Goal: Communication & Community: Answer question/provide support

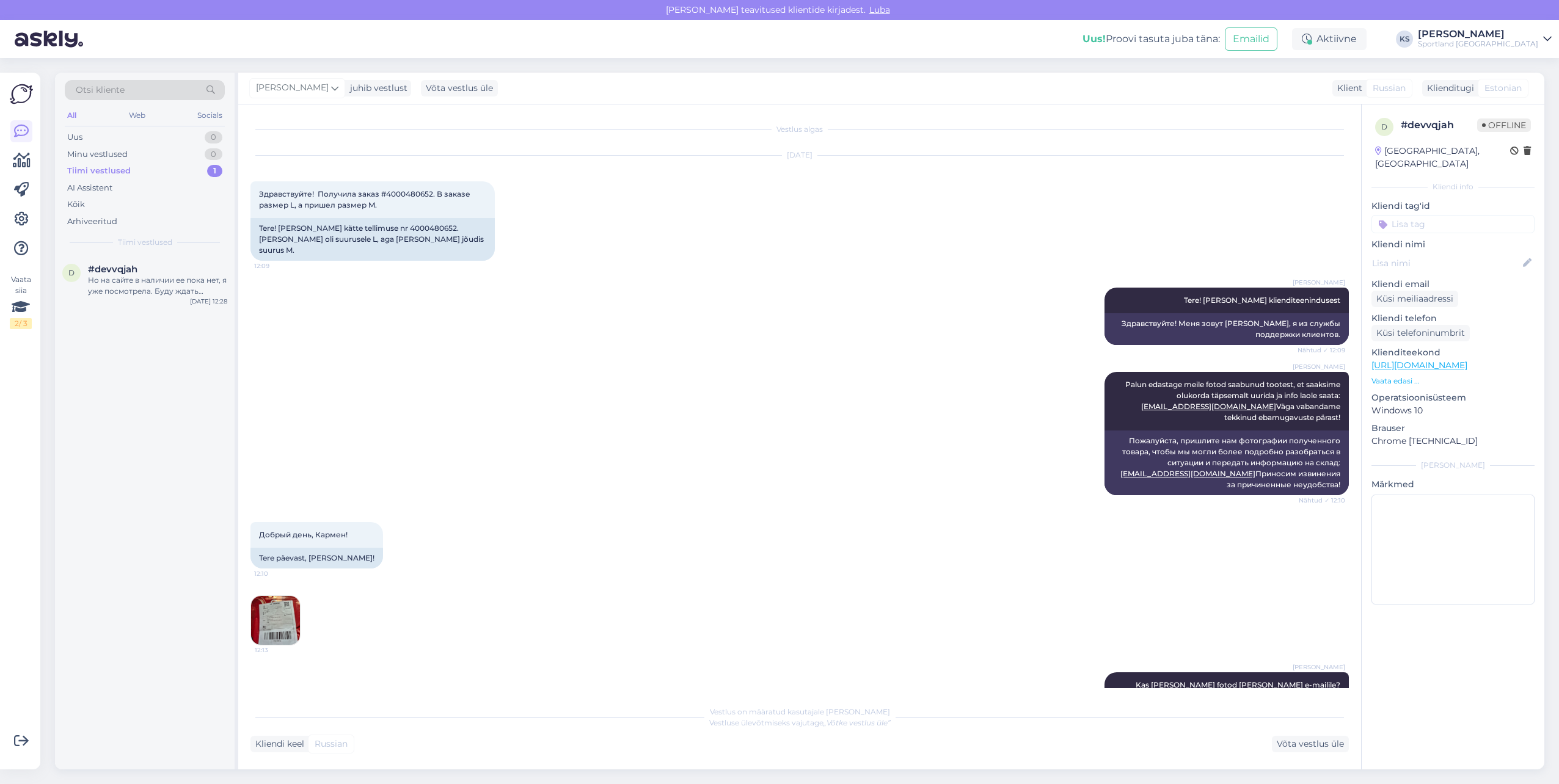
scroll to position [2445, 0]
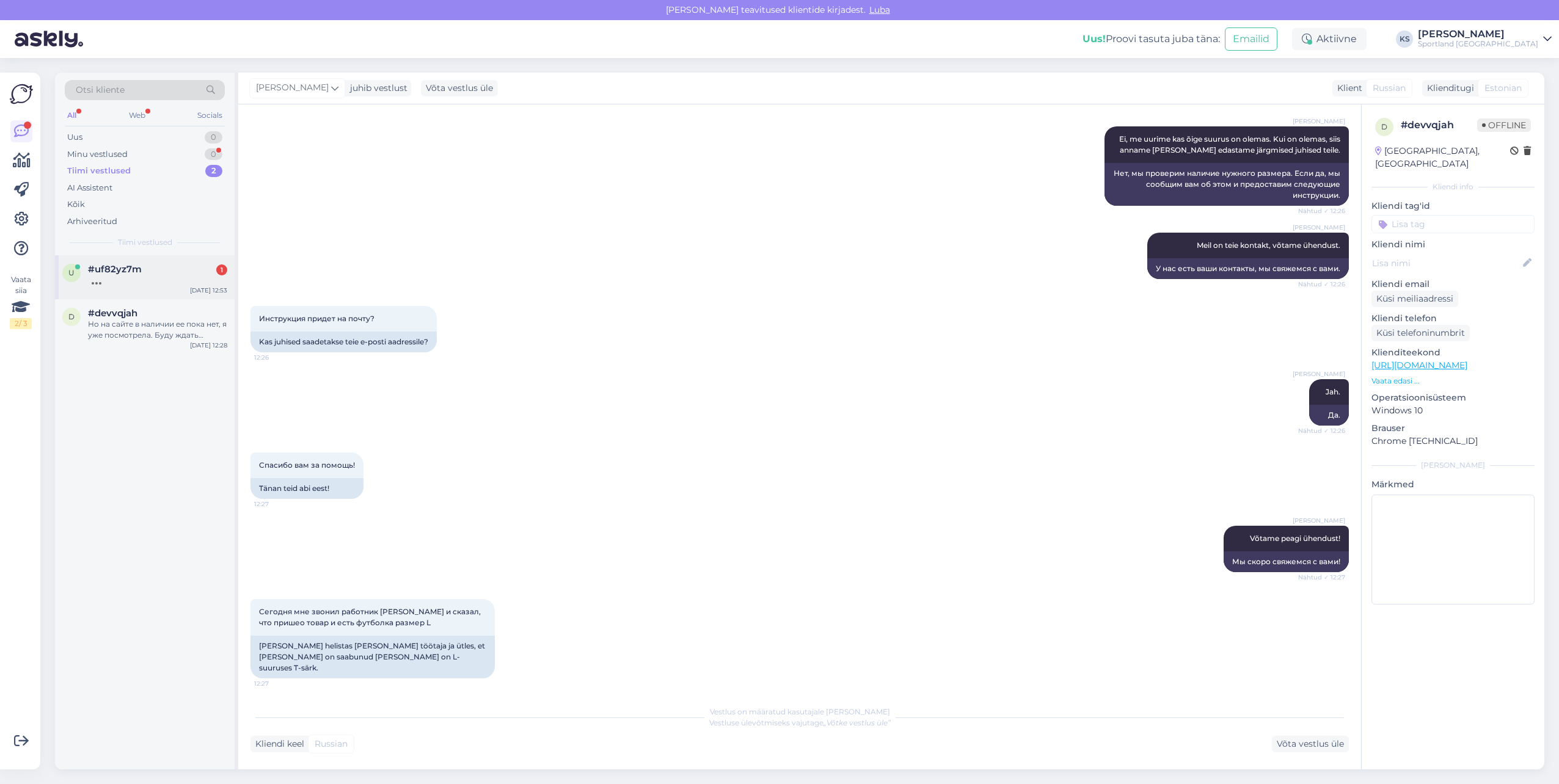
click at [184, 275] on div at bounding box center [158, 280] width 139 height 11
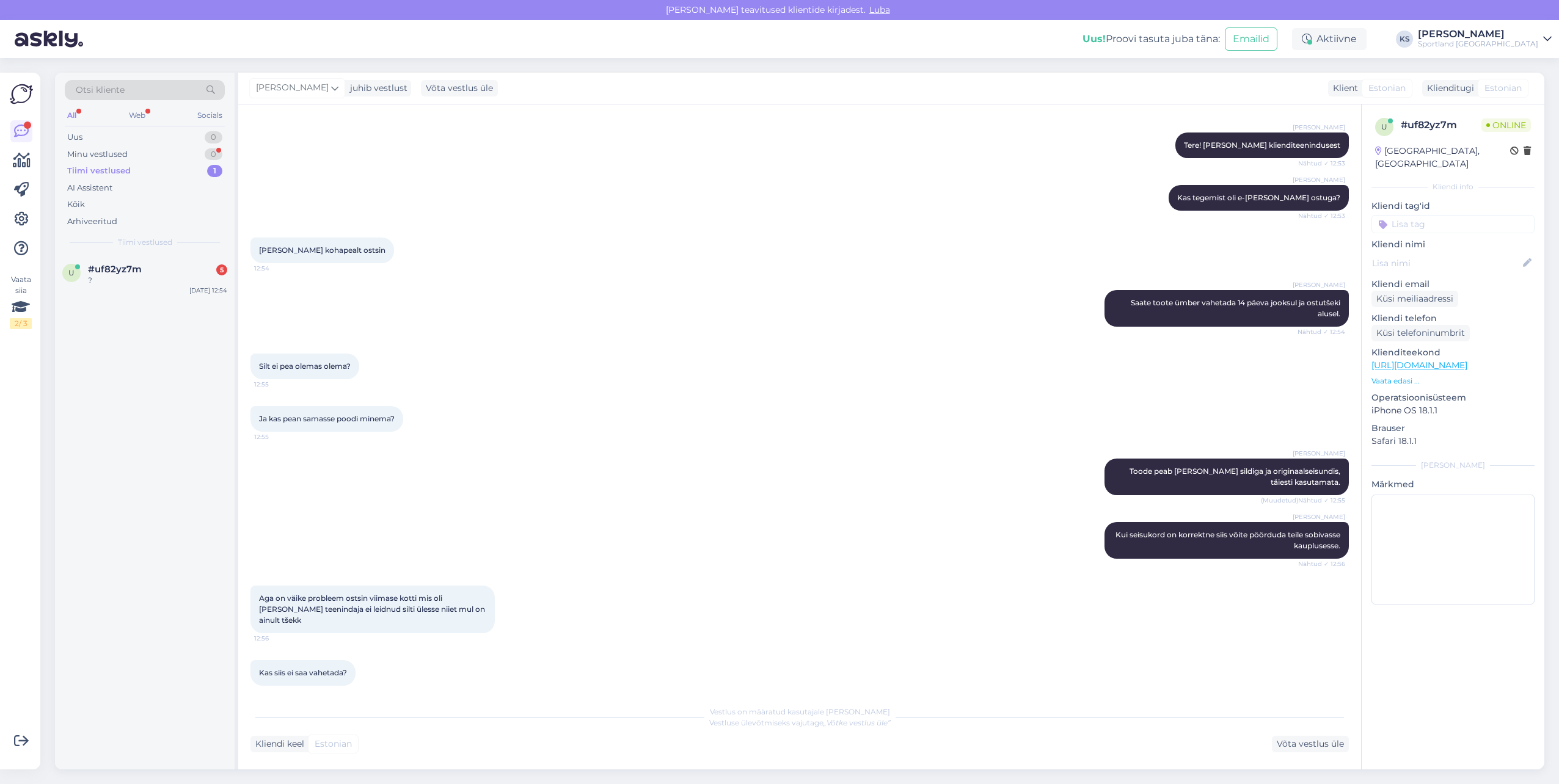
scroll to position [154, 0]
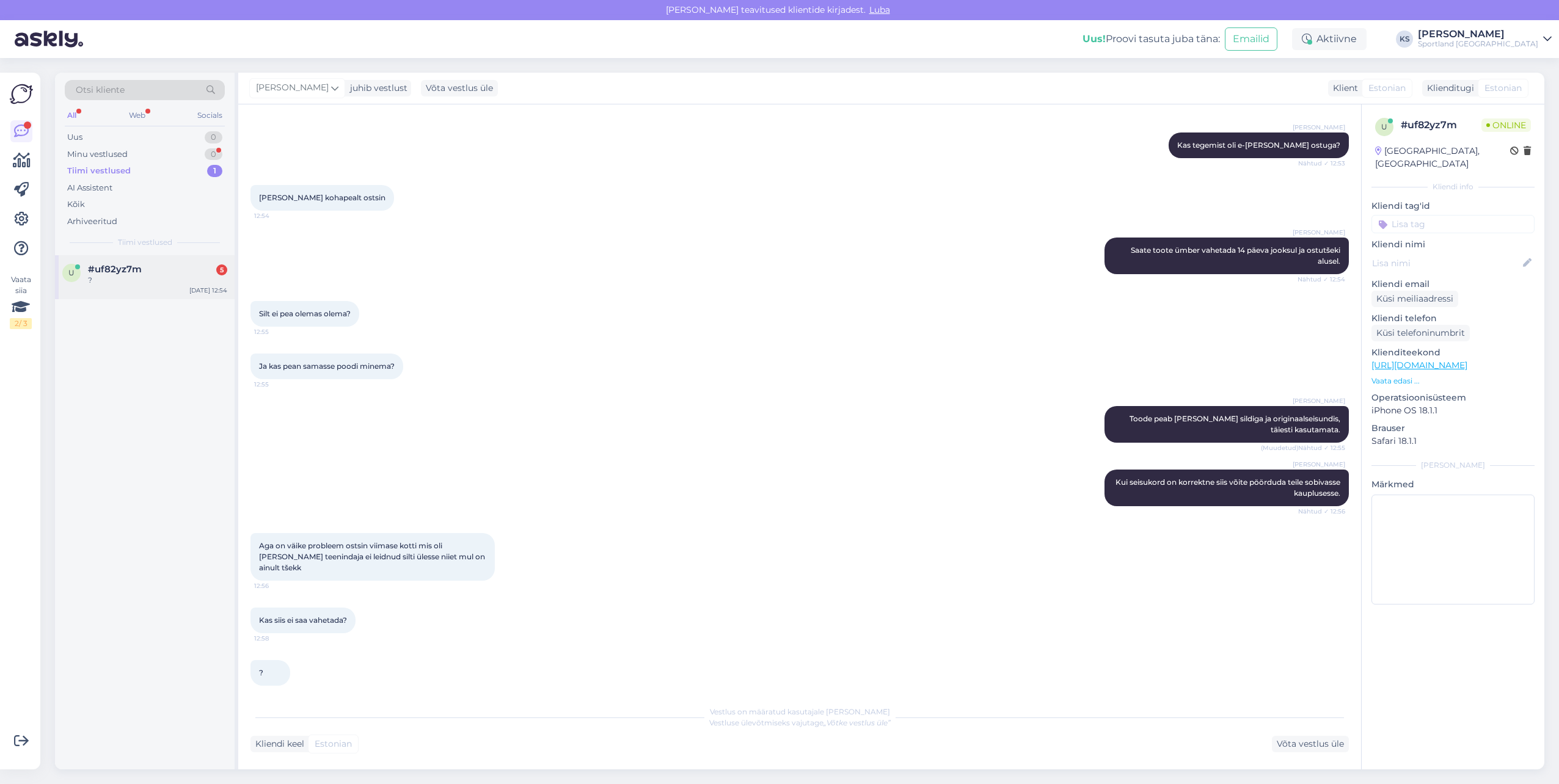
click at [194, 276] on div "?" at bounding box center [158, 280] width 139 height 11
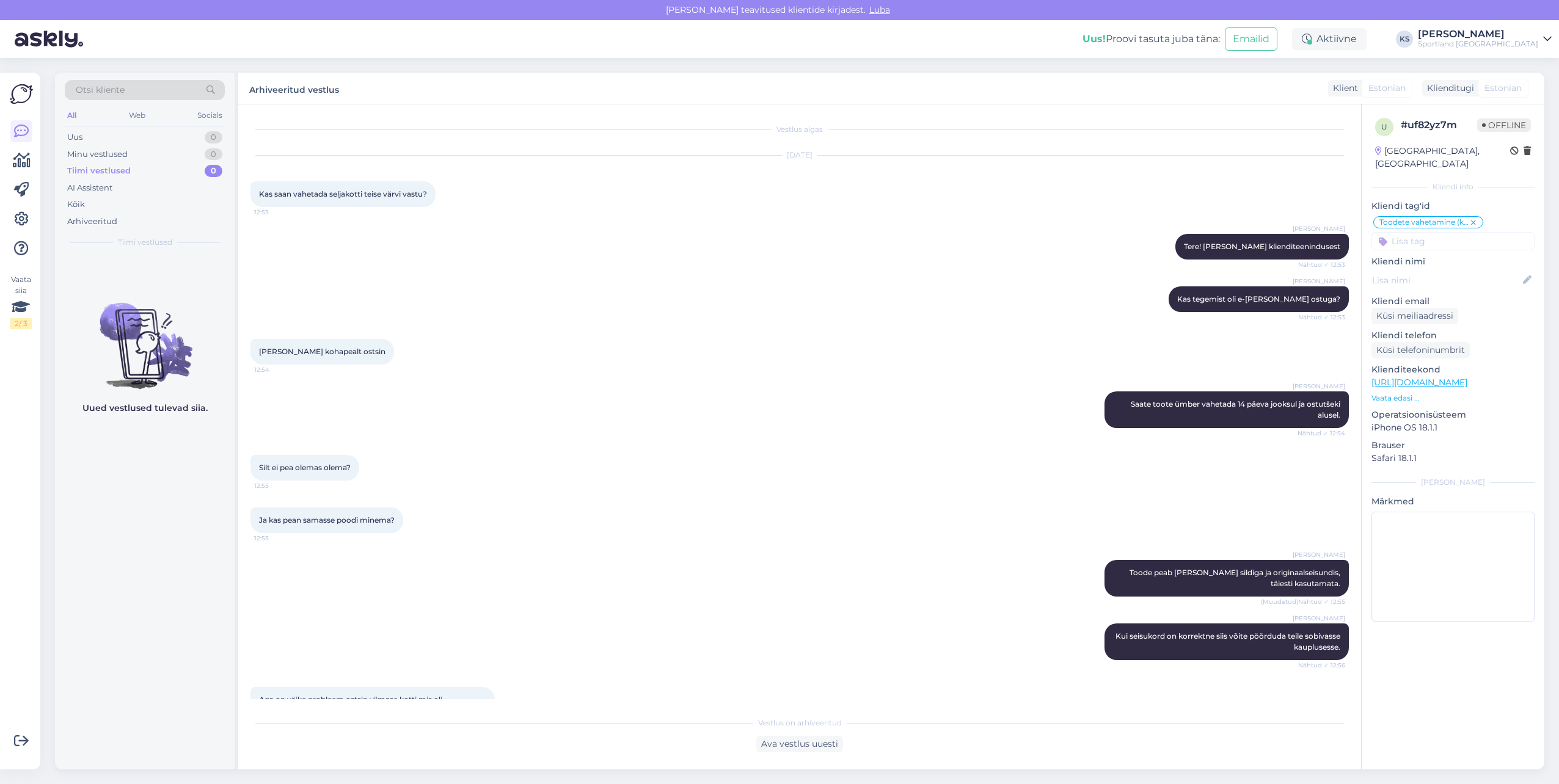
scroll to position [228, 0]
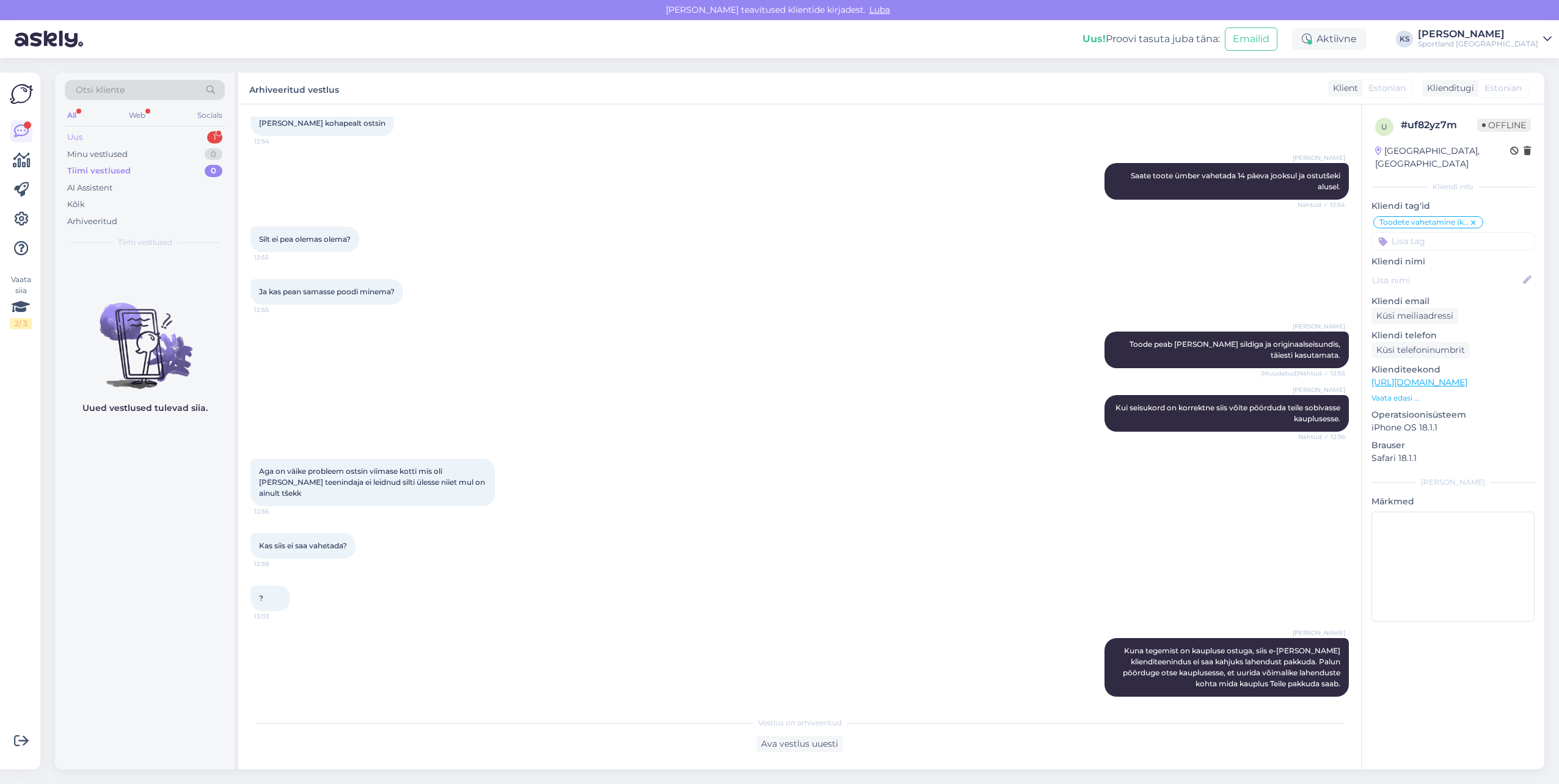
click at [208, 129] on div "Uus 1" at bounding box center [145, 137] width 160 height 17
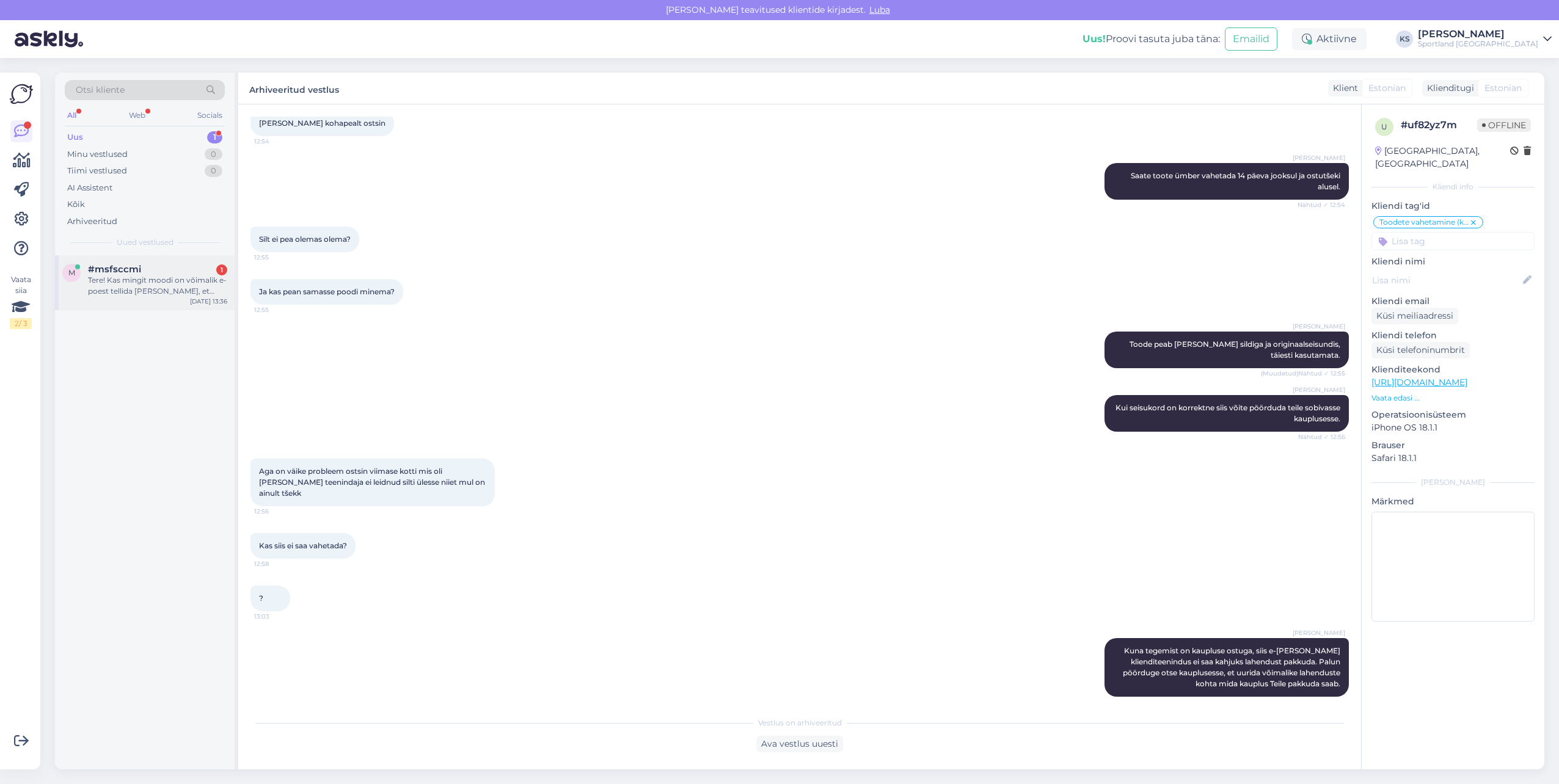
click at [174, 274] on div "#msfsccmi 1" at bounding box center [158, 270] width 139 height 11
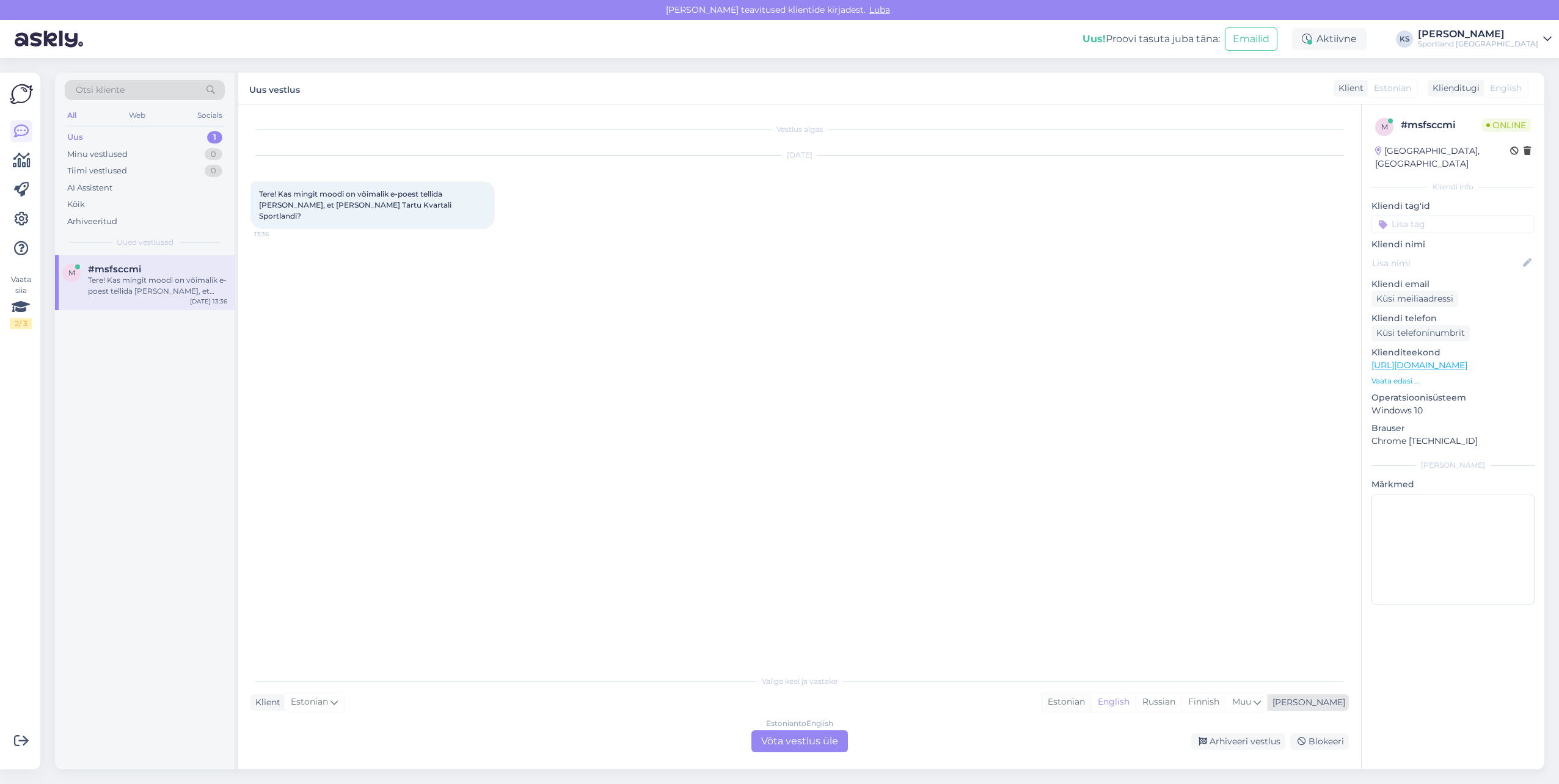
click at [1091, 697] on div "Estonian" at bounding box center [1066, 702] width 49 height 18
click at [842, 744] on div "Estonian to Estonian Võta vestlus üle" at bounding box center [800, 741] width 97 height 22
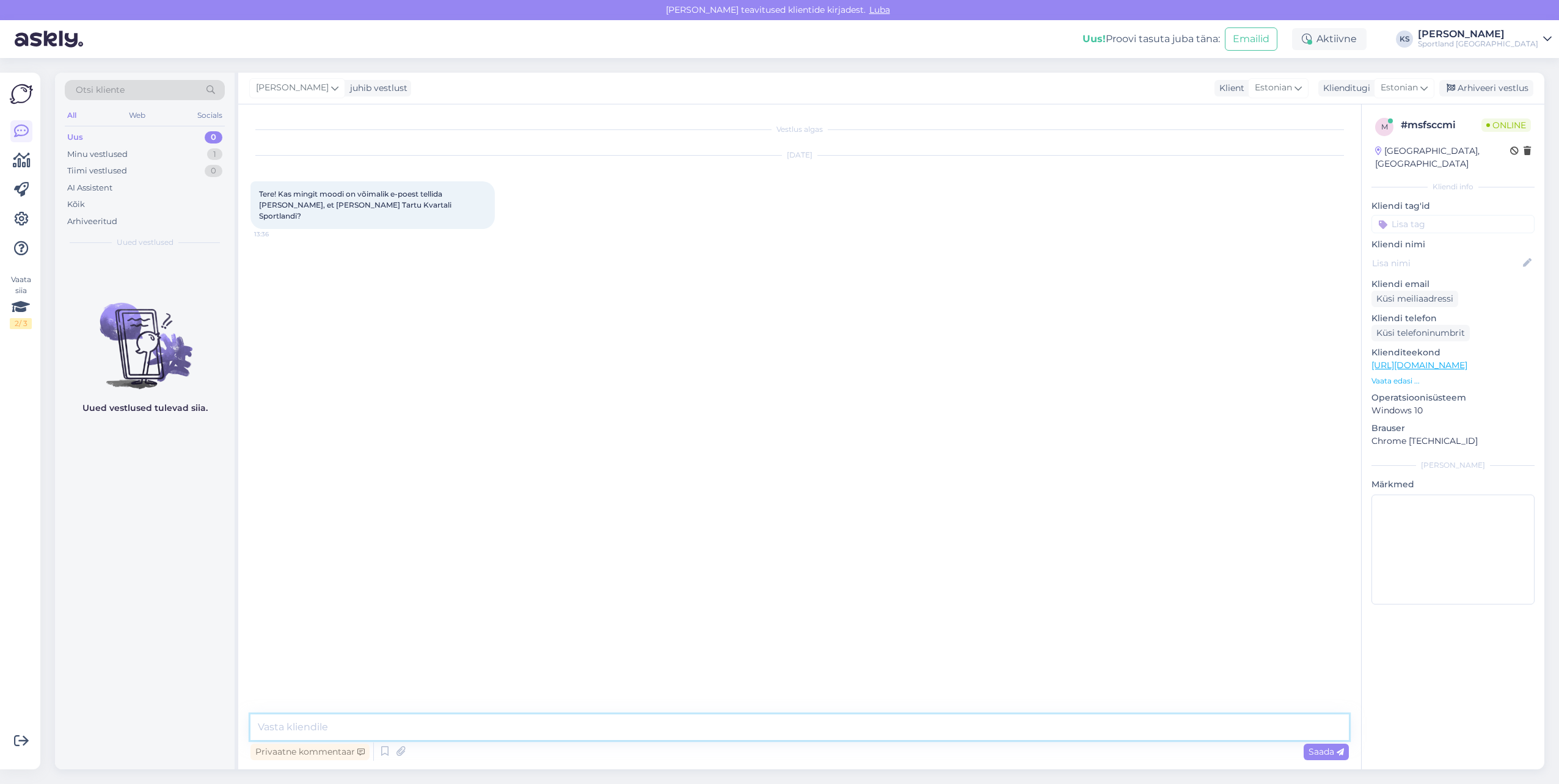
click at [860, 730] on textarea at bounding box center [800, 727] width 1098 height 25
type textarea "Tere! Olen Kristina klienditeenindusest"
drag, startPoint x: 405, startPoint y: 726, endPoint x: 1447, endPoint y: 734, distance: 1042.0
click at [421, 726] on textarea at bounding box center [800, 727] width 1098 height 25
click at [641, 727] on textarea at bounding box center [800, 727] width 1098 height 25
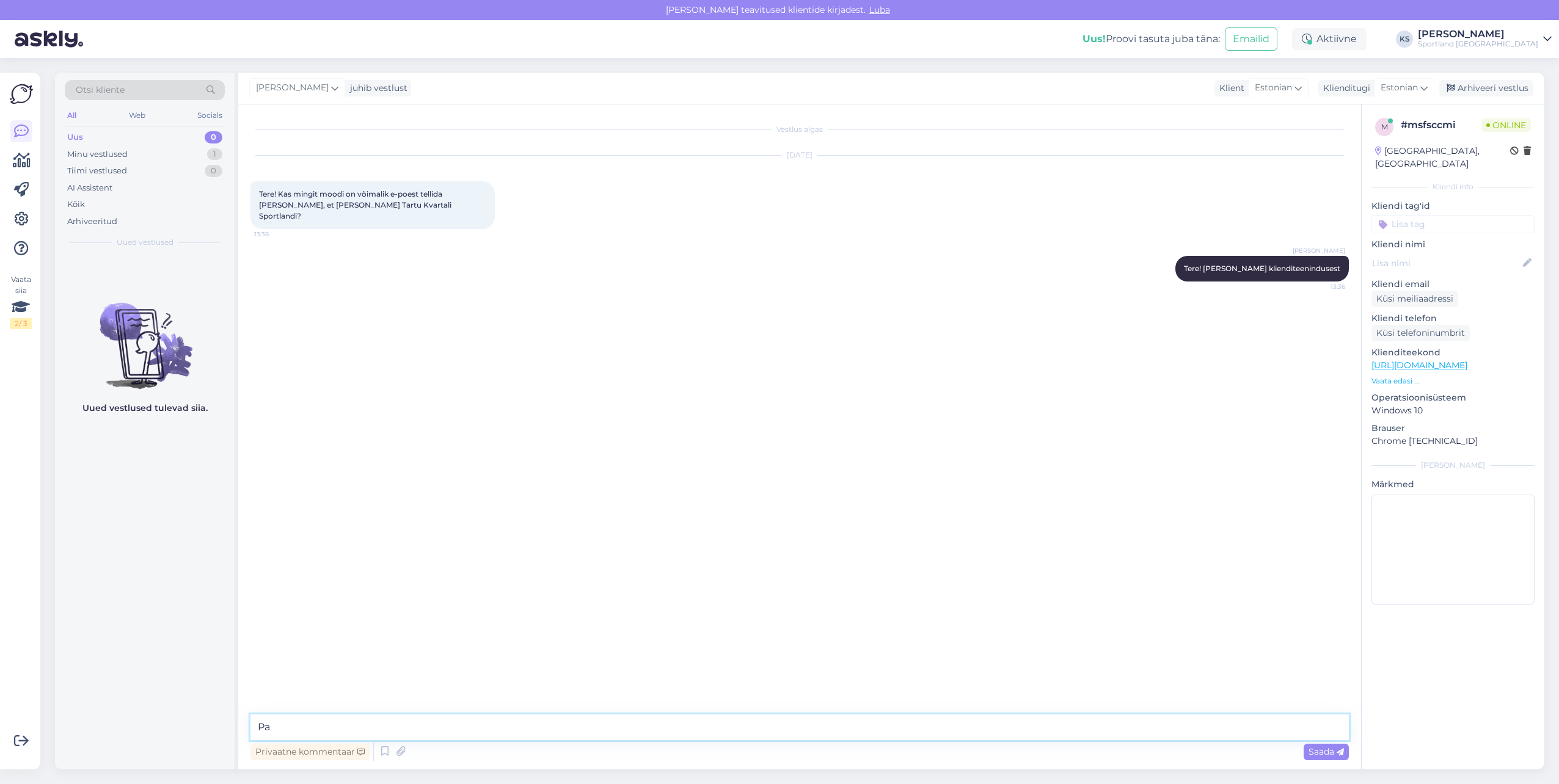
type textarea "P"
type textarea "Palun täpsustage, mis toote te soovite tellida Kvartali kauplusesse? Tavaliselt…"
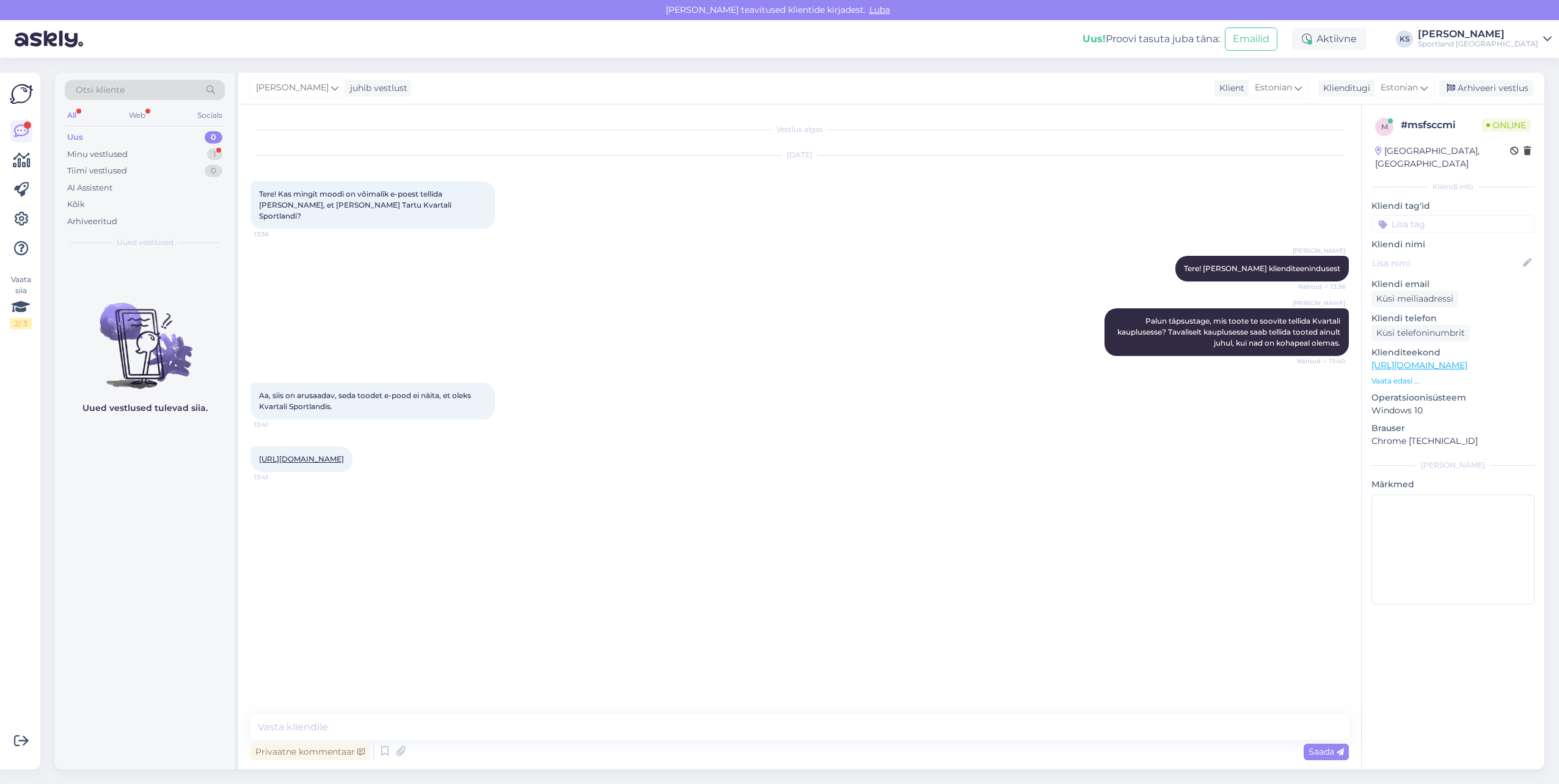
click at [324, 454] on link "https://sportland.ee/product/new_balance_574_sneakers_ml574evb?footwear_size=63…" at bounding box center [302, 458] width 85 height 9
click at [346, 725] on textarea at bounding box center [800, 727] width 1098 height 25
type textarea "Ma vaatan igaks juhust selle toote üle."
click at [1450, 215] on input at bounding box center [1452, 224] width 163 height 18
type input "saada"
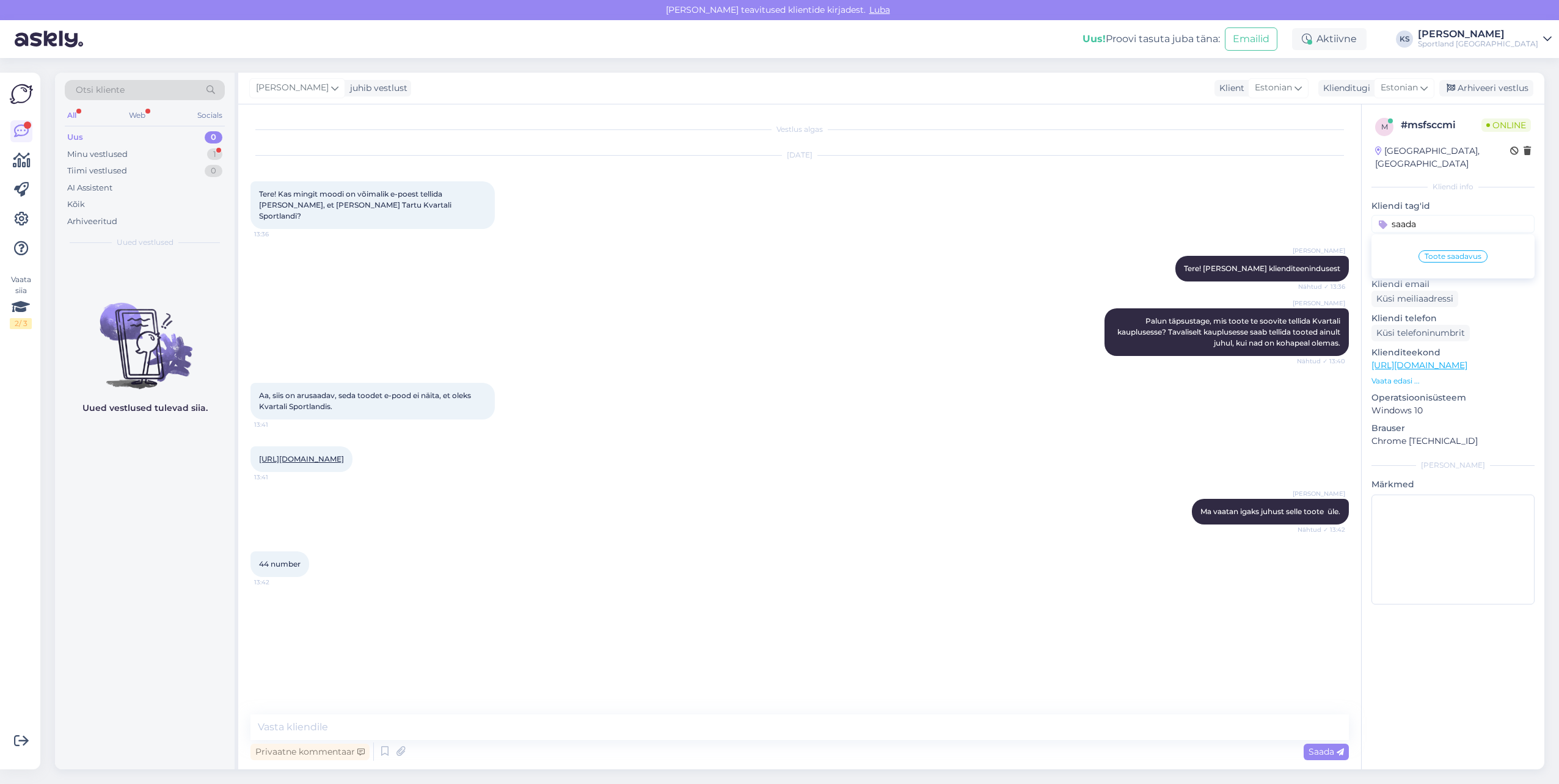
click at [1448, 253] on span "Toote saadavus" at bounding box center [1453, 256] width 57 height 7
click at [619, 726] on textarea at bounding box center [800, 727] width 1098 height 25
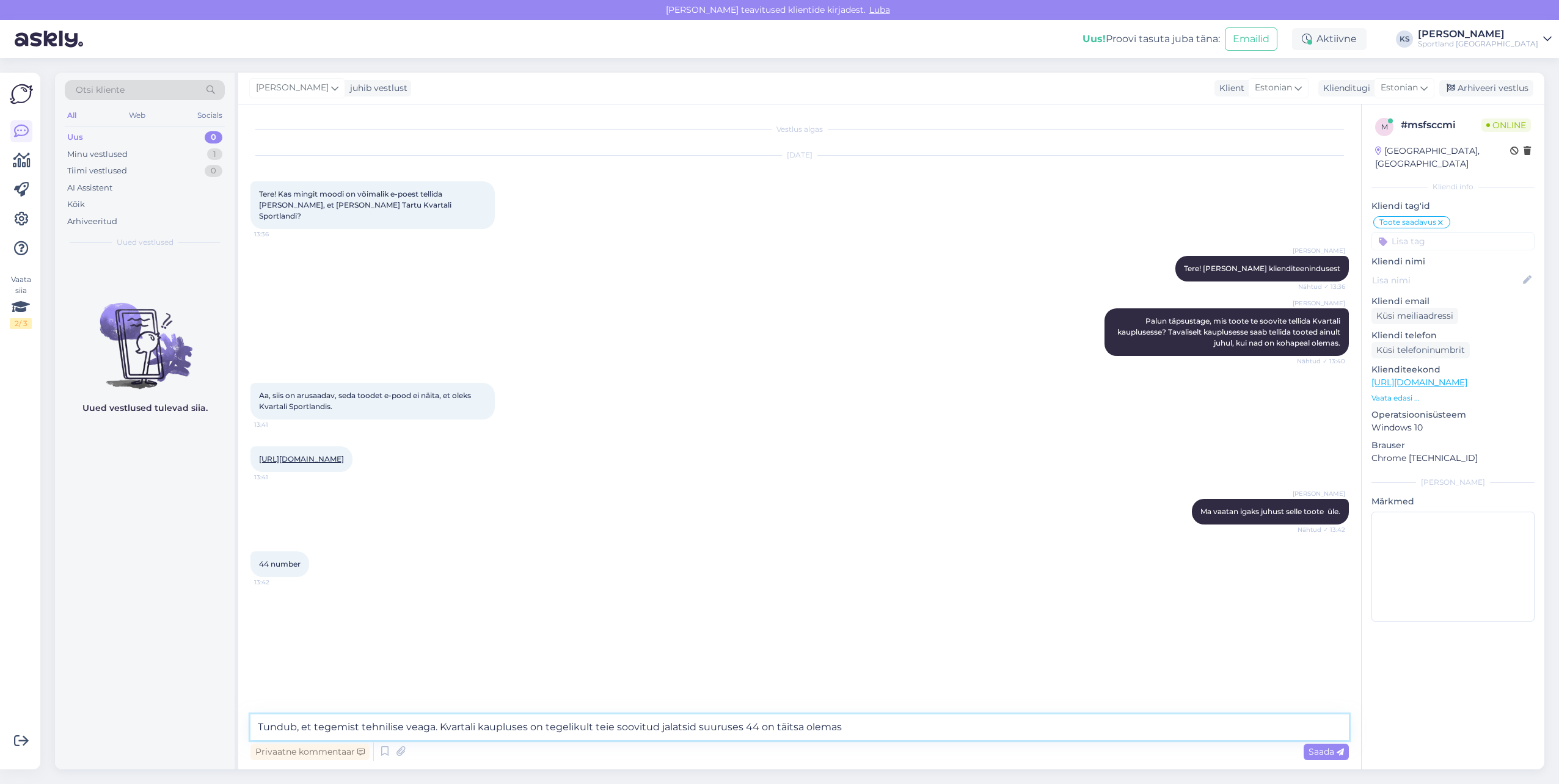
type textarea "Tundub, et tegemist tehnilise veaga. Kvartali kaupluses on tegelikult teie soov…"
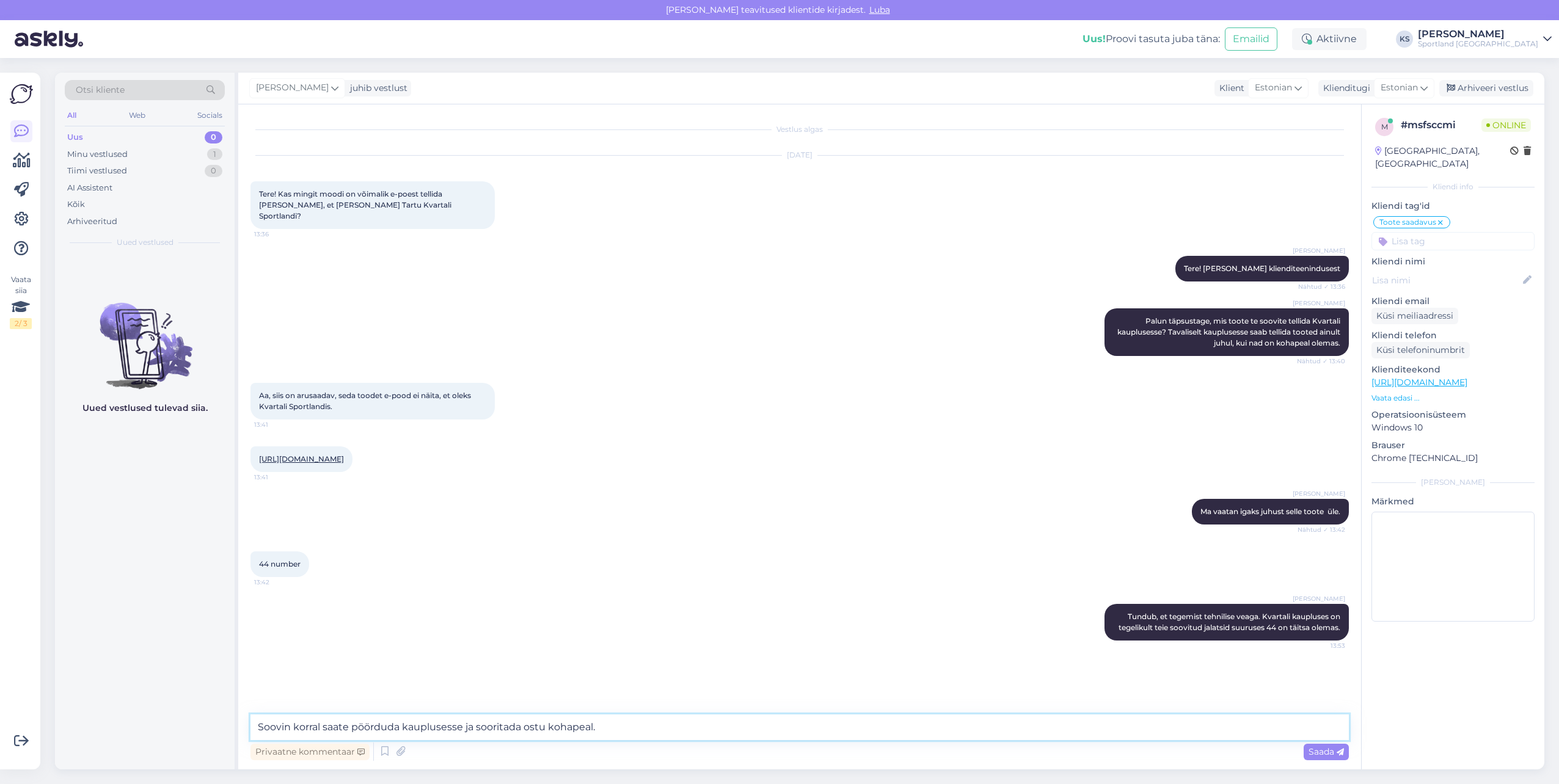
type textarea "Soovin korral saate pöörduda kauplusesse ja sooritada ostu kohapeal."
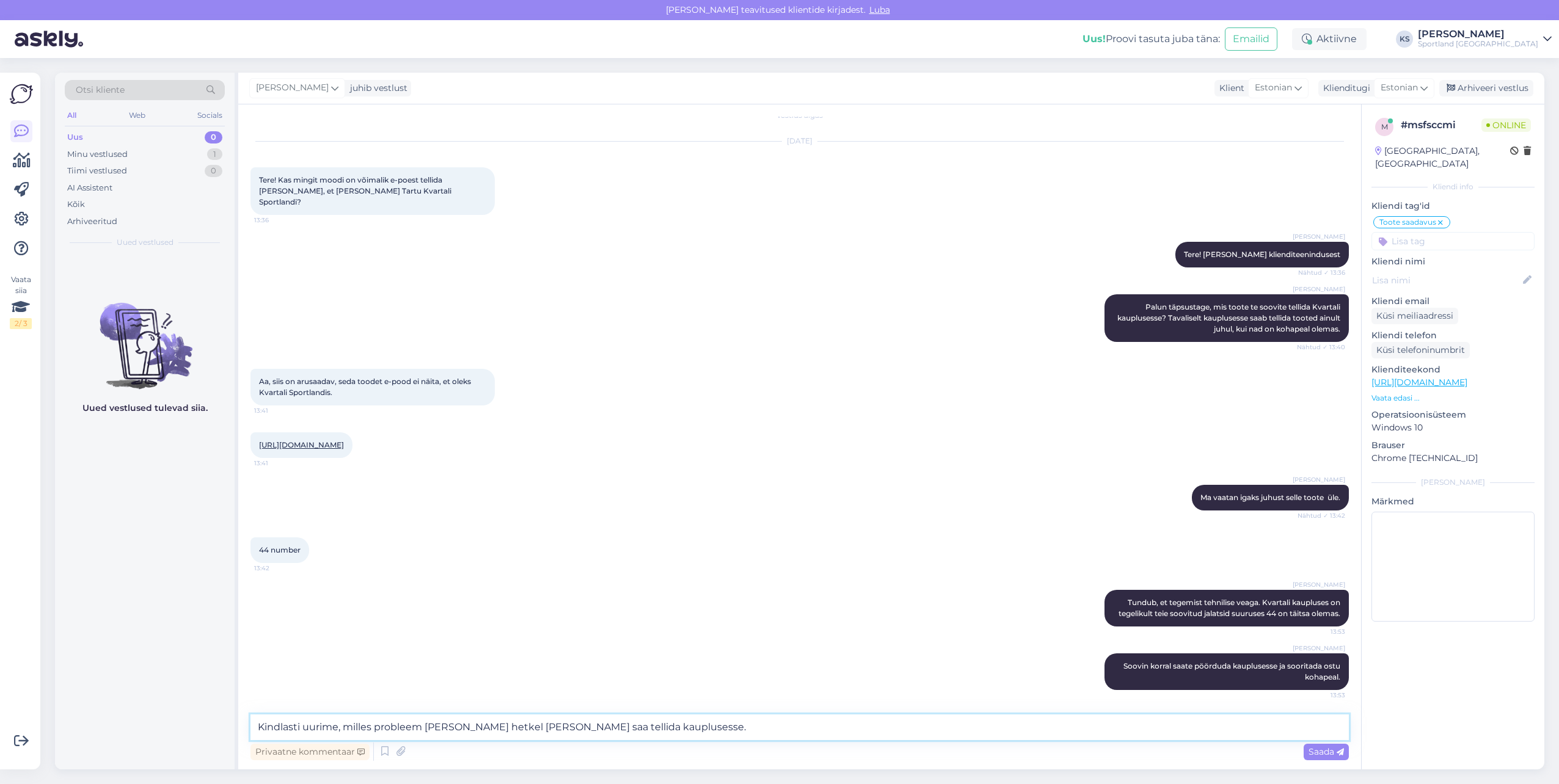
click at [425, 730] on textarea "Kindlasti uurime, milles probleem ja miks hetkel seda ei saa tellida kauplusess…" at bounding box center [800, 727] width 1098 height 25
type textarea "Kindlasti uurime, milles probleem täpsemalt on ja miks hetkel seda ei saa telli…"
click at [724, 728] on textarea "Kindlasti uurime, milles probleem täpsemalt on ja miks hetkel seda ei saa telli…" at bounding box center [800, 727] width 1098 height 25
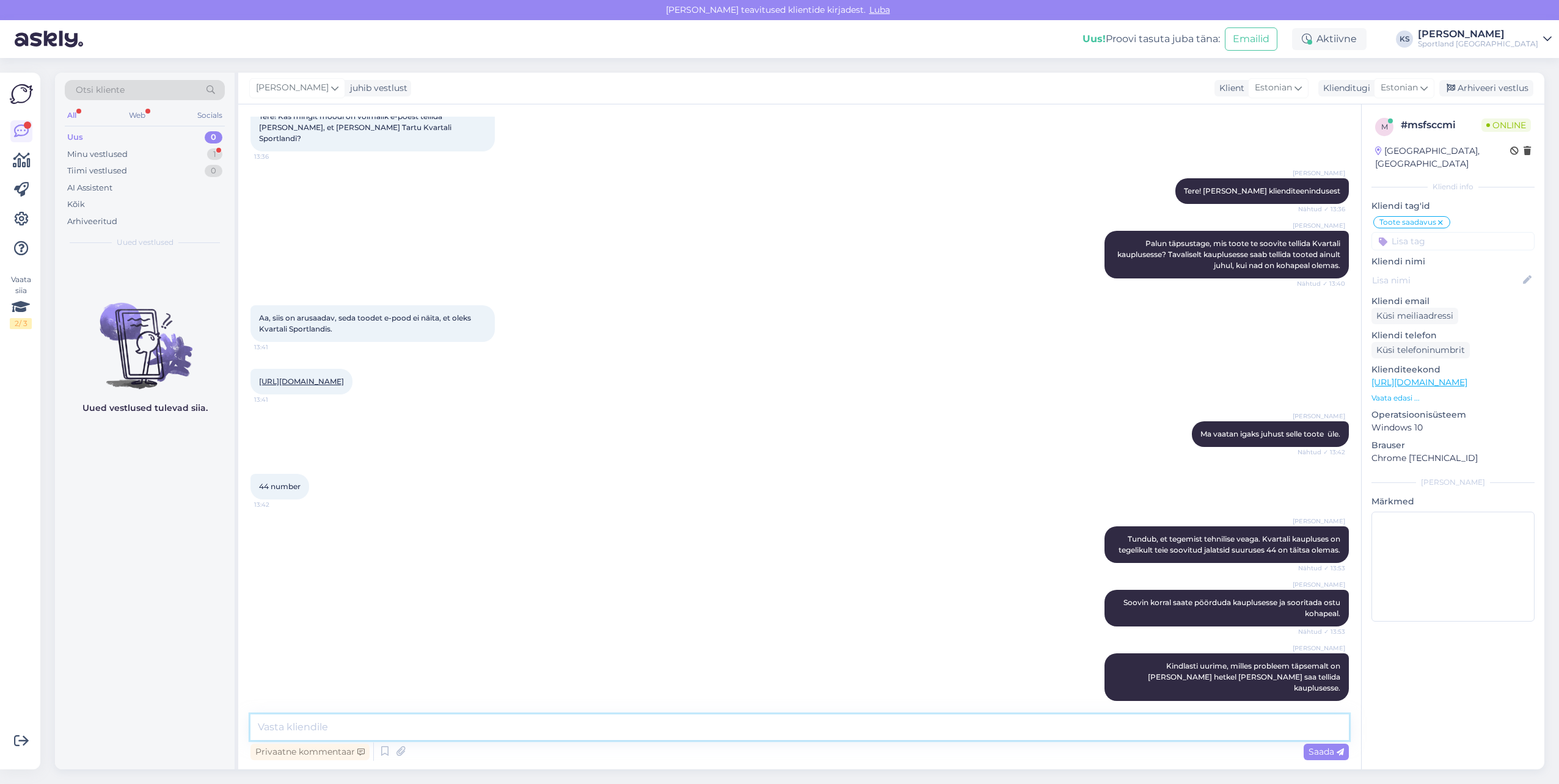
scroll to position [130, 0]
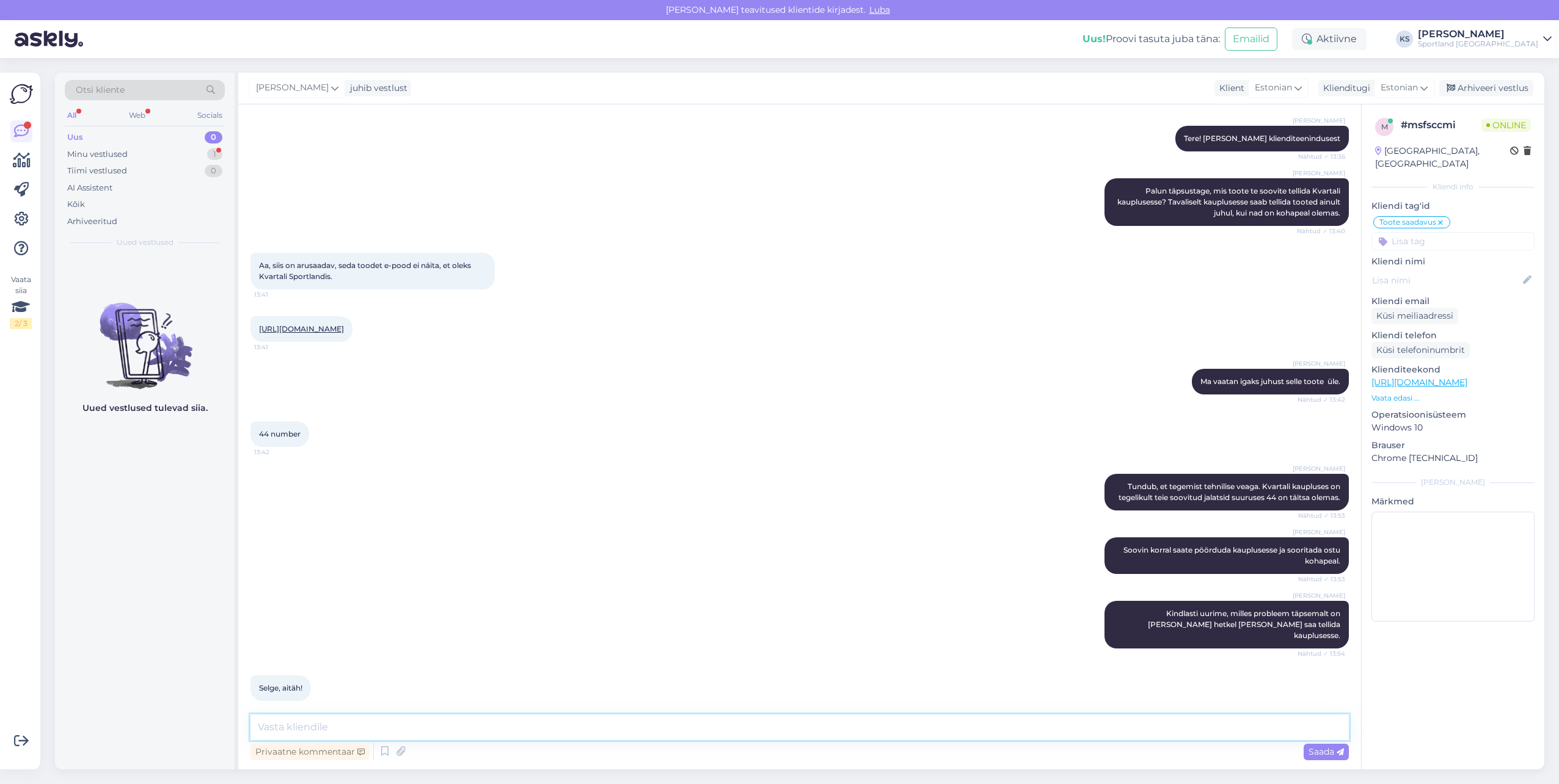
drag, startPoint x: 448, startPoint y: 718, endPoint x: 690, endPoint y: 719, distance: 242.0
click at [472, 713] on div "Vestlus algas Aug 12 2025 Tere! Kas mingit moodi on võimalik e-poest tellida ka…" at bounding box center [799, 437] width 1122 height 665
type textarea "Palun, kas ma saan teile hetkel veel abiks olla?"
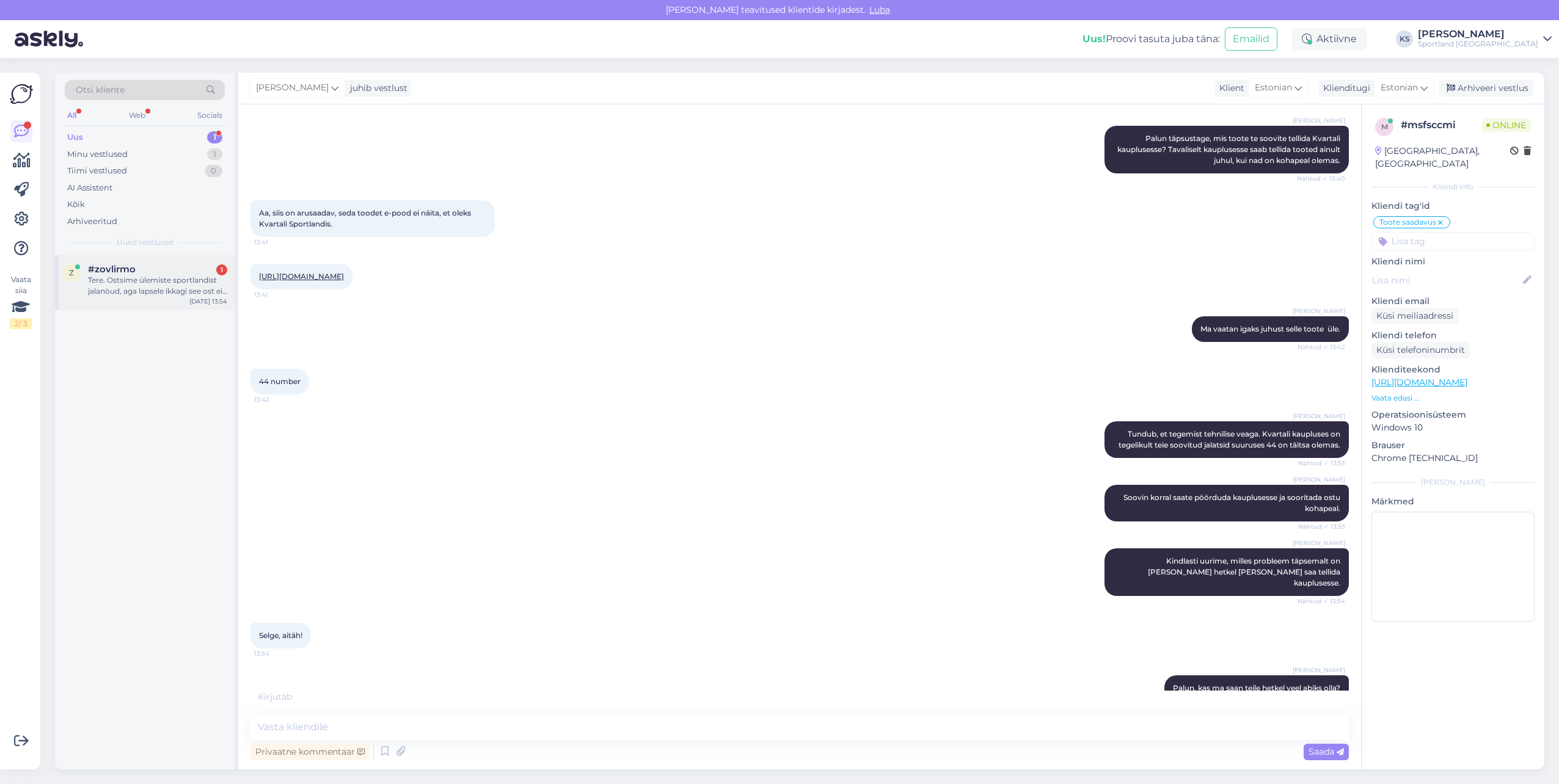
click at [182, 287] on div "Tere. Ostsime ülemiste sportlandist jalanòud, aga lapsele ikkagi see ost ei sob…" at bounding box center [158, 285] width 139 height 22
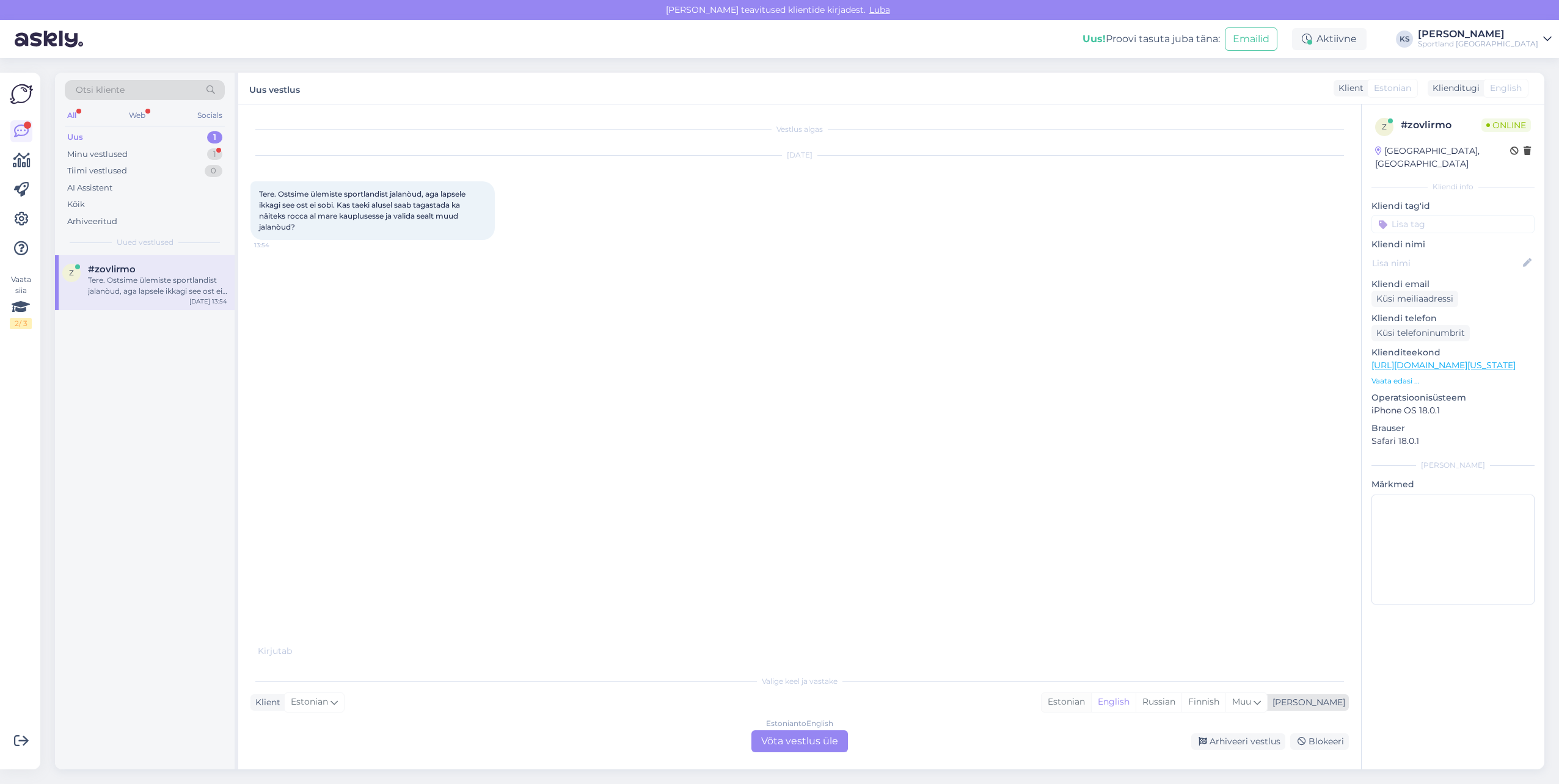
click at [1091, 696] on div "Estonian" at bounding box center [1066, 702] width 49 height 18
click at [819, 748] on div "Estonian to Estonian Võta vestlus üle" at bounding box center [800, 741] width 97 height 22
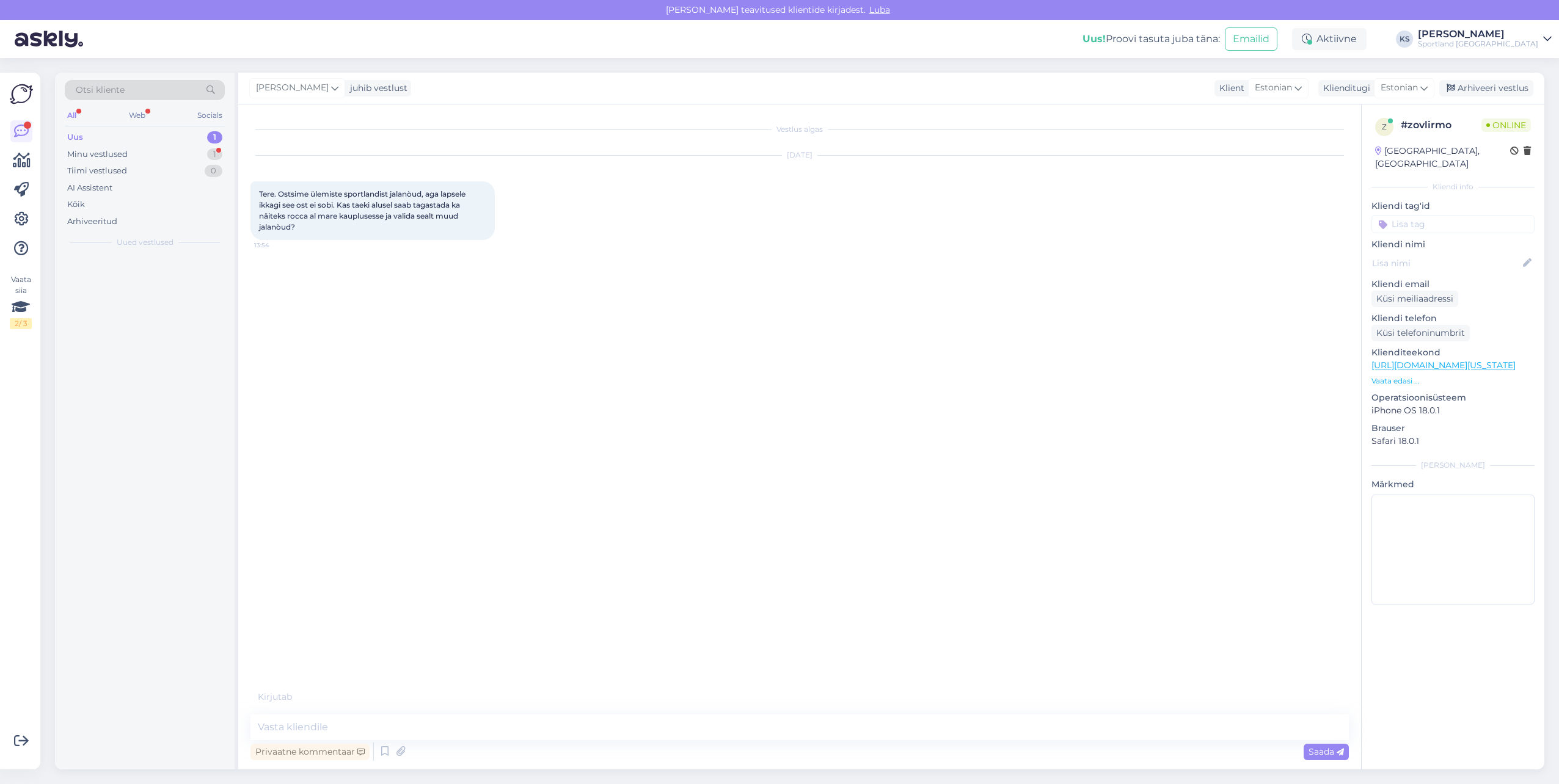
click at [833, 742] on div "Privaatne kommentaar Saada" at bounding box center [800, 752] width 1098 height 23
drag, startPoint x: 838, startPoint y: 736, endPoint x: 1024, endPoint y: 710, distance: 187.8
click at [858, 731] on textarea at bounding box center [800, 727] width 1098 height 25
type textarea "Tere! Olen Kristina klienditeenindusest"
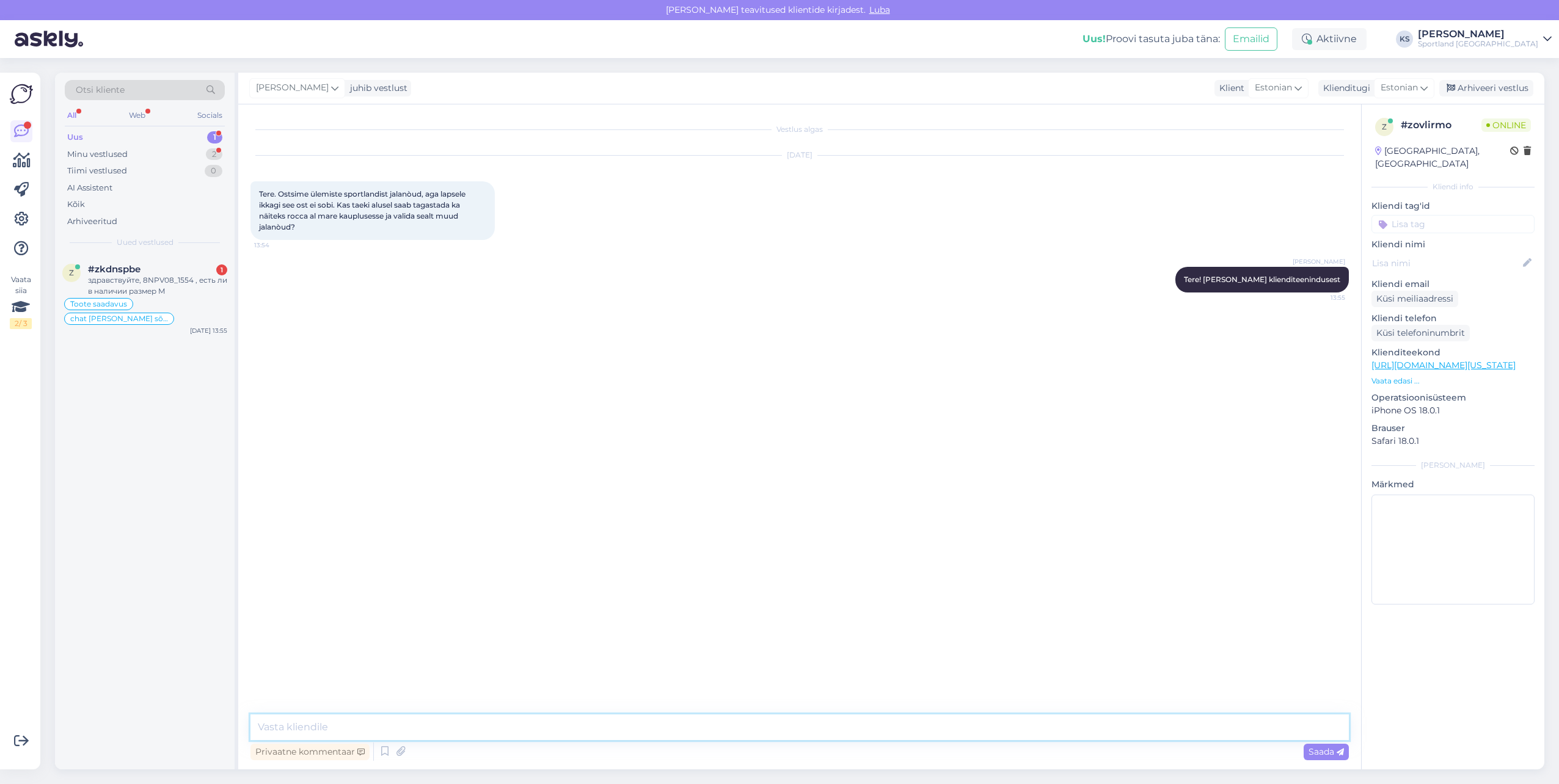
click at [327, 730] on textarea at bounding box center [800, 727] width 1098 height 25
type textarea "Ikka, vahetada tooted on võimalik 14 päeva jooksul kviitungi alusesl"
click at [165, 315] on span "chat ilma sõnumita" at bounding box center [119, 319] width 97 height 7
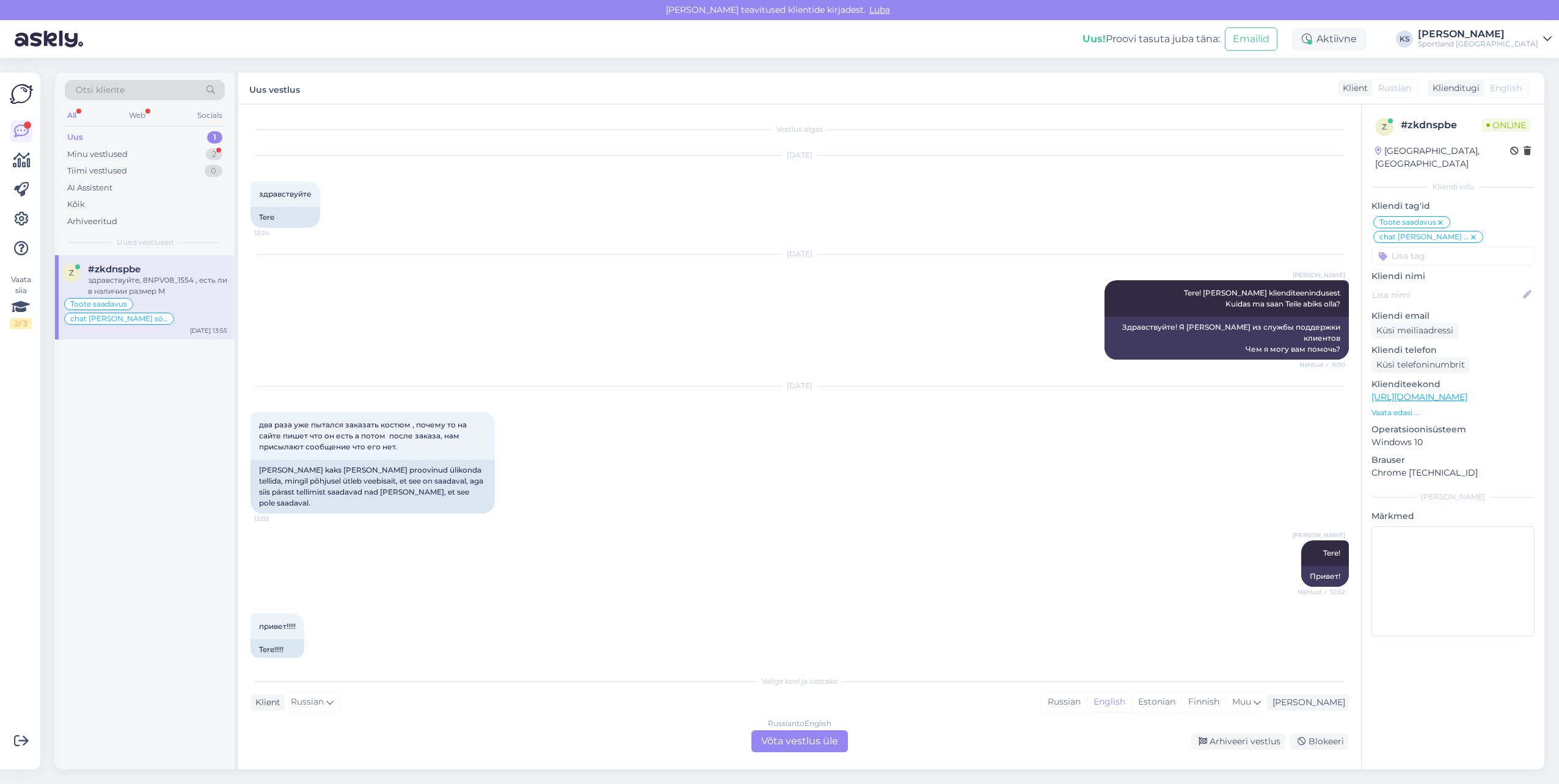
scroll to position [1626, 0]
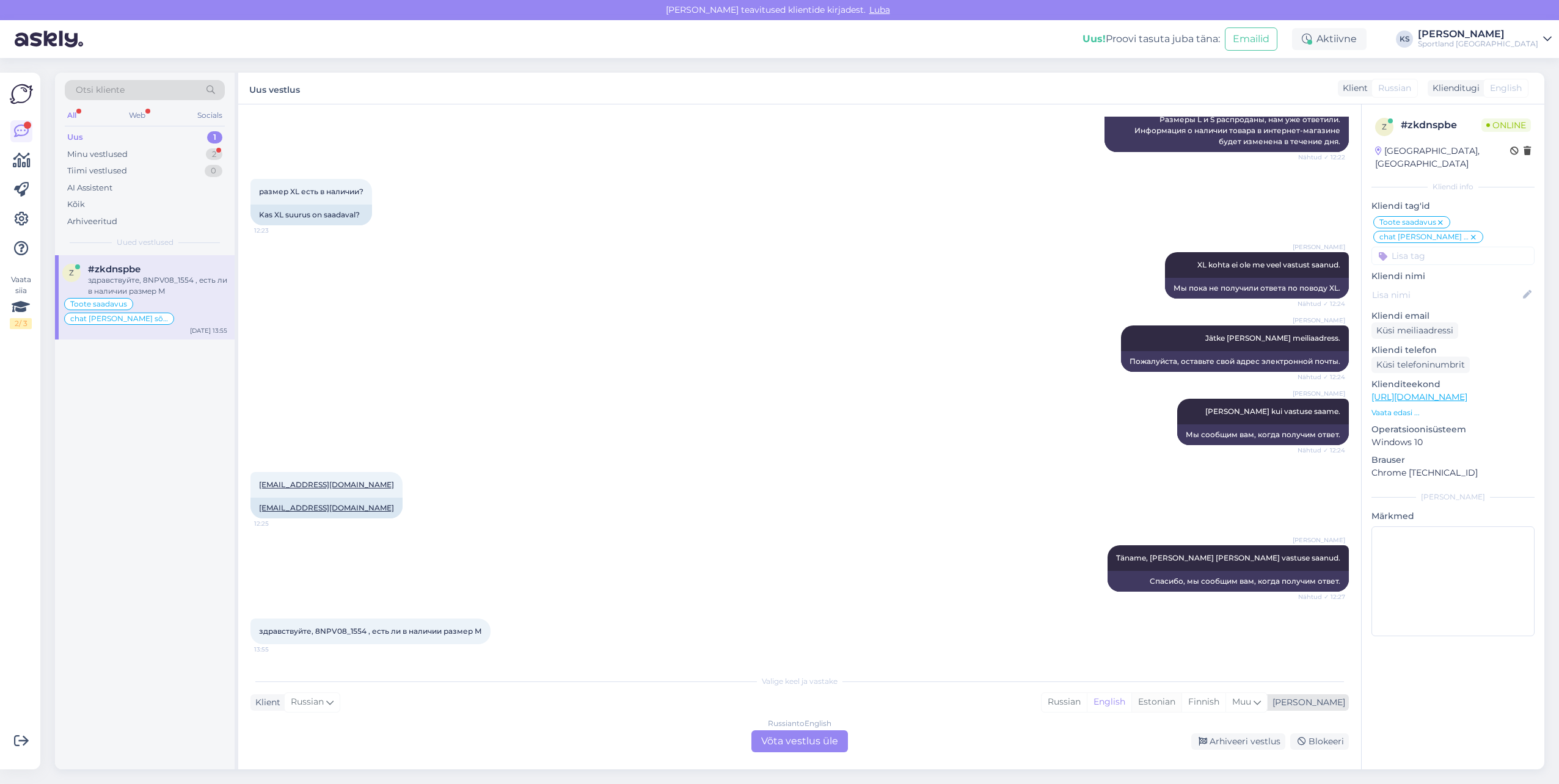
click at [1181, 698] on div "Estonian" at bounding box center [1156, 702] width 50 height 18
click at [819, 744] on div "Russian to Estonian Võta vestlus üle" at bounding box center [800, 741] width 97 height 22
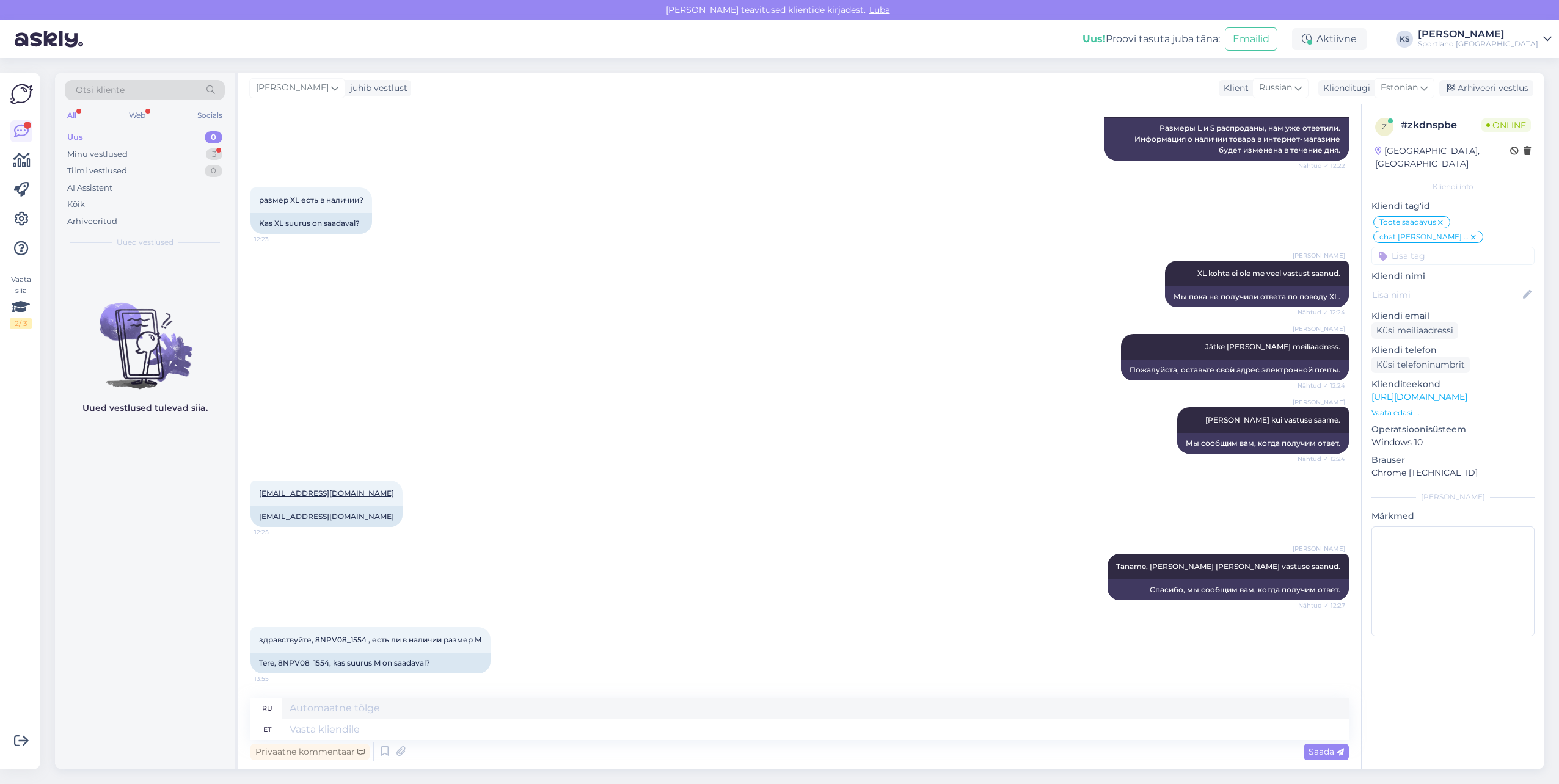
drag, startPoint x: 840, startPoint y: 732, endPoint x: 1411, endPoint y: 717, distance: 571.2
click at [1230, 734] on textarea at bounding box center [815, 730] width 1067 height 20
type textarea "Tere"
type textarea "Привет"
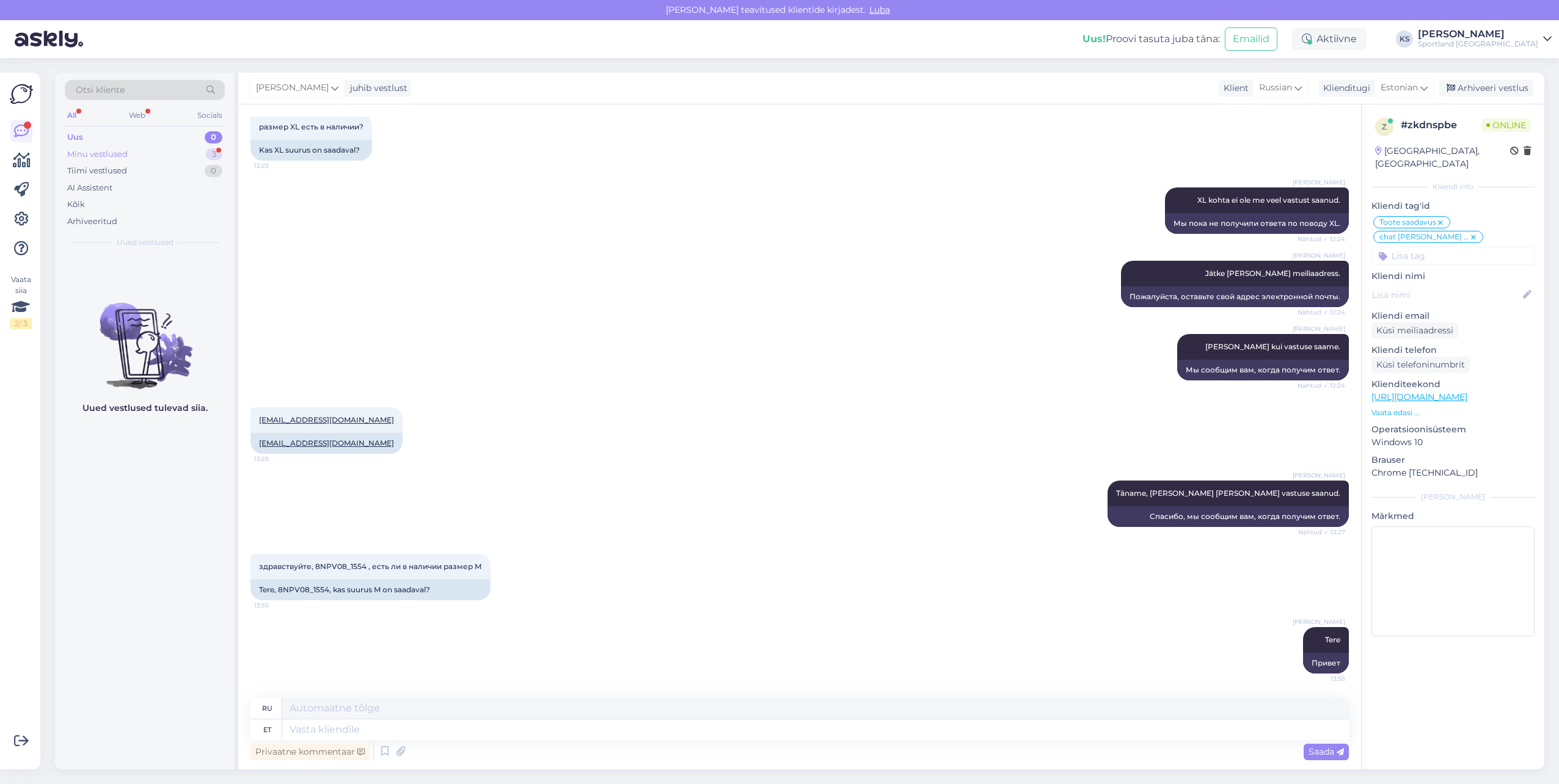
click at [213, 158] on div "3" at bounding box center [213, 154] width 16 height 12
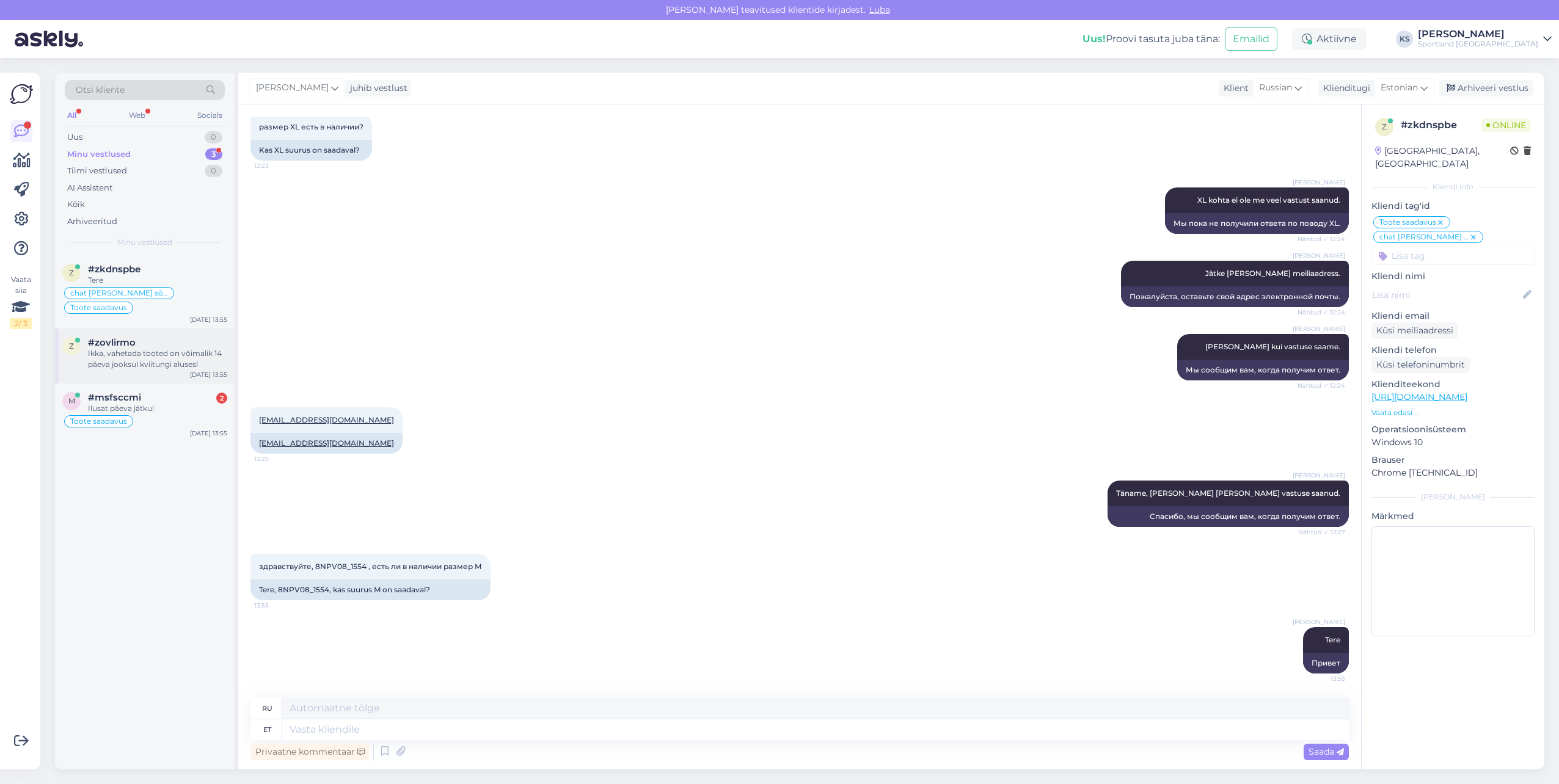
click at [192, 370] on div "Aug 12 13:55" at bounding box center [208, 374] width 37 height 9
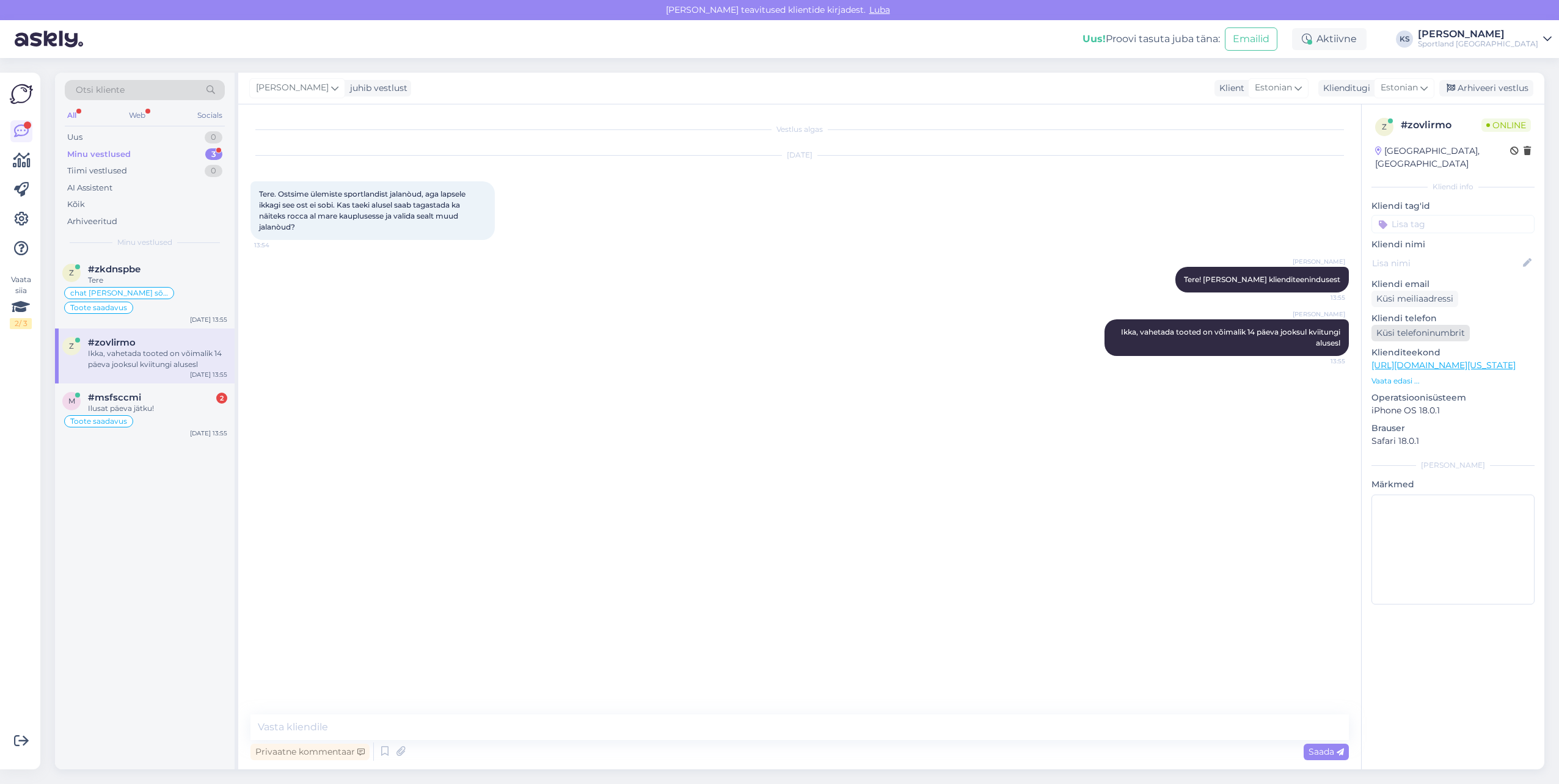
scroll to position [0, 0]
click at [896, 729] on textarea at bounding box center [800, 727] width 1098 height 25
type textarea "Toode peab olema kandamata ja originaalpakendis."
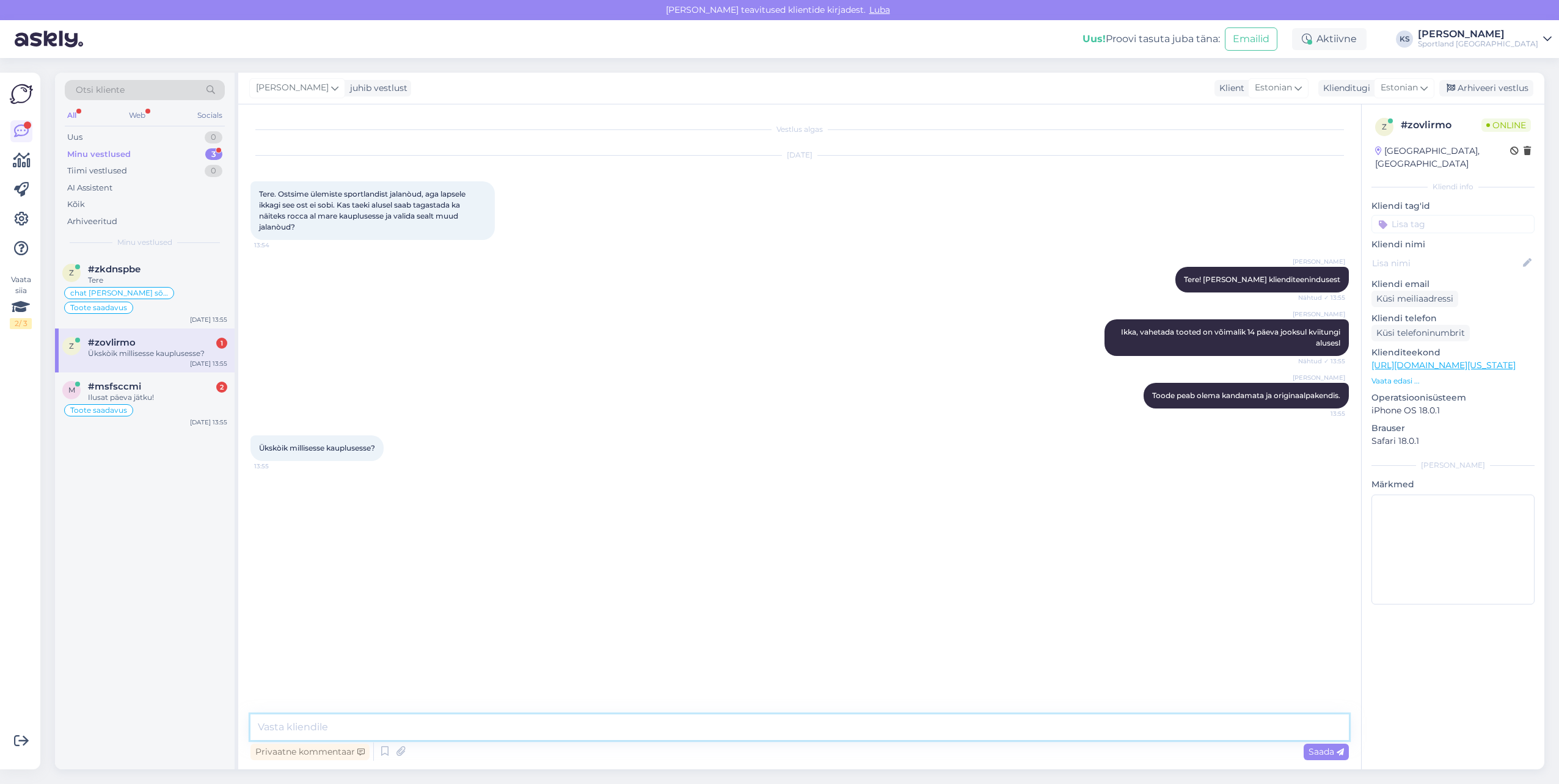
drag, startPoint x: 475, startPoint y: 715, endPoint x: 510, endPoint y: 710, distance: 35.4
click at [475, 715] on textarea at bounding box center [800, 727] width 1098 height 25
type textarea "K"
type textarea "J"
type textarea "k"
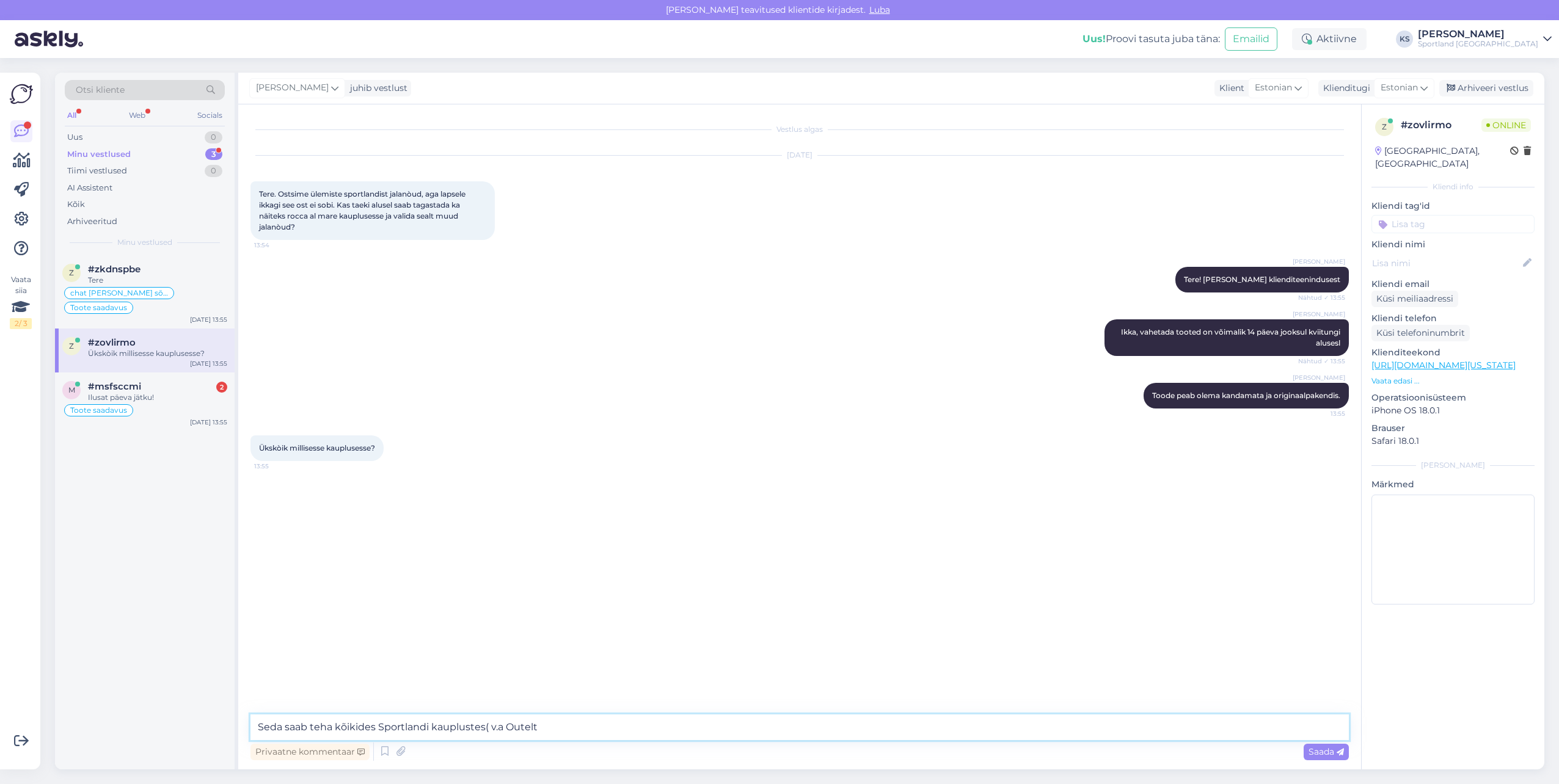
type textarea "Seda saab teha kõikides Sportlandi kauplustes( v.a Outelt)"
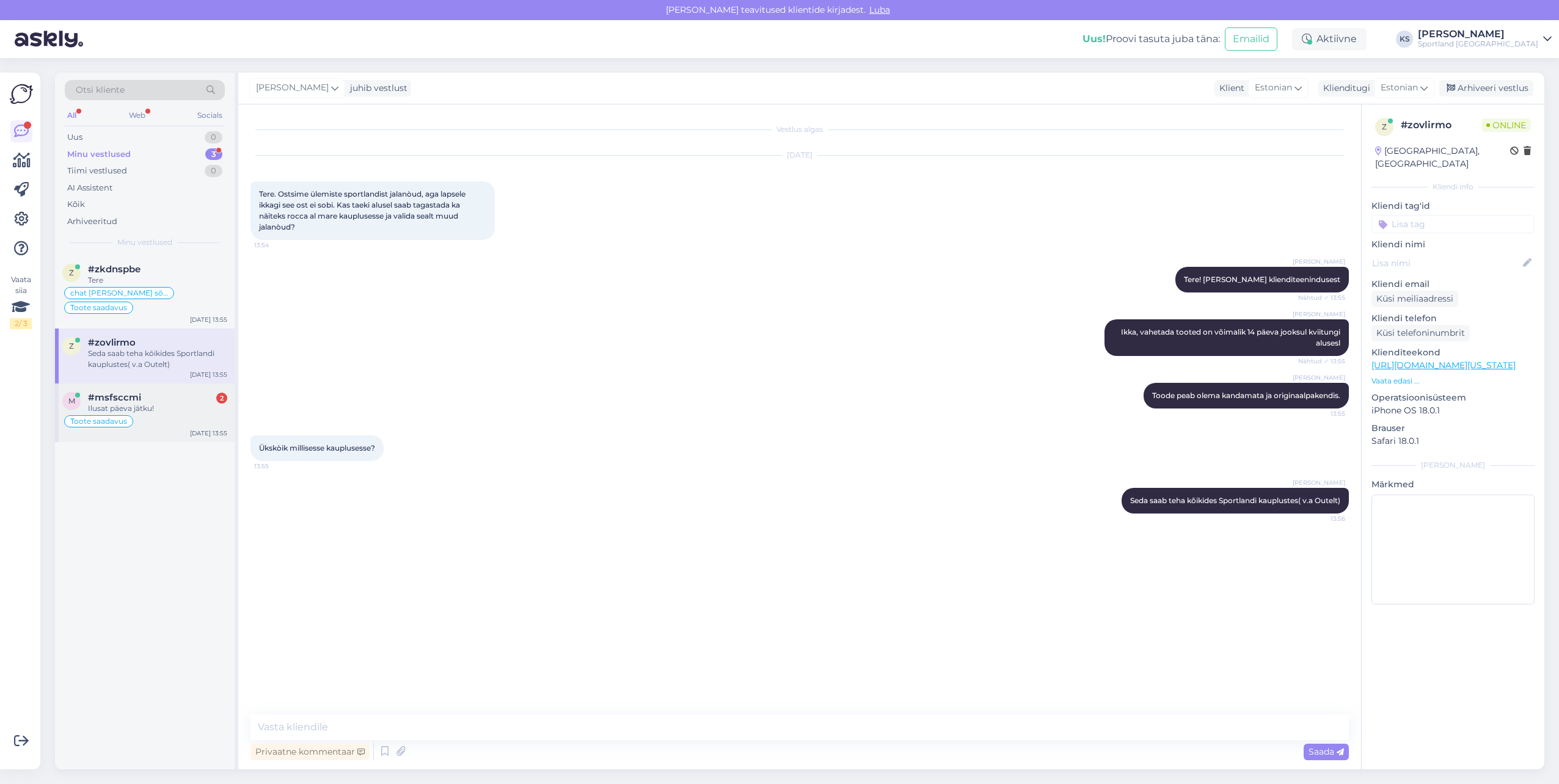
click at [184, 403] on div "Ilusat päeva jätku!" at bounding box center [158, 409] width 139 height 11
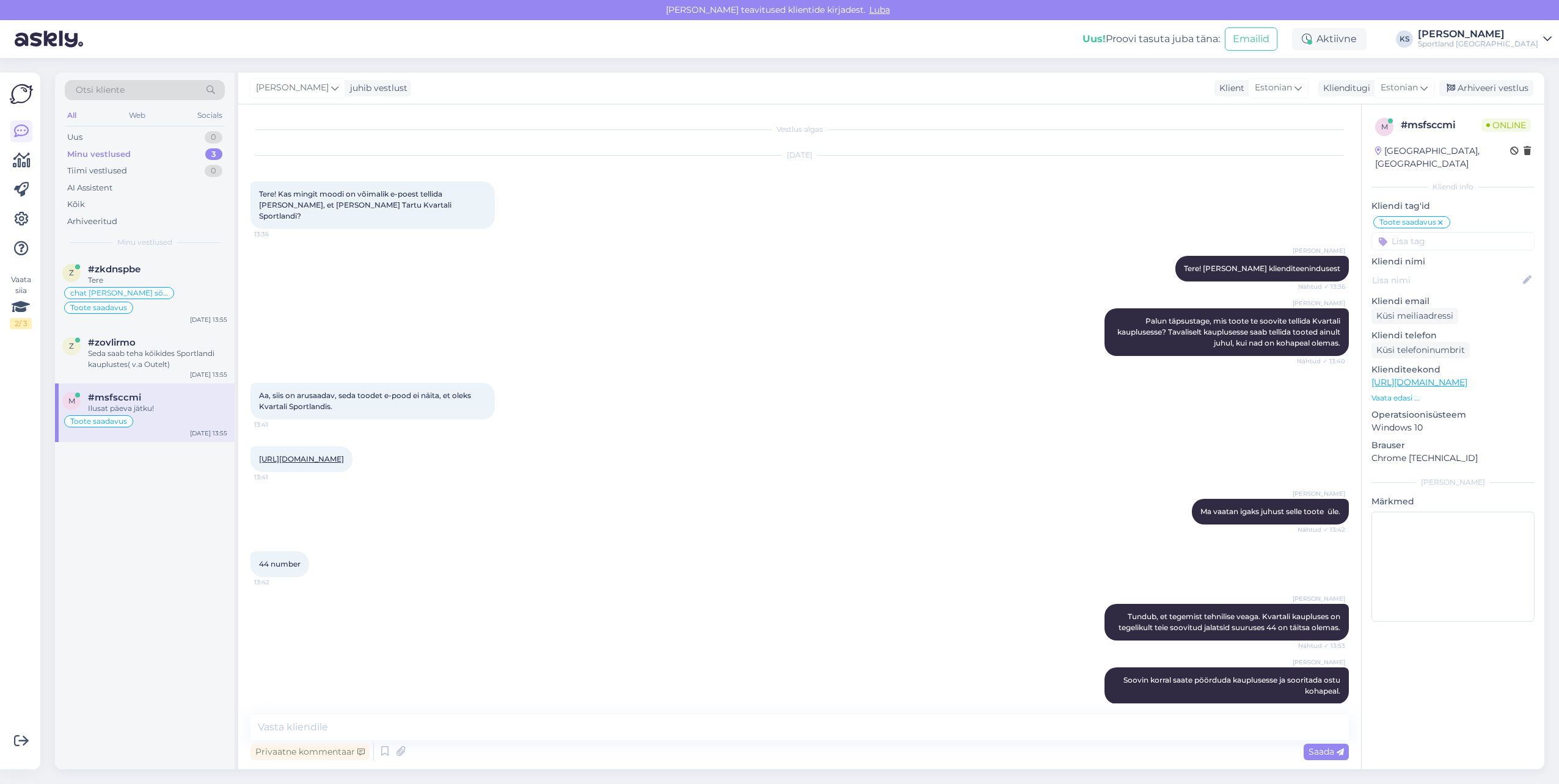
scroll to position [287, 0]
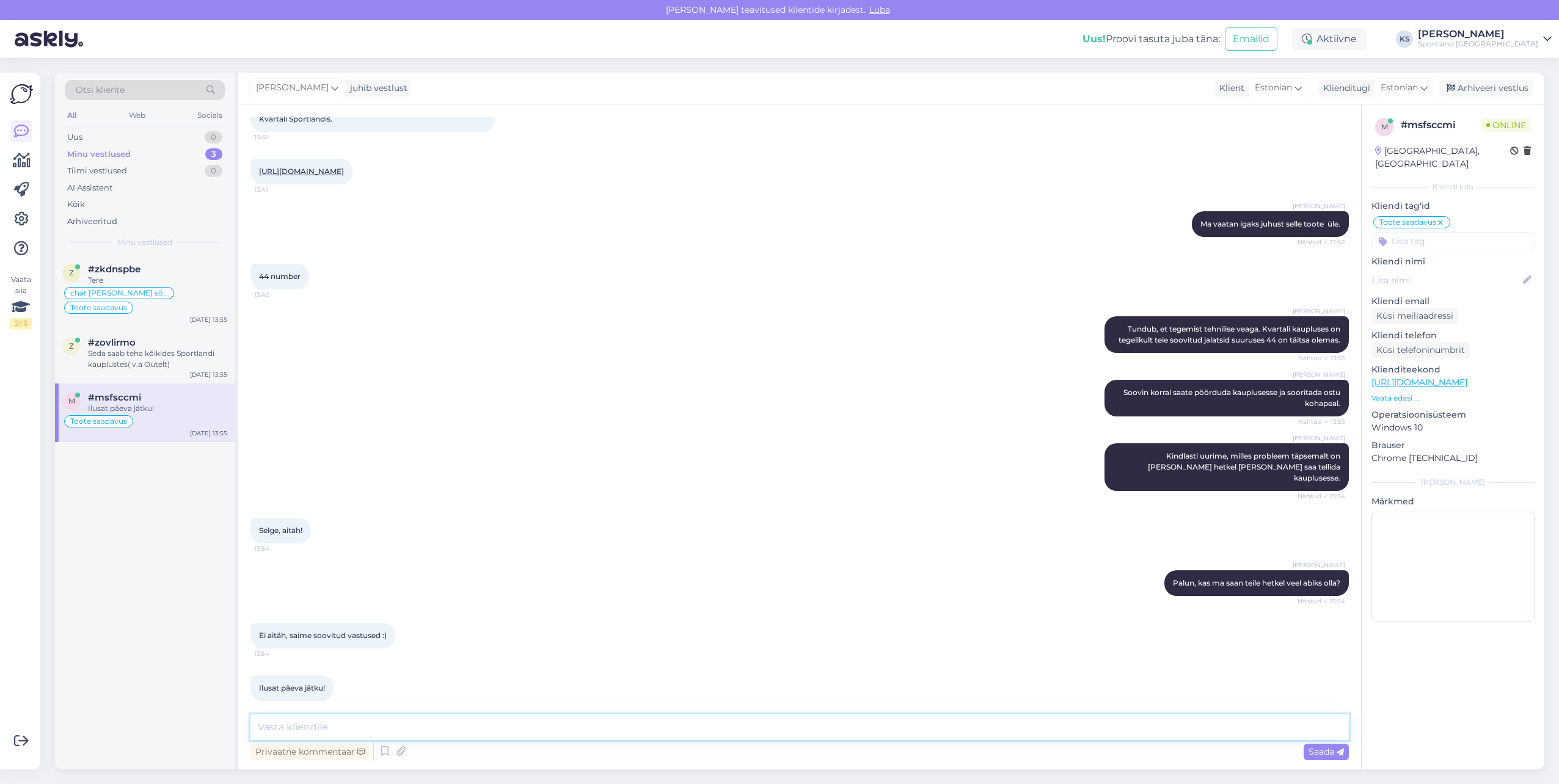
click at [653, 734] on textarea at bounding box center [800, 727] width 1098 height 25
type textarea "Suurepärane, soovin teilegi ilusat päeva!"
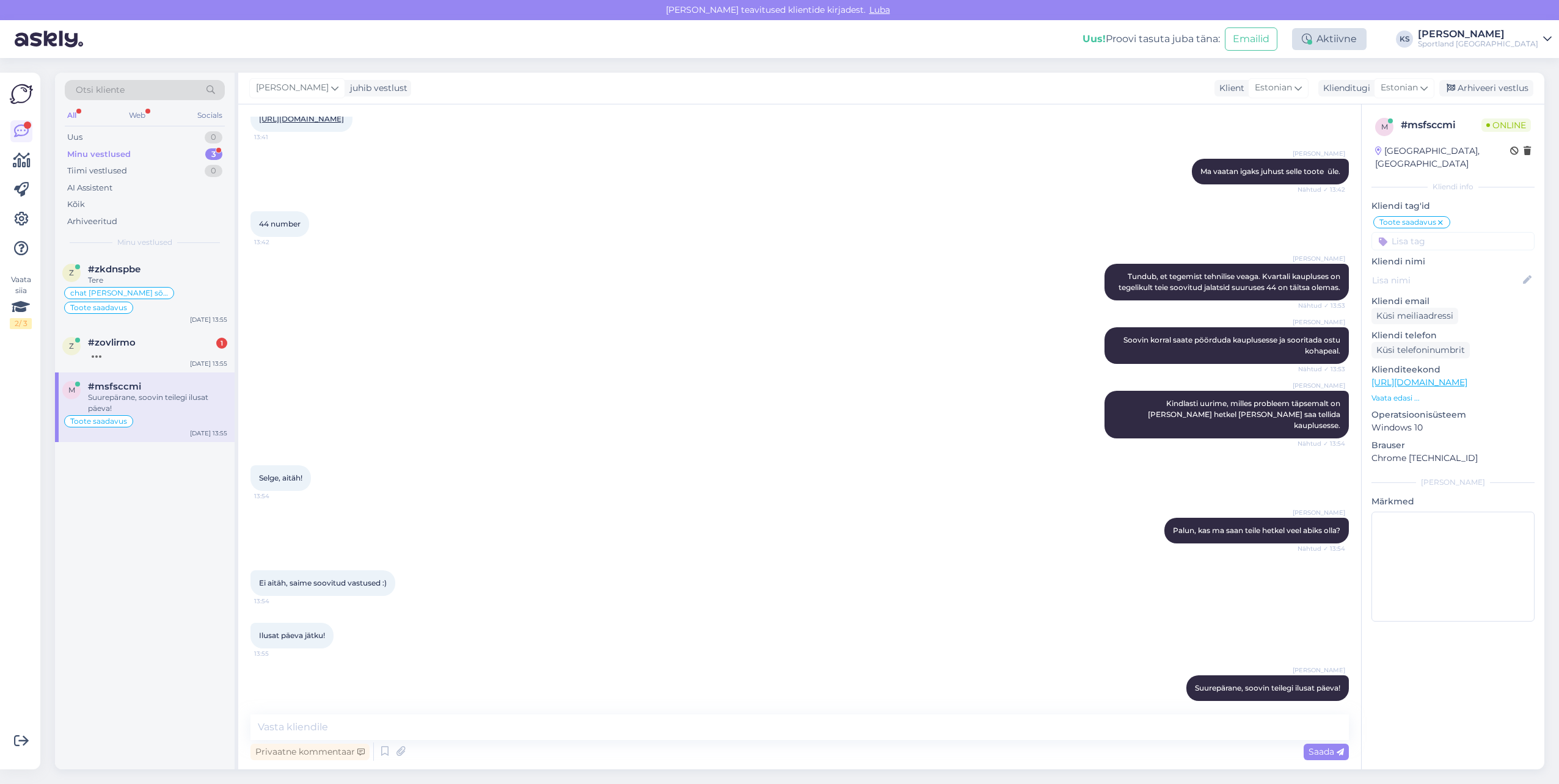
click at [1312, 42] on div at bounding box center [1309, 42] width 5 height 5
click at [1357, 99] on button "30 minutit" at bounding box center [1329, 95] width 55 height 13
drag, startPoint x: 1506, startPoint y: 35, endPoint x: 1504, endPoint y: 48, distance: 13.2
click at [1506, 35] on div "Kristina Silm" at bounding box center [1478, 35] width 120 height 10
click at [1527, 92] on button "Ava" at bounding box center [1528, 94] width 27 height 19
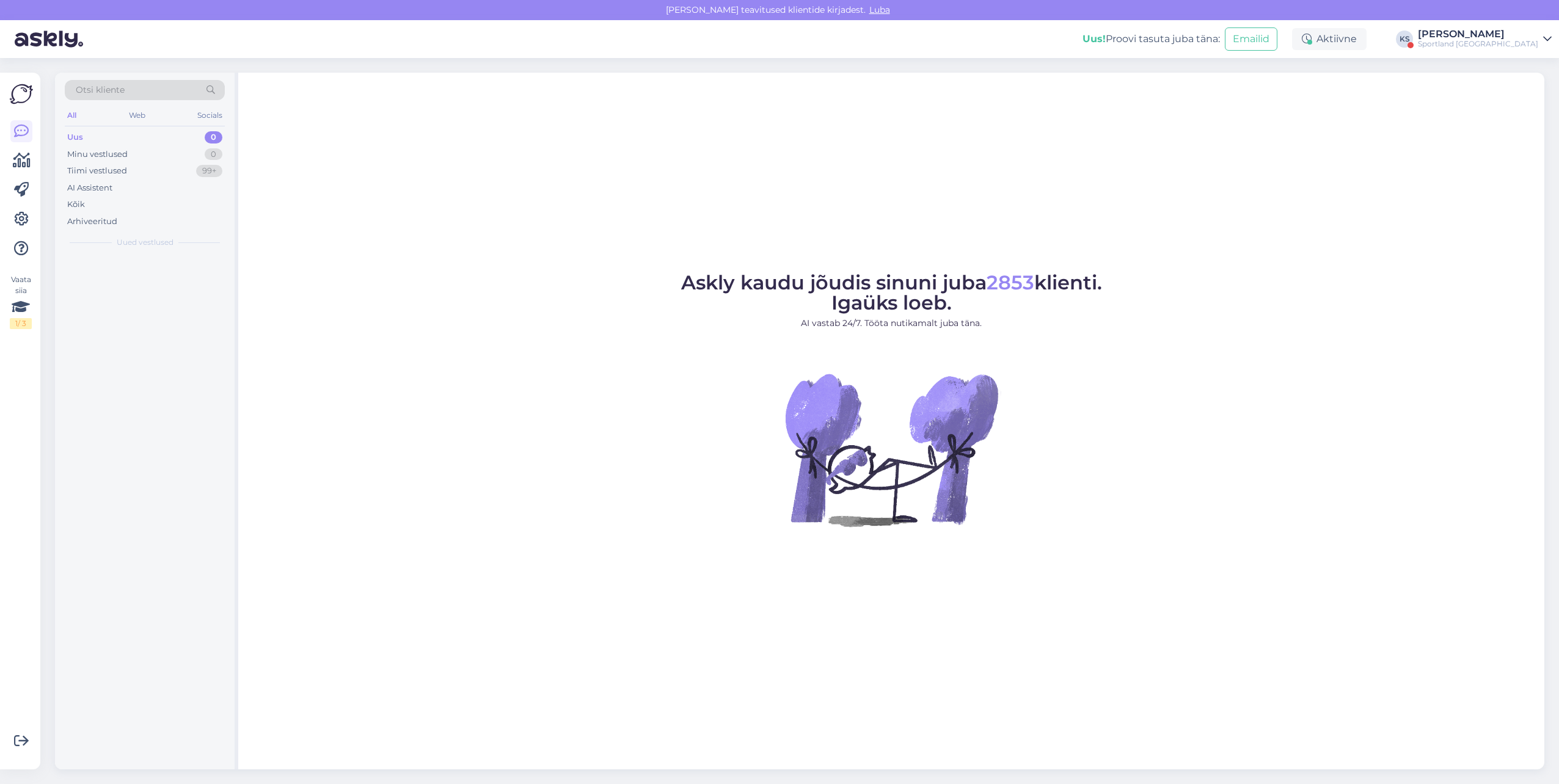
click at [1366, 42] on div "Aktiivne" at bounding box center [1329, 39] width 74 height 22
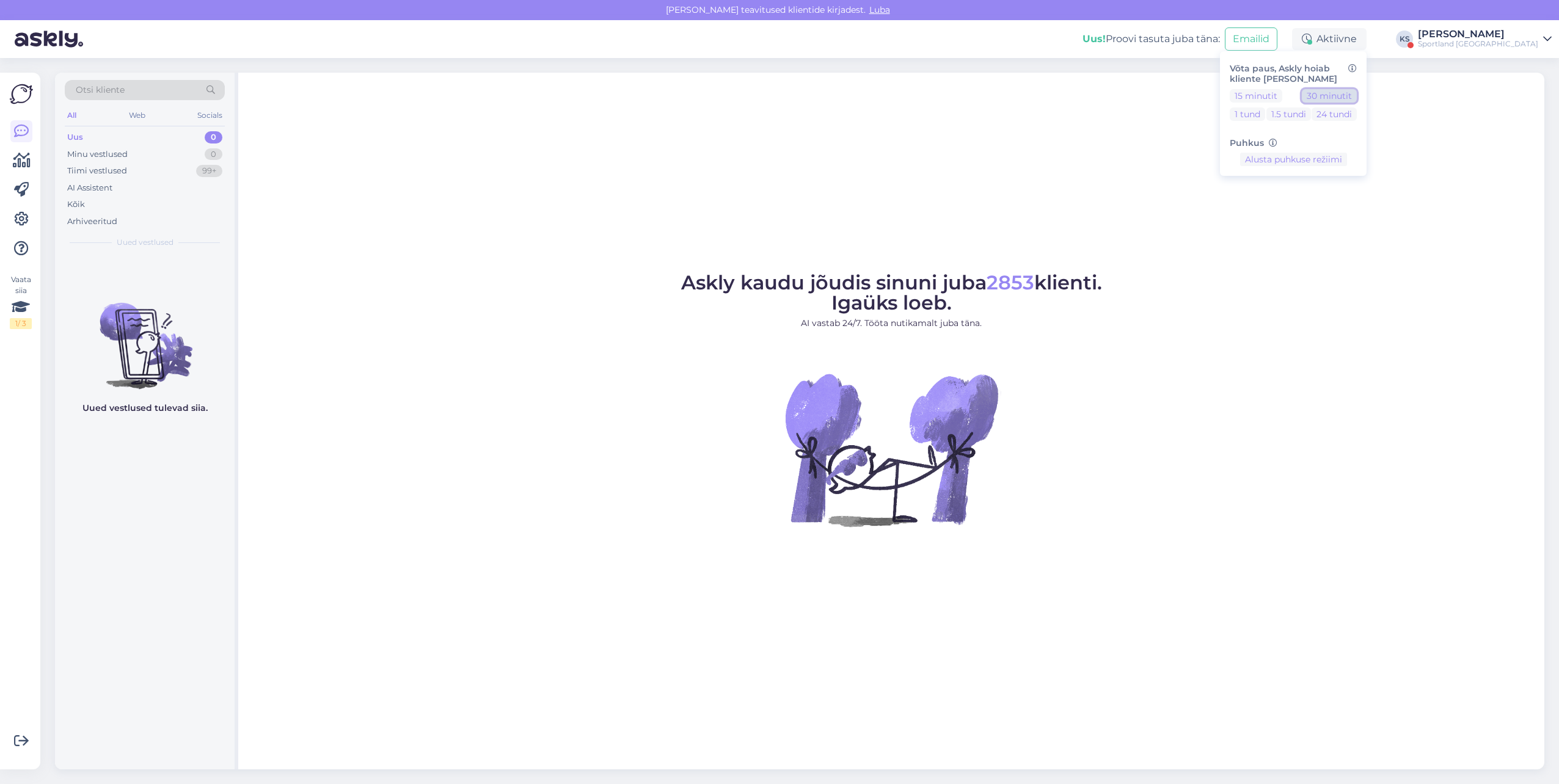
click at [1357, 93] on button "30 minutit" at bounding box center [1329, 95] width 55 height 13
click at [1524, 36] on div "Kristina Silm" at bounding box center [1478, 35] width 120 height 10
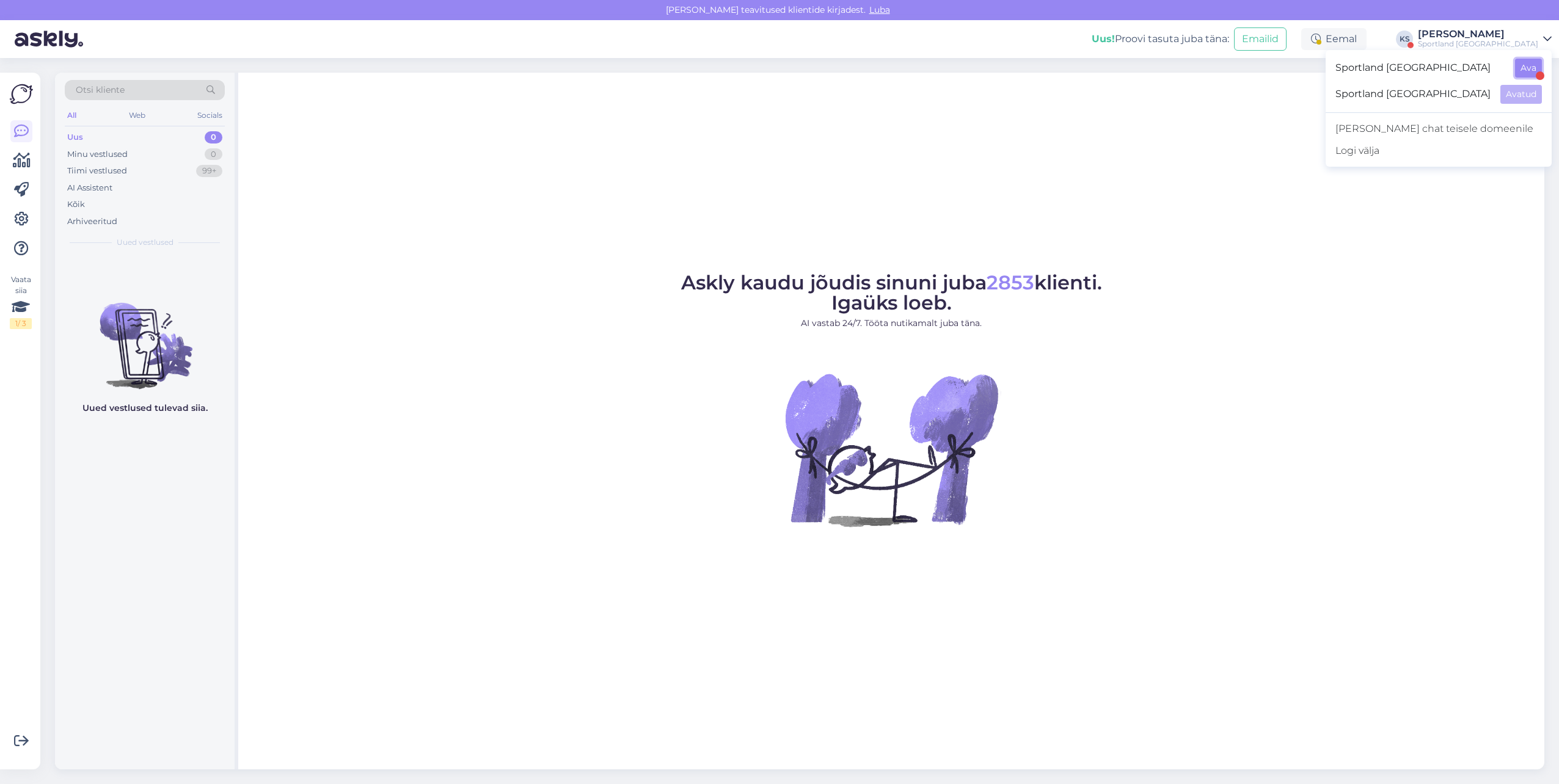
click at [1527, 64] on button "Ava" at bounding box center [1528, 68] width 27 height 19
click at [200, 153] on div "Minu vestlused 3" at bounding box center [145, 155] width 160 height 17
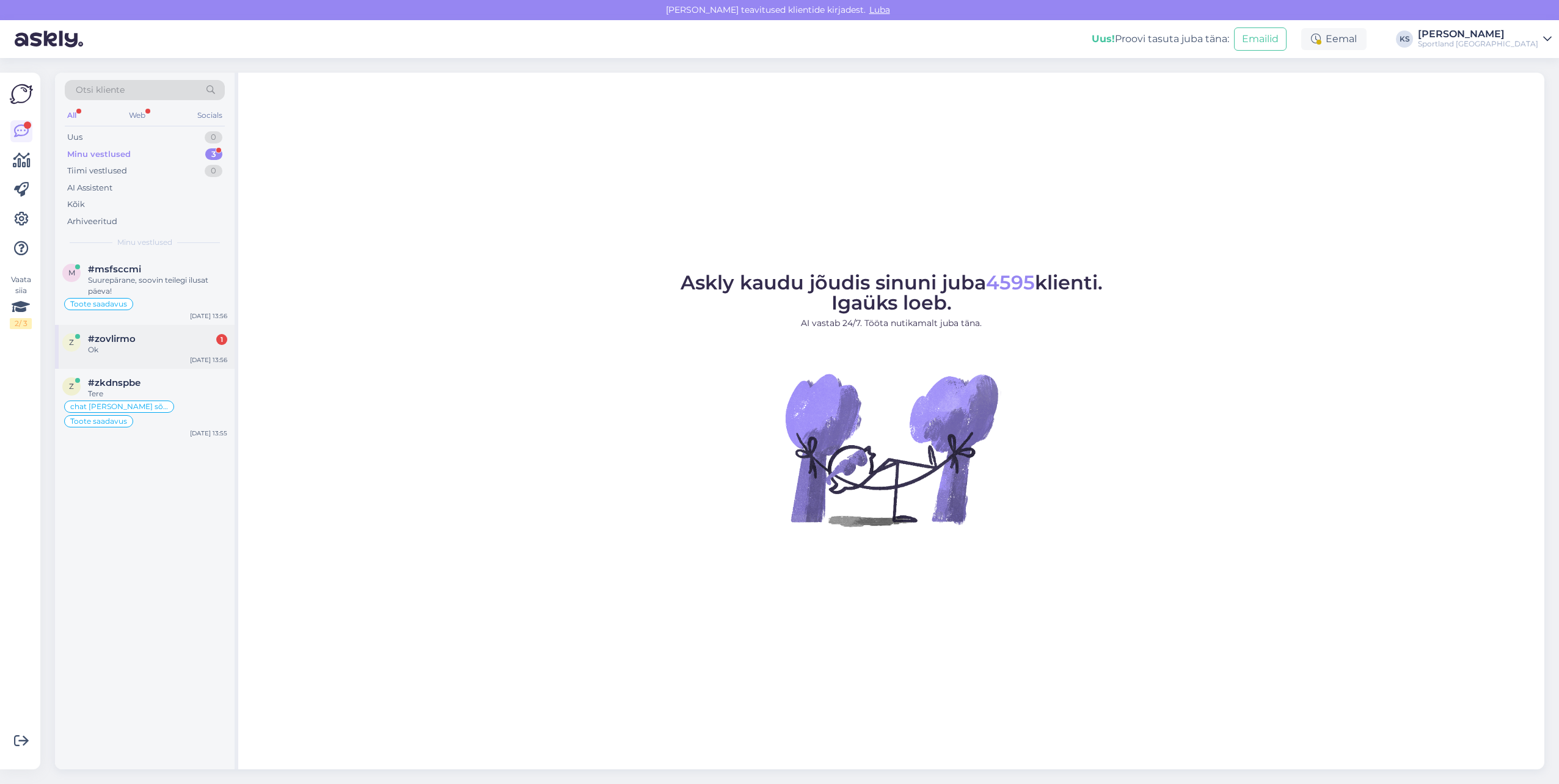
click at [172, 350] on div "Ok" at bounding box center [158, 350] width 139 height 11
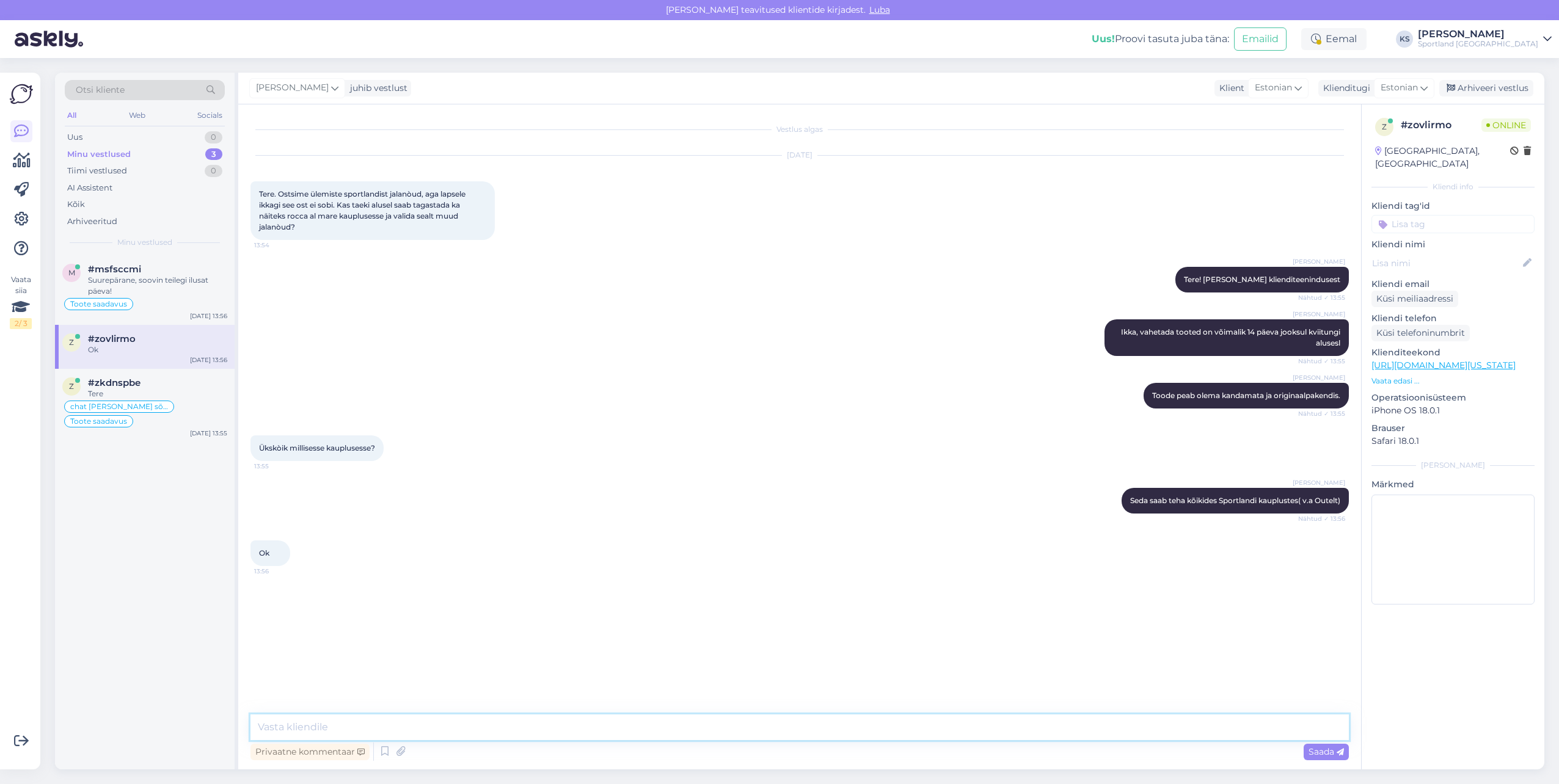
drag, startPoint x: 459, startPoint y: 730, endPoint x: 1339, endPoint y: 720, distance: 880.1
click at [461, 729] on textarea at bounding box center [800, 727] width 1098 height 25
type textarea "Kas ma saan teile hetkel veel abiks olla?"
drag, startPoint x: 153, startPoint y: 286, endPoint x: 1353, endPoint y: 201, distance: 1203.0
click at [153, 286] on div "Suurepärane, soovin teilegi ilusat päeva!" at bounding box center [158, 285] width 139 height 22
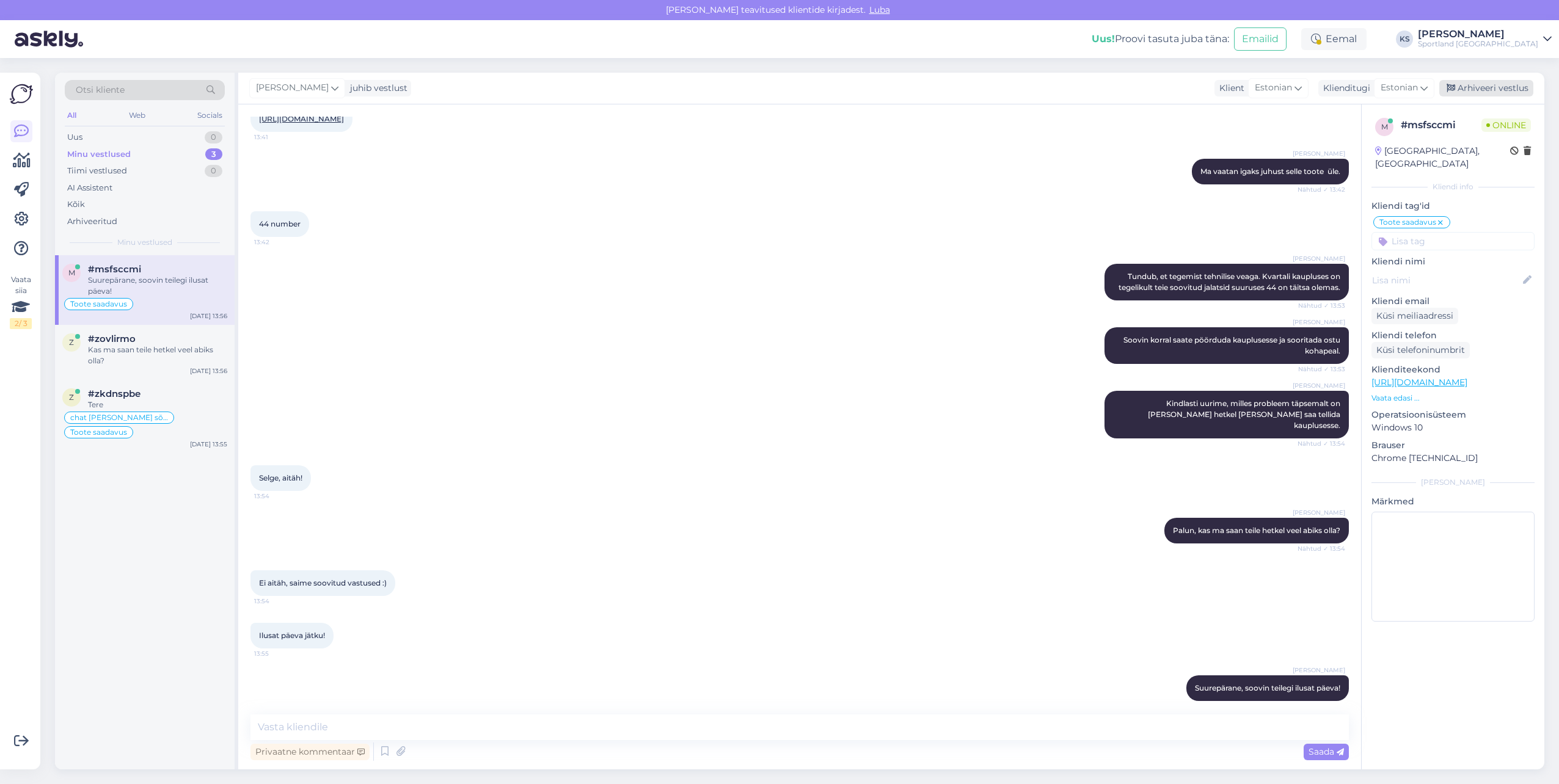
click at [1500, 88] on div "Arhiveeri vestlus" at bounding box center [1486, 88] width 94 height 16
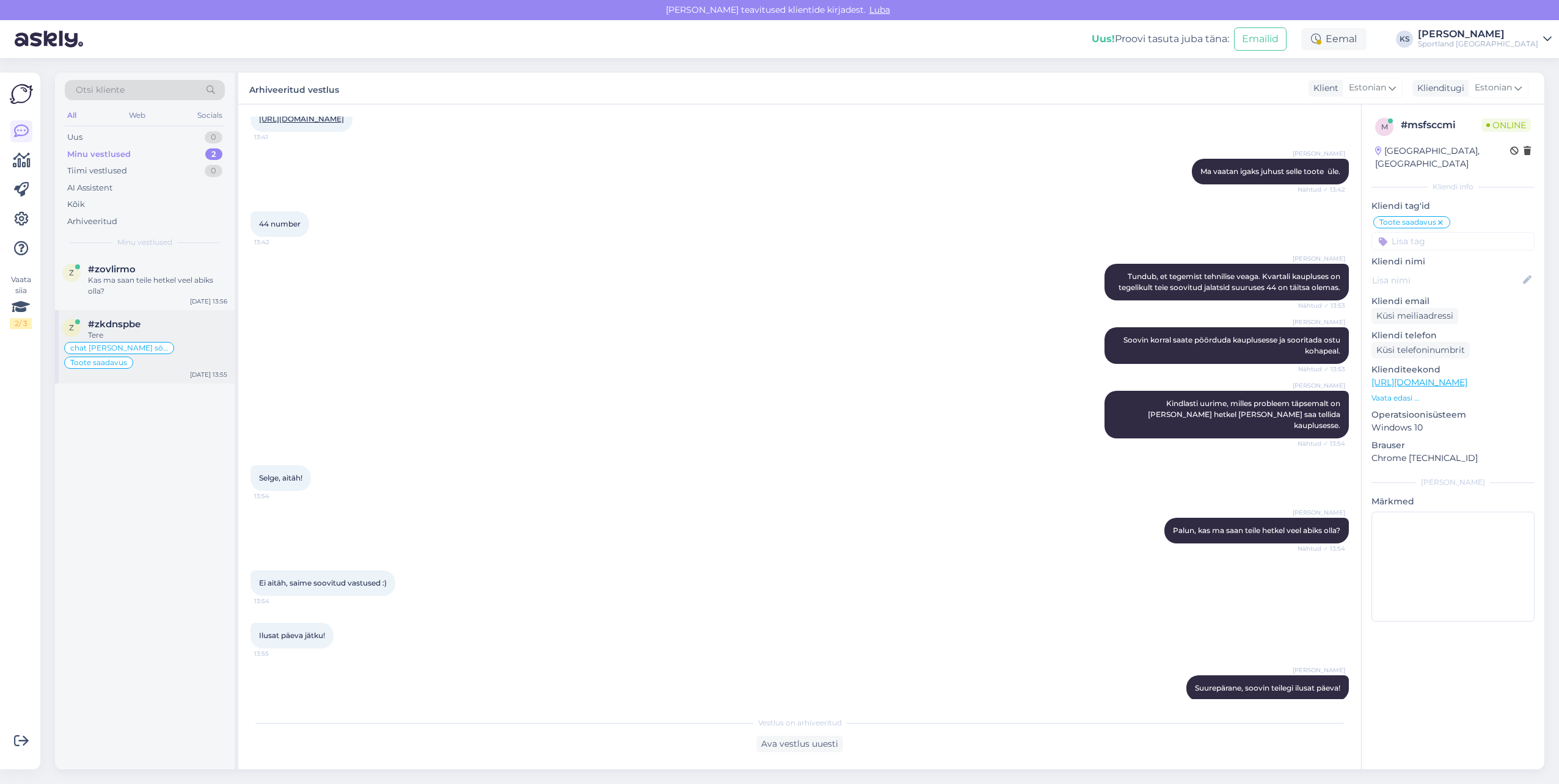
click at [134, 357] on div "Toote saadavus" at bounding box center [99, 362] width 69 height 12
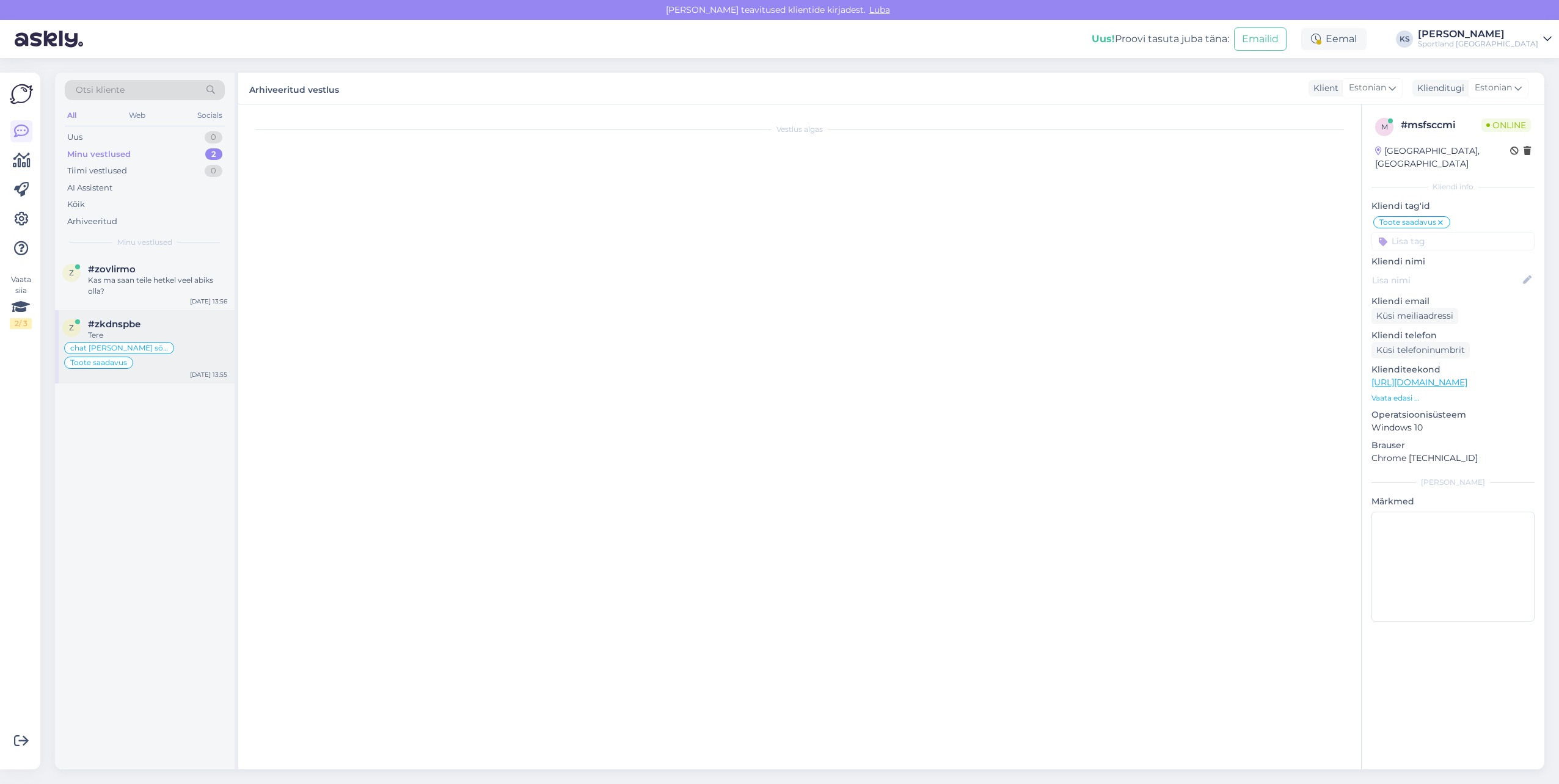
scroll to position [1691, 0]
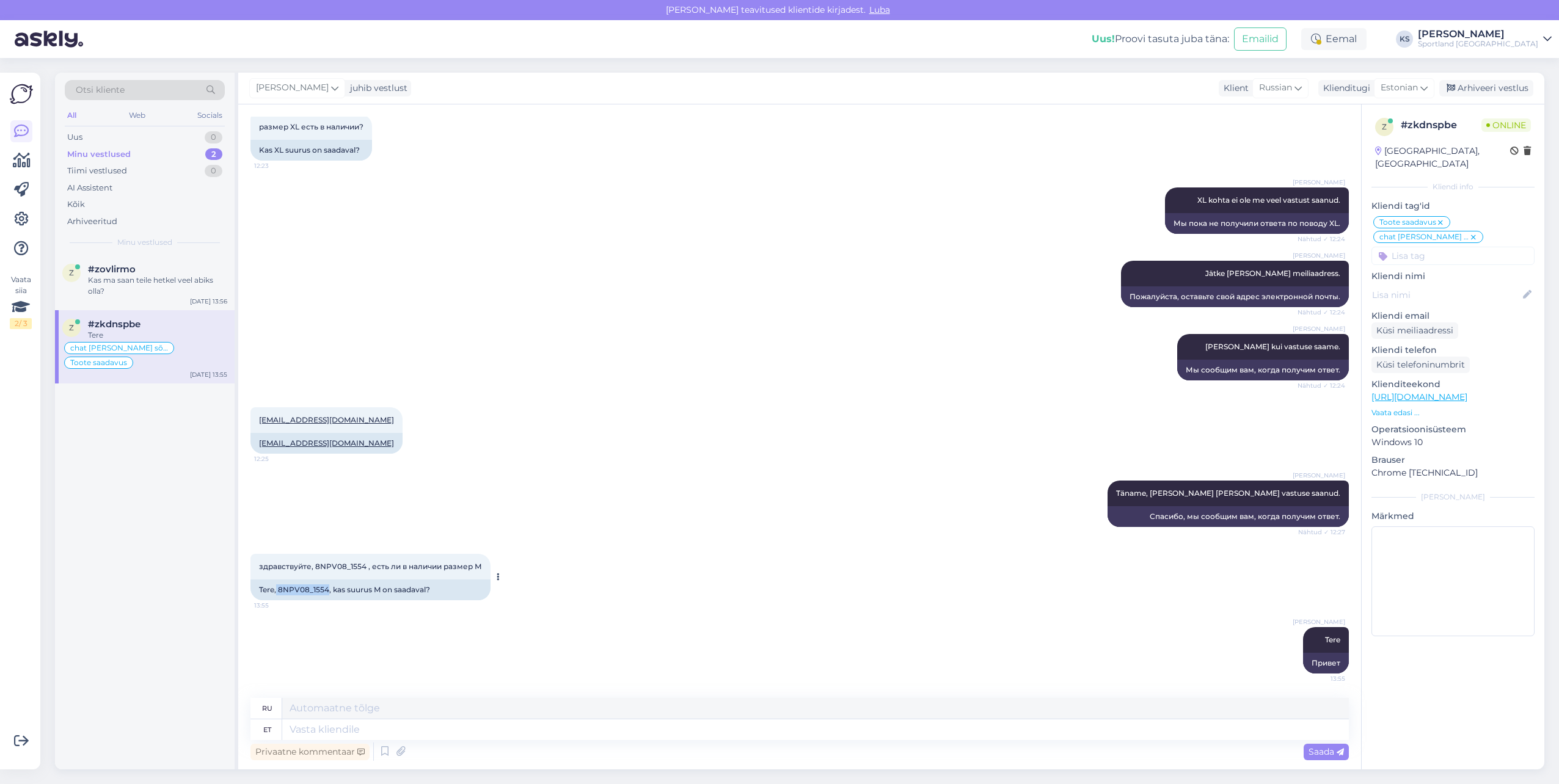
drag, startPoint x: 329, startPoint y: 590, endPoint x: 276, endPoint y: 588, distance: 53.0
click at [276, 588] on div "Tere, 8NPV08_1554, kas suurus M on saadaval?" at bounding box center [371, 590] width 240 height 20
copy div "8NPV08_1554"
click at [448, 730] on textarea at bounding box center [815, 730] width 1067 height 20
type textarea "Kohe"
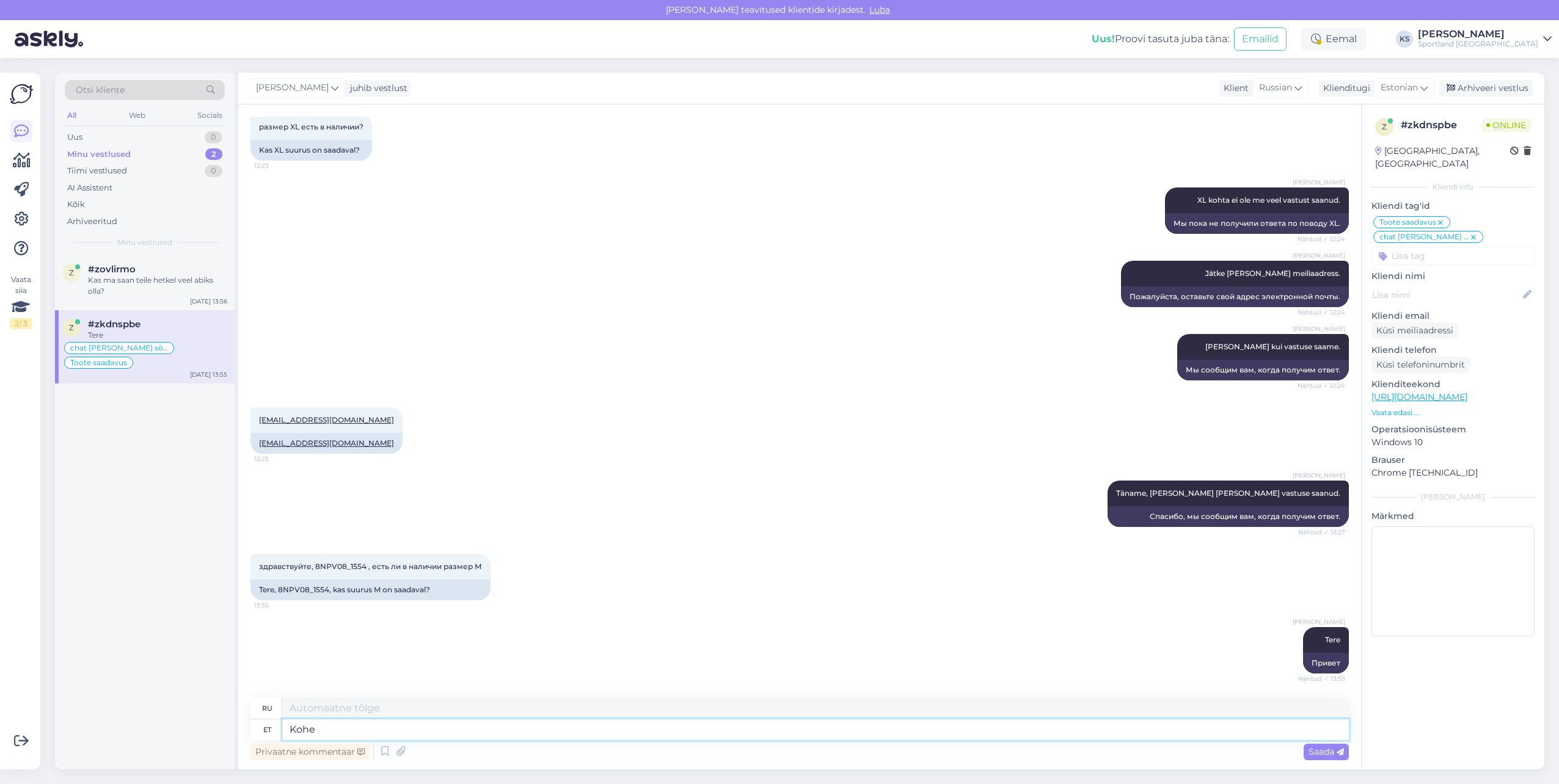
type textarea "Немедленно"
type textarea "Kohe vaatan ü"
type textarea "Я сейчас же посмотрю."
type textarea "Kohe vaatan üle"
type textarea "Я проверю это прямо сейчас."
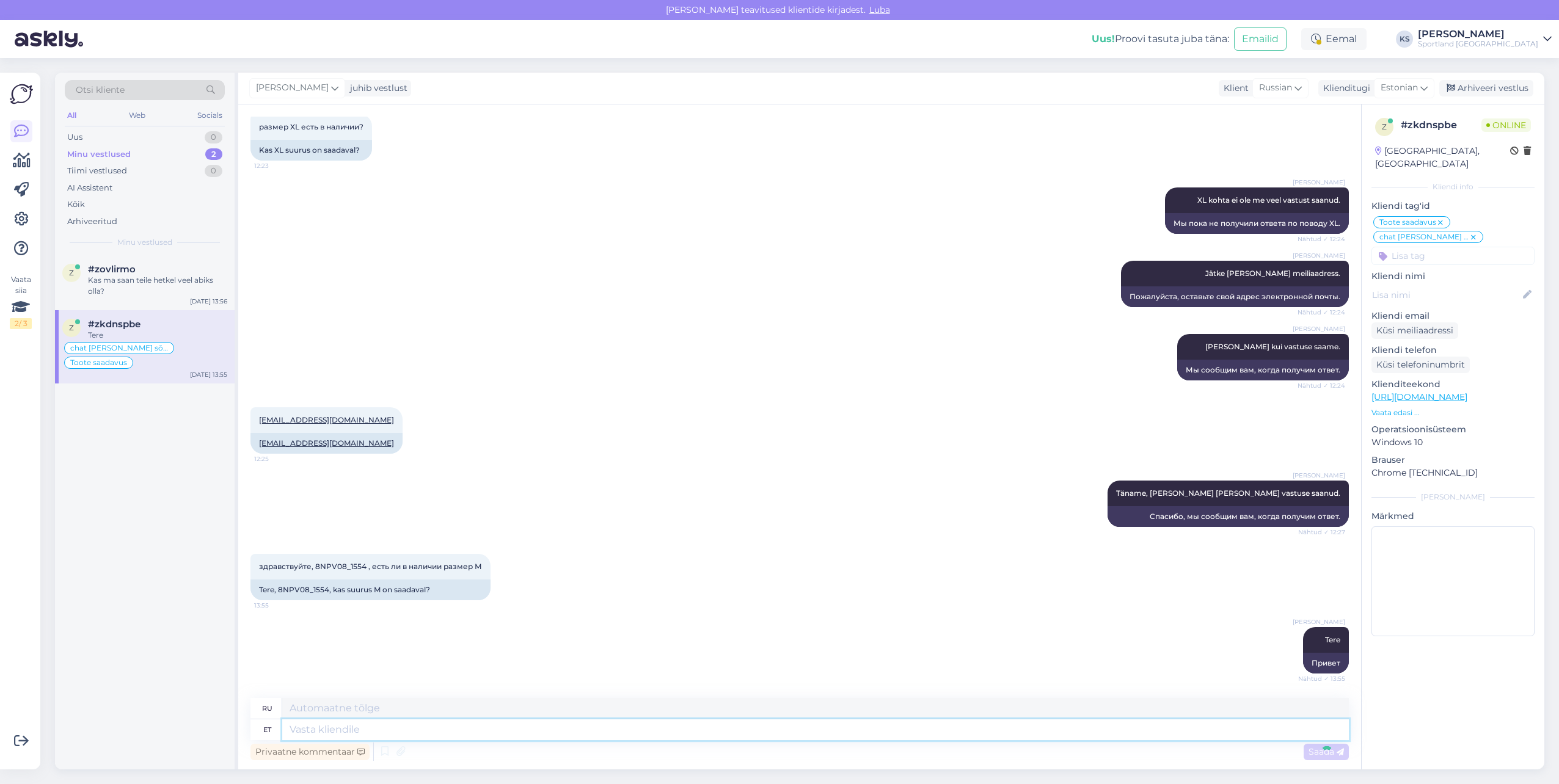
scroll to position [1764, 0]
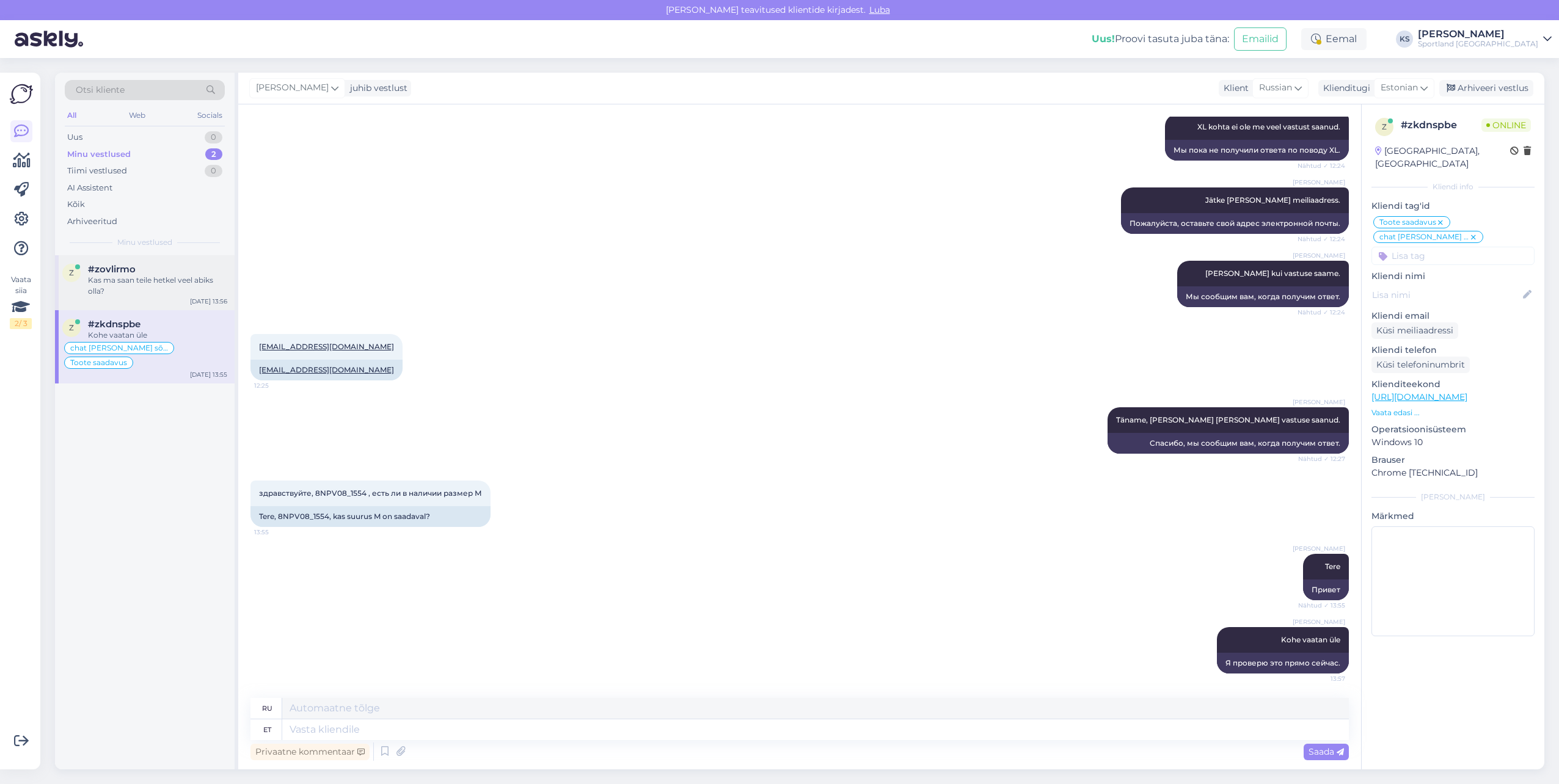
click at [143, 297] on div "z #zovlirmo Kas ma saan teile hetkel veel abiks olla? Aug 12 13:56" at bounding box center [145, 283] width 179 height 55
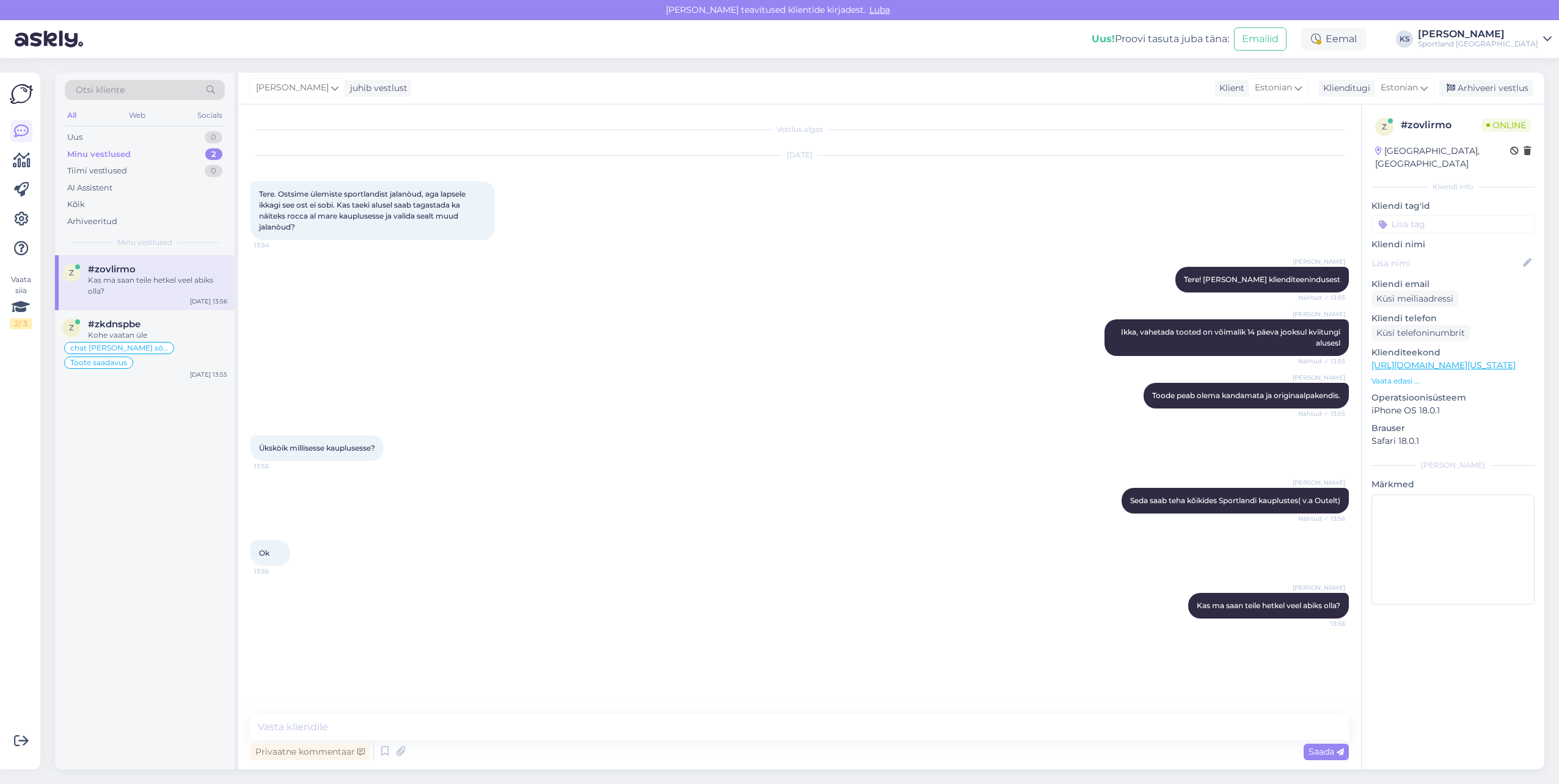
click at [1456, 215] on input at bounding box center [1452, 224] width 163 height 18
type input "vaheta"
click at [1483, 253] on span "Toodete vahetamine (kauplus)" at bounding box center [1453, 256] width 97 height 7
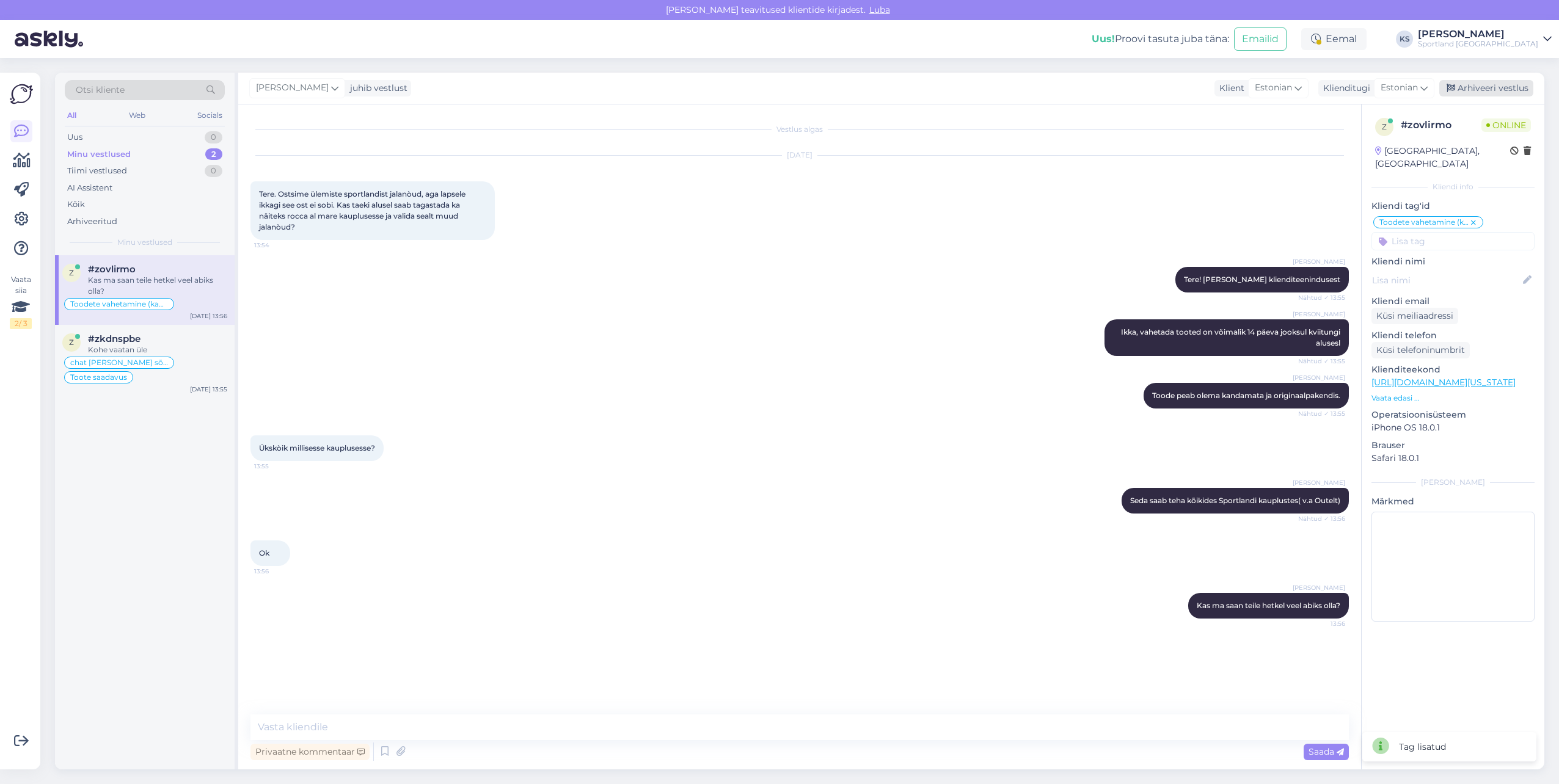
click at [1504, 88] on div "Arhiveeri vestlus" at bounding box center [1486, 88] width 94 height 16
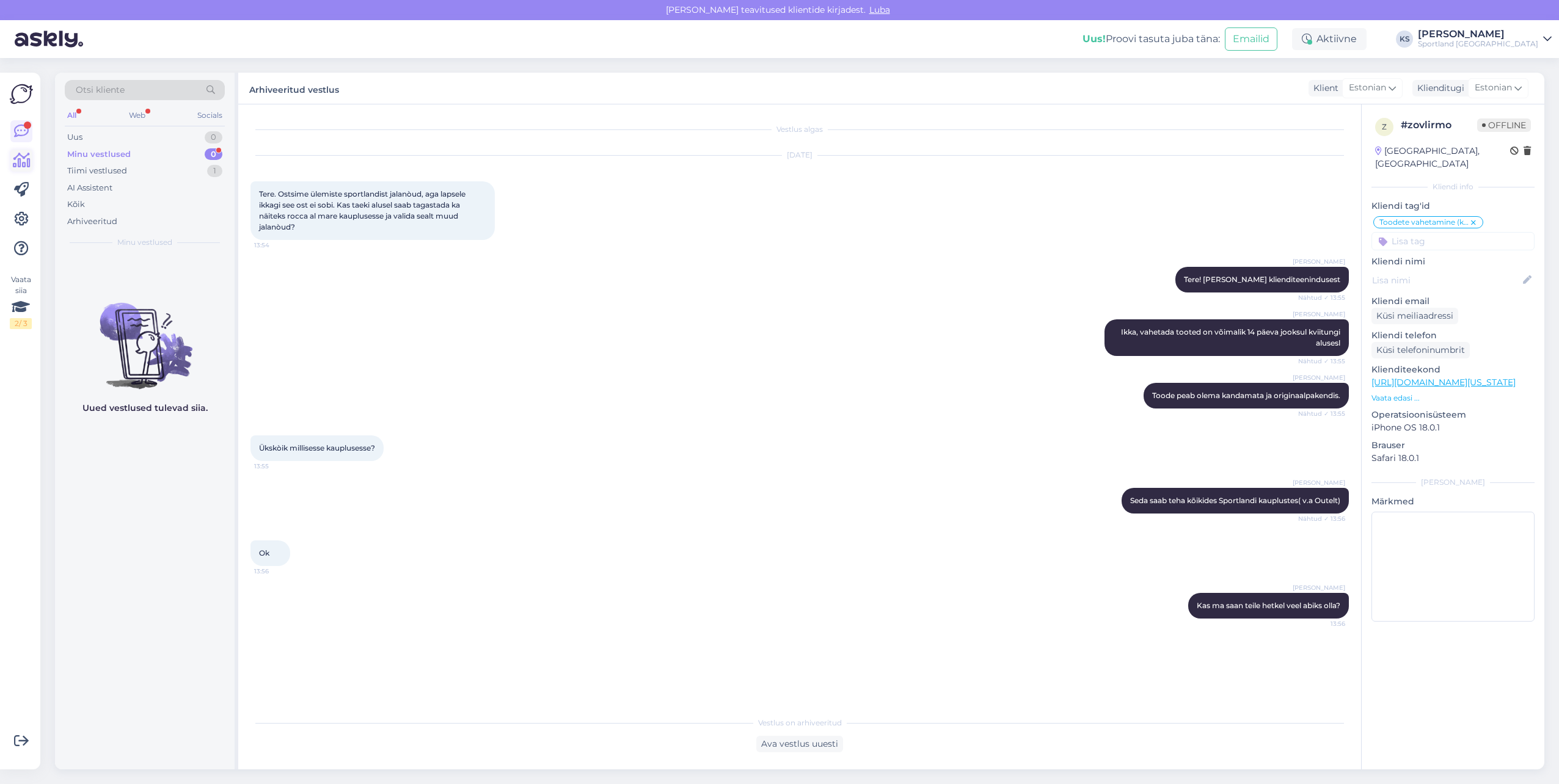
click at [25, 165] on icon at bounding box center [21, 160] width 18 height 15
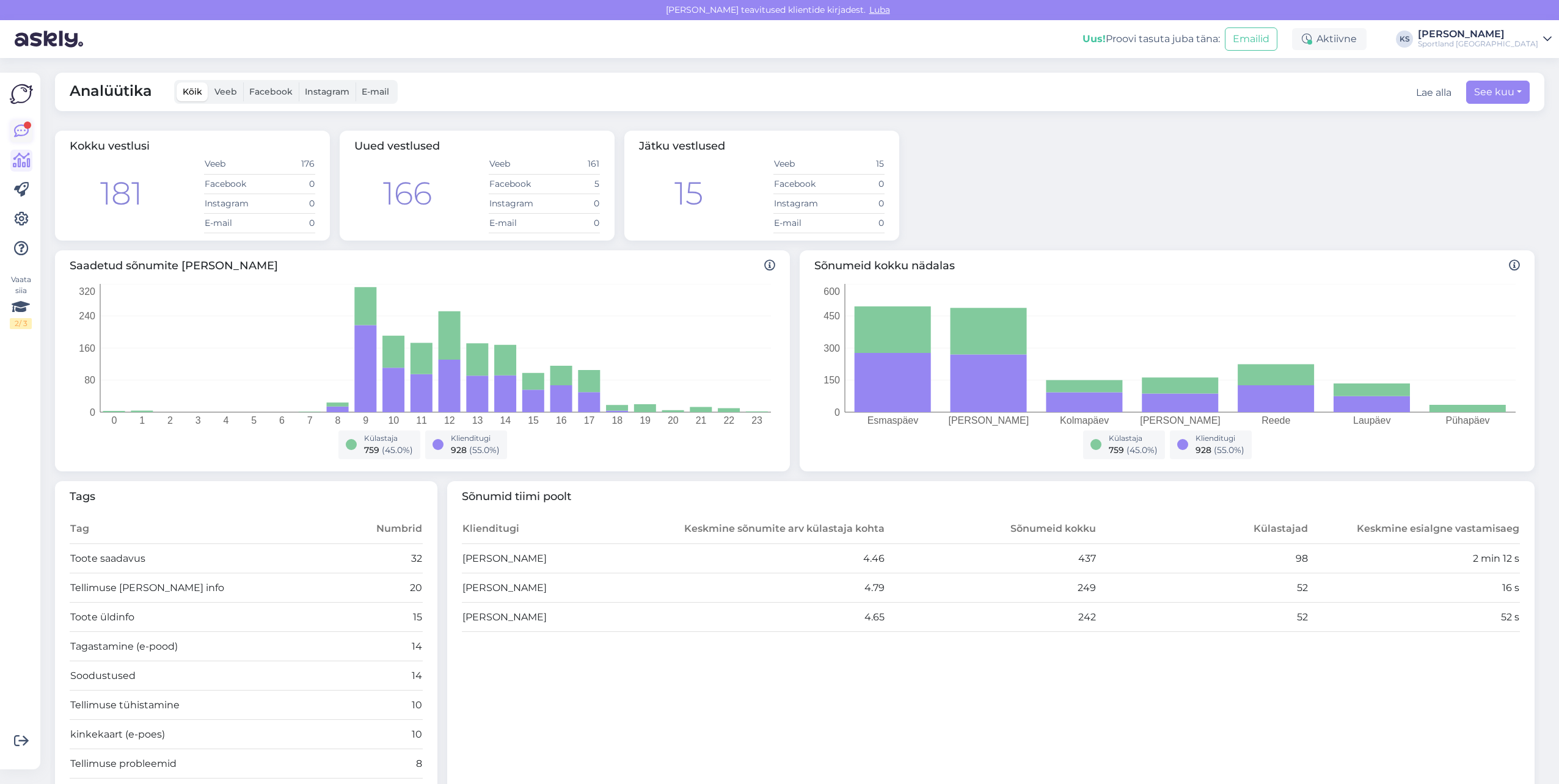
click at [18, 121] on link at bounding box center [21, 131] width 22 height 22
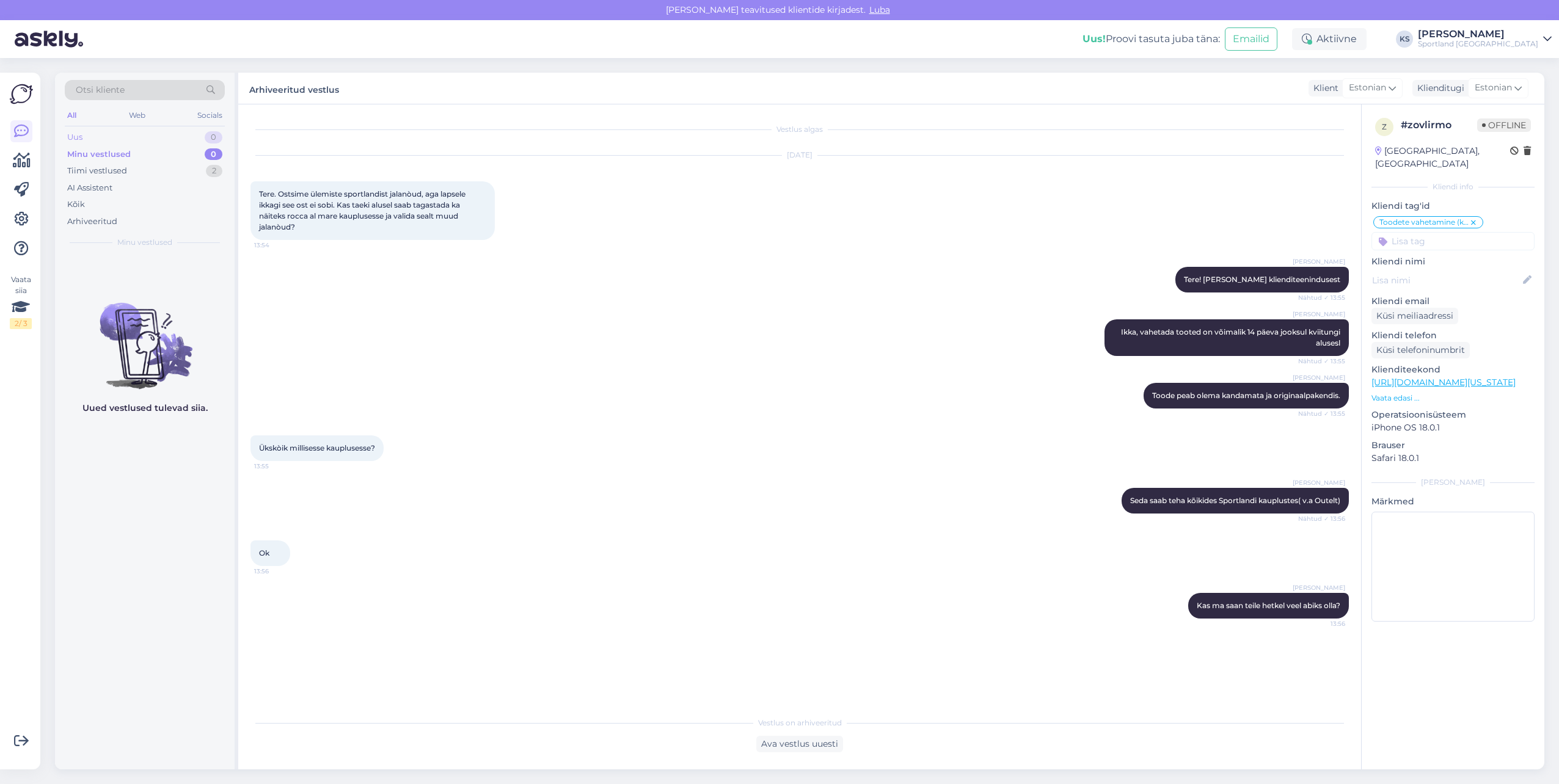
click at [198, 138] on div "Uus 0" at bounding box center [145, 137] width 160 height 17
click at [209, 179] on div "AI Assistent" at bounding box center [145, 188] width 160 height 17
click at [195, 177] on div "Tiimi vestlused 2" at bounding box center [145, 171] width 160 height 17
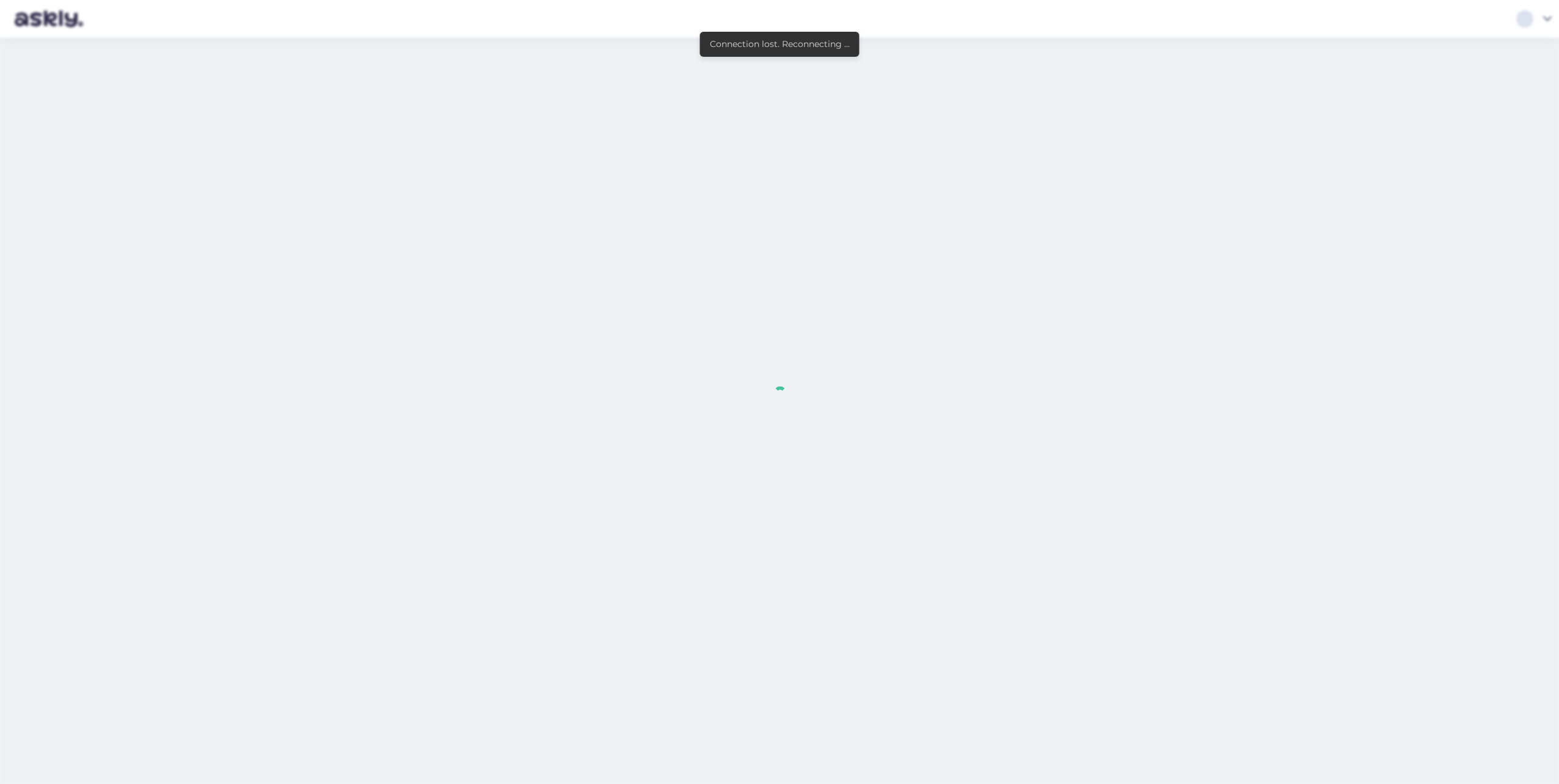
click at [848, 125] on div at bounding box center [779, 392] width 1559 height 784
click at [1532, 700] on div at bounding box center [779, 392] width 1559 height 784
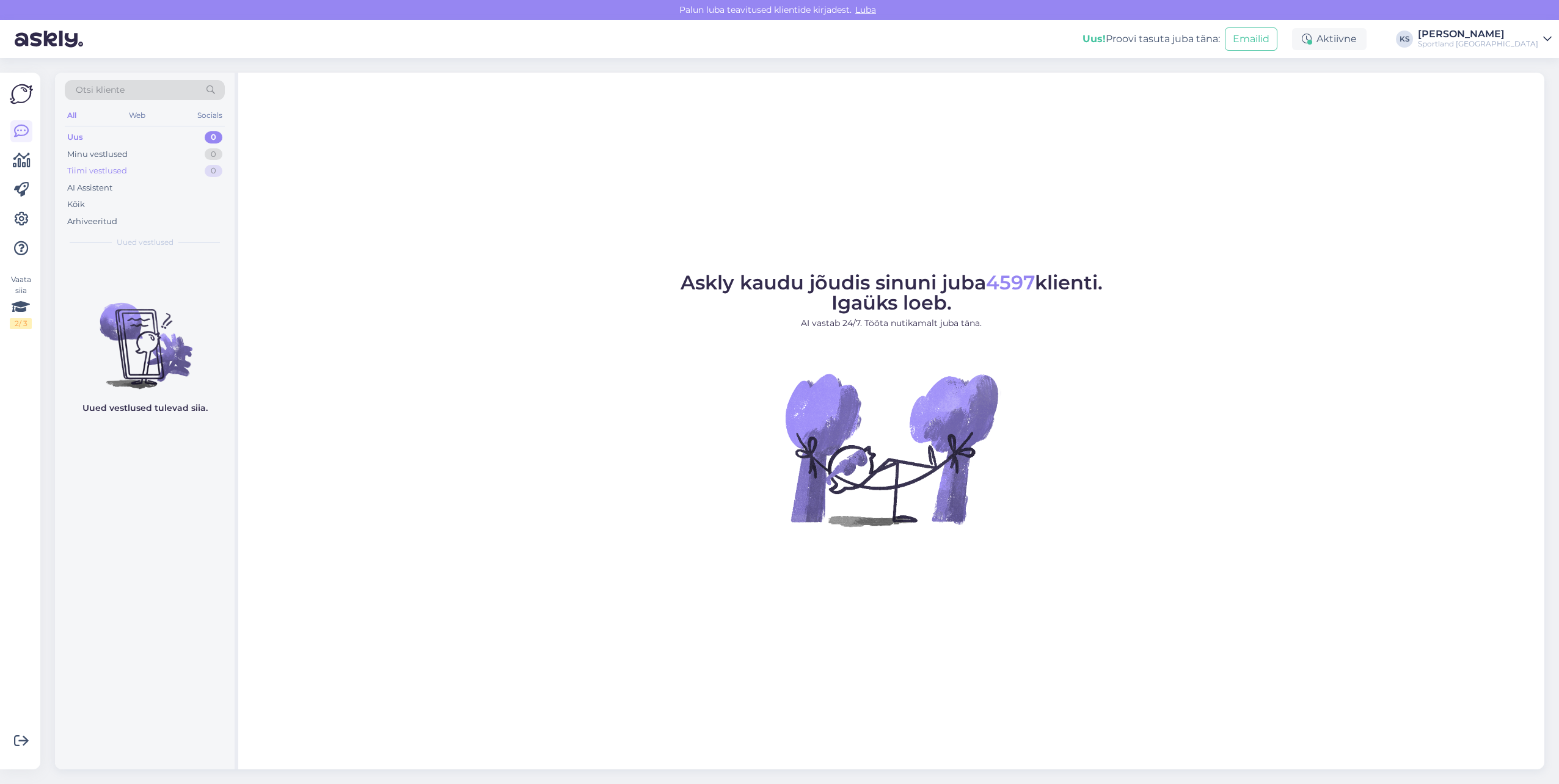
click at [185, 175] on div "Tiimi vestlused 0" at bounding box center [145, 171] width 160 height 17
click at [82, 201] on div "Kõik" at bounding box center [76, 204] width 18 height 12
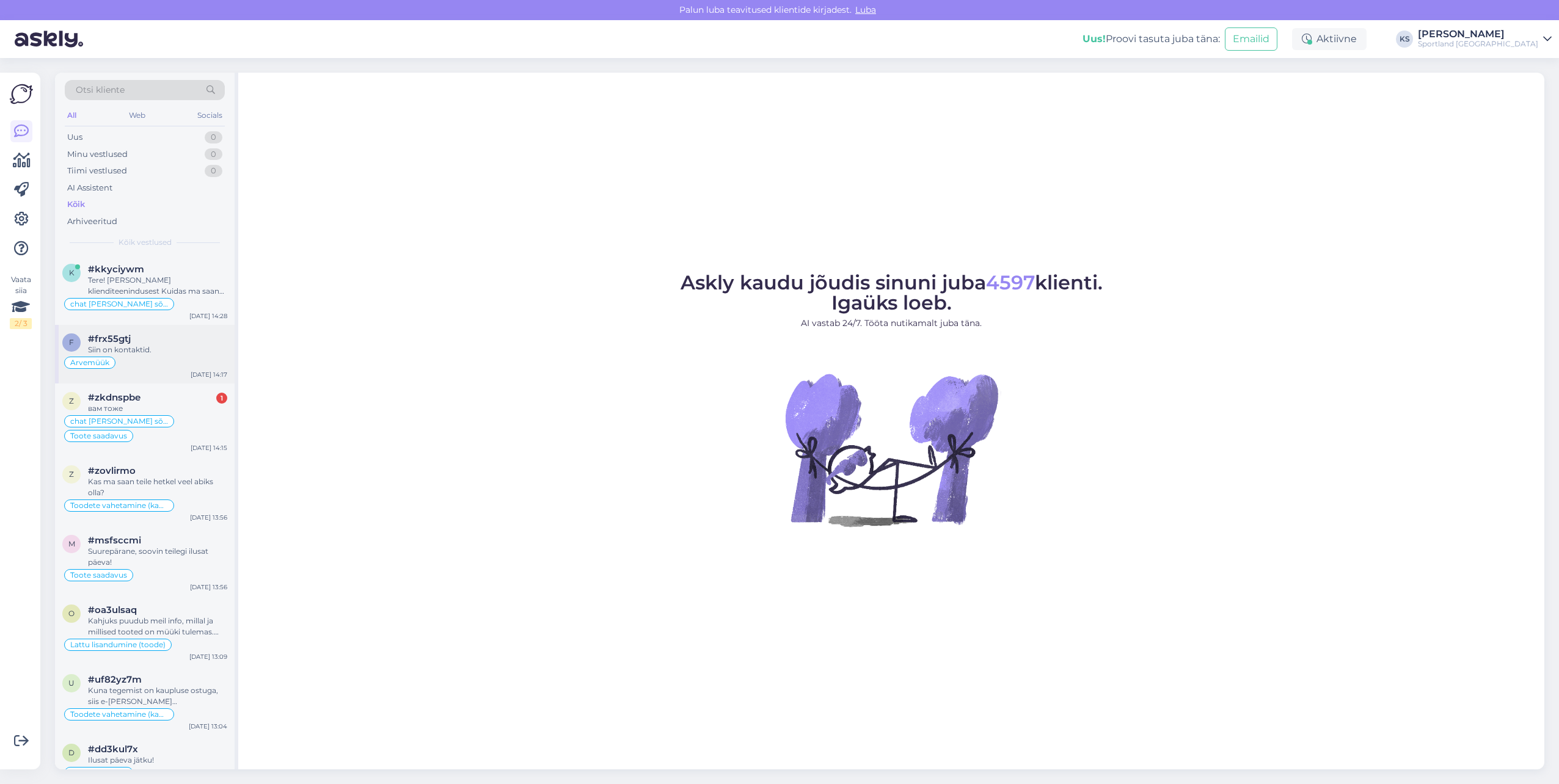
click at [204, 381] on div "f #frx55gtj Siin on kontaktid. Arvemüük Aug 12 14:17" at bounding box center [145, 354] width 179 height 59
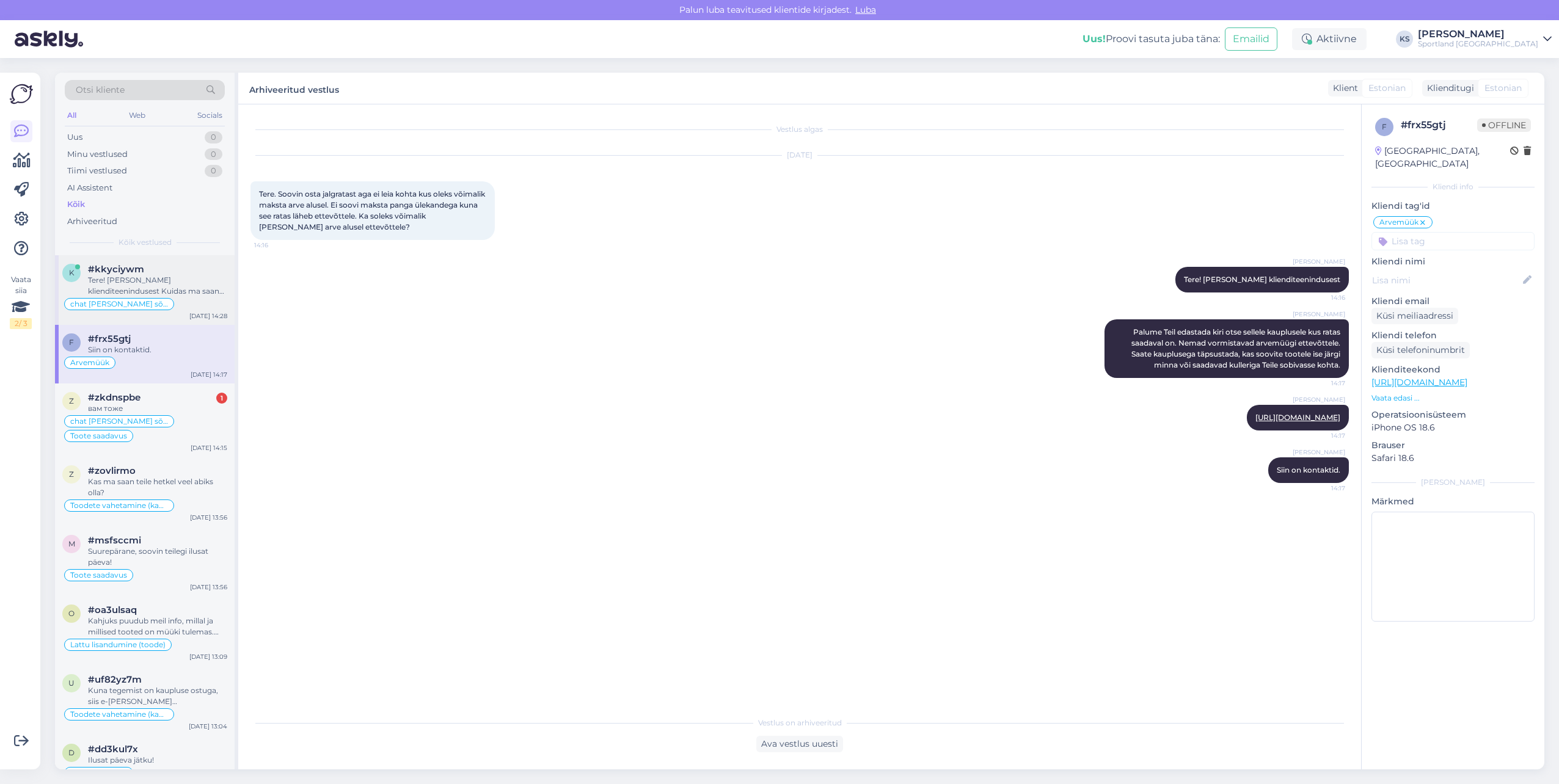
click at [160, 287] on div "Tere! Olen Carmen klienditeenindusest Kuidas ma saan Teile abiks olla?" at bounding box center [158, 285] width 139 height 22
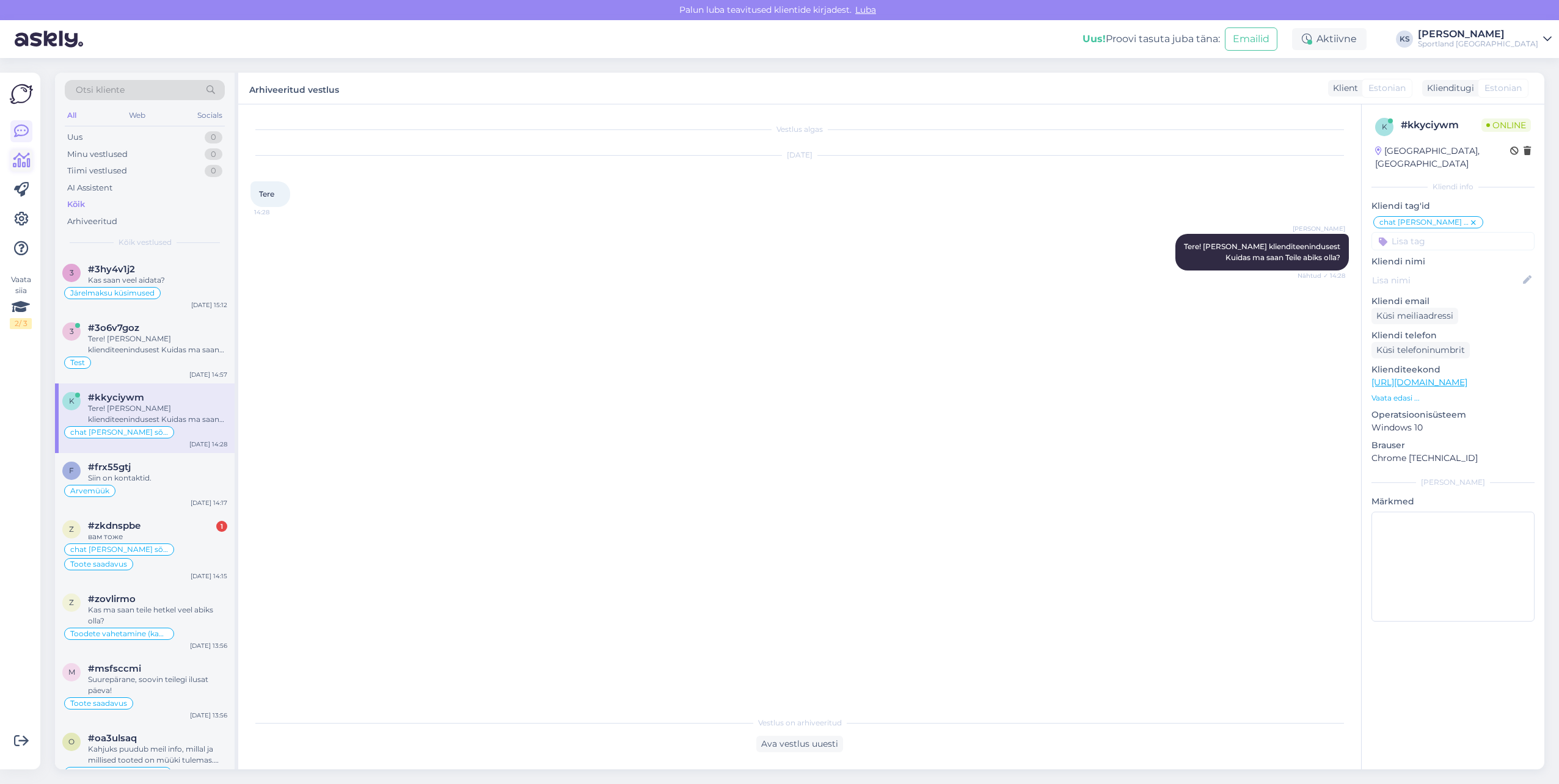
click at [20, 172] on div at bounding box center [21, 189] width 22 height 139
click at [22, 161] on icon at bounding box center [21, 160] width 18 height 15
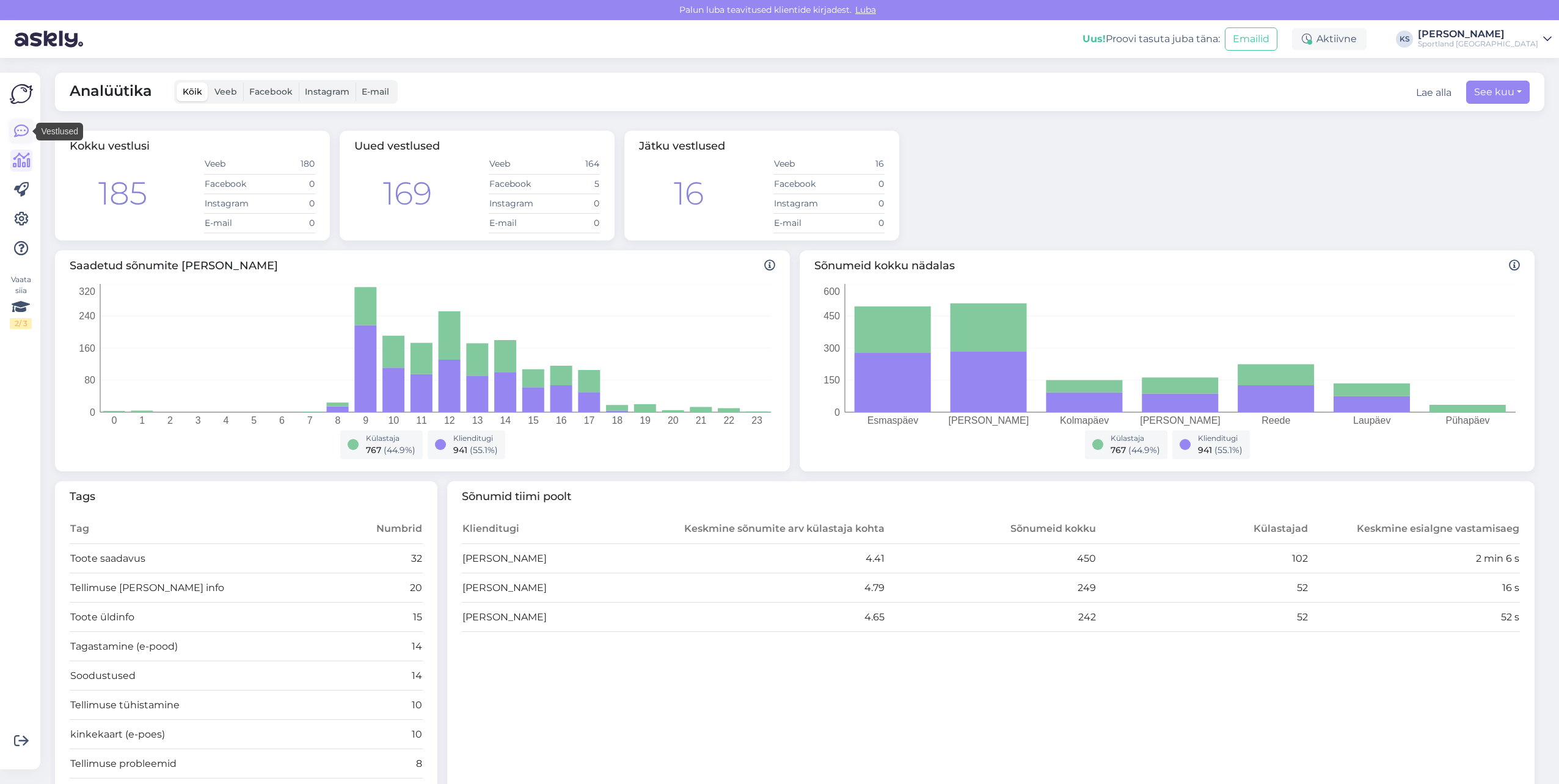
click at [28, 126] on icon at bounding box center [21, 131] width 15 height 15
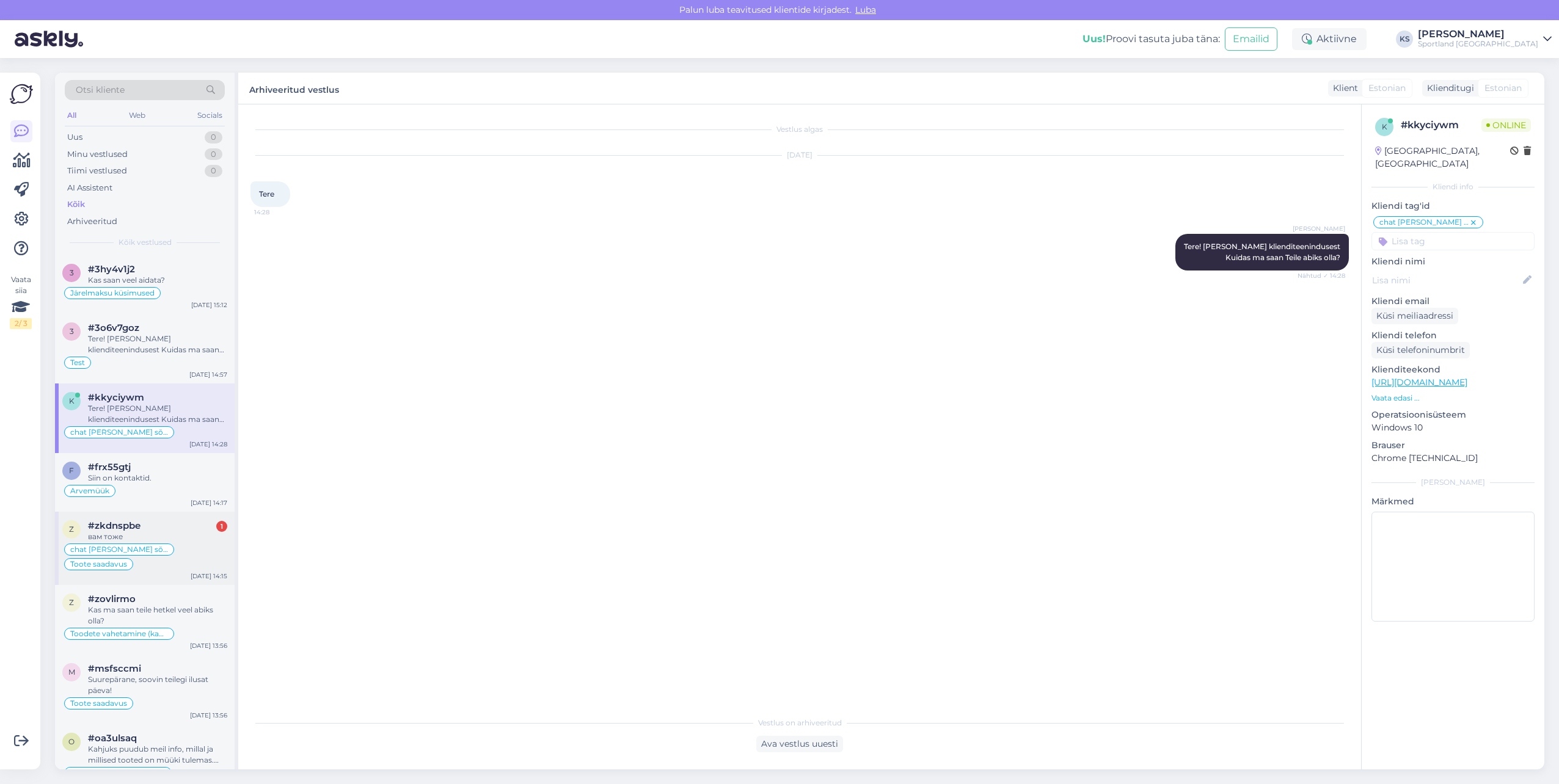
click at [129, 526] on span "#zkdnspbe" at bounding box center [114, 526] width 52 height 11
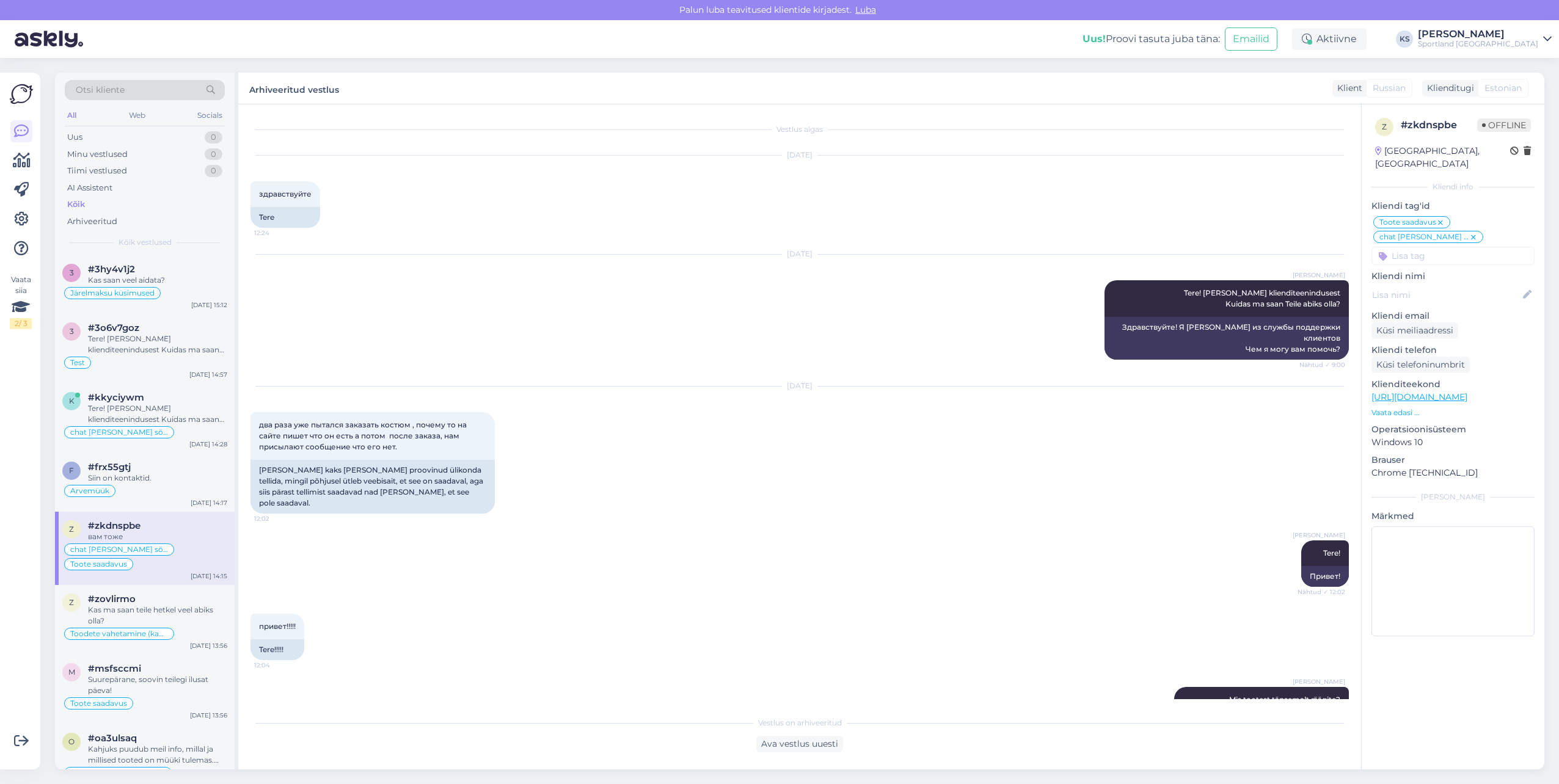
scroll to position [2411, 0]
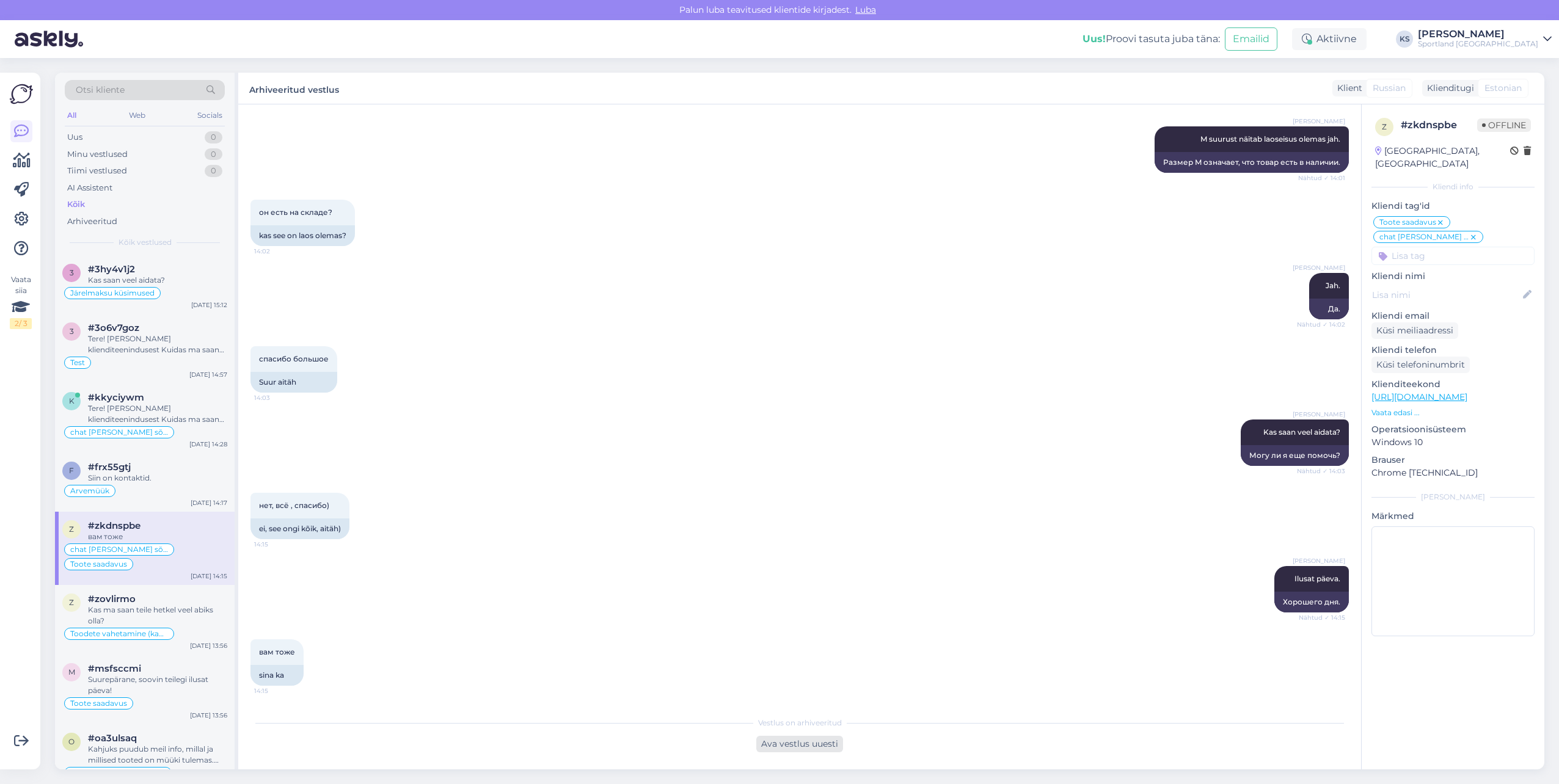
click at [820, 743] on div "Ava vestlus uuesti" at bounding box center [800, 744] width 87 height 16
click at [813, 742] on div "Russian to English Võta vestlus üle" at bounding box center [800, 741] width 97 height 22
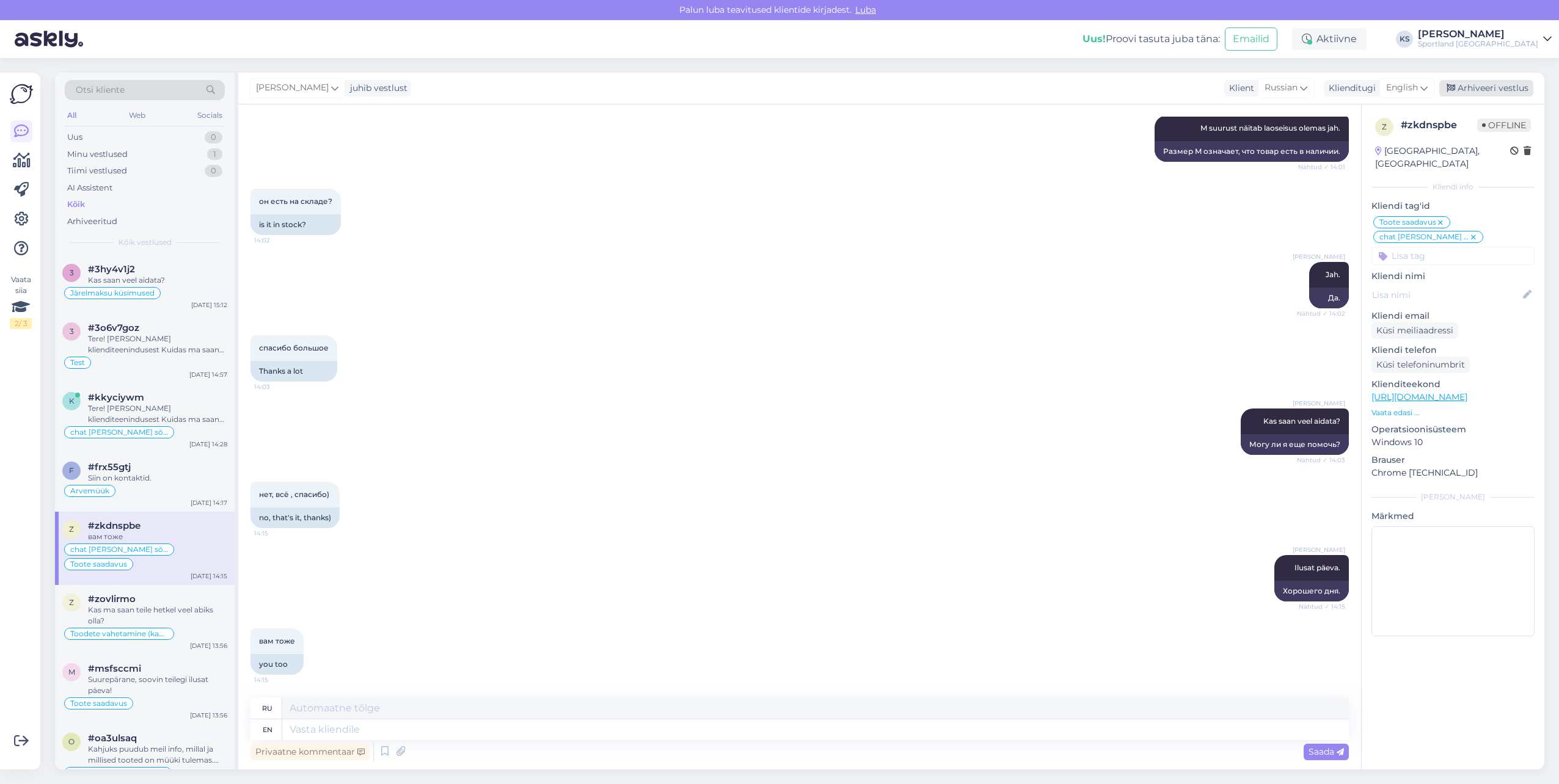
click at [1503, 86] on div "Arhiveeri vestlus" at bounding box center [1486, 88] width 94 height 16
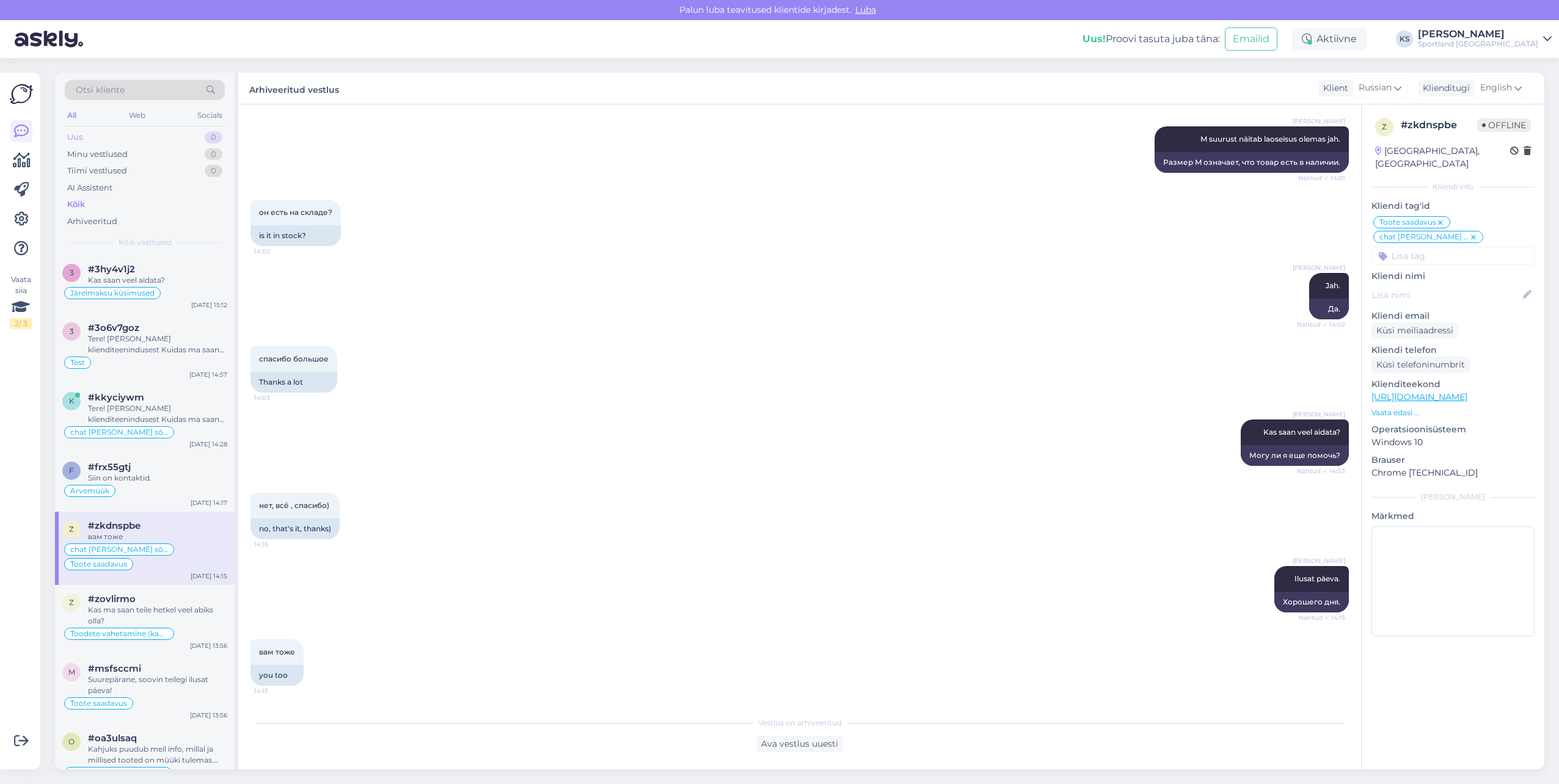
click at [107, 138] on div "Uus 0" at bounding box center [145, 137] width 160 height 17
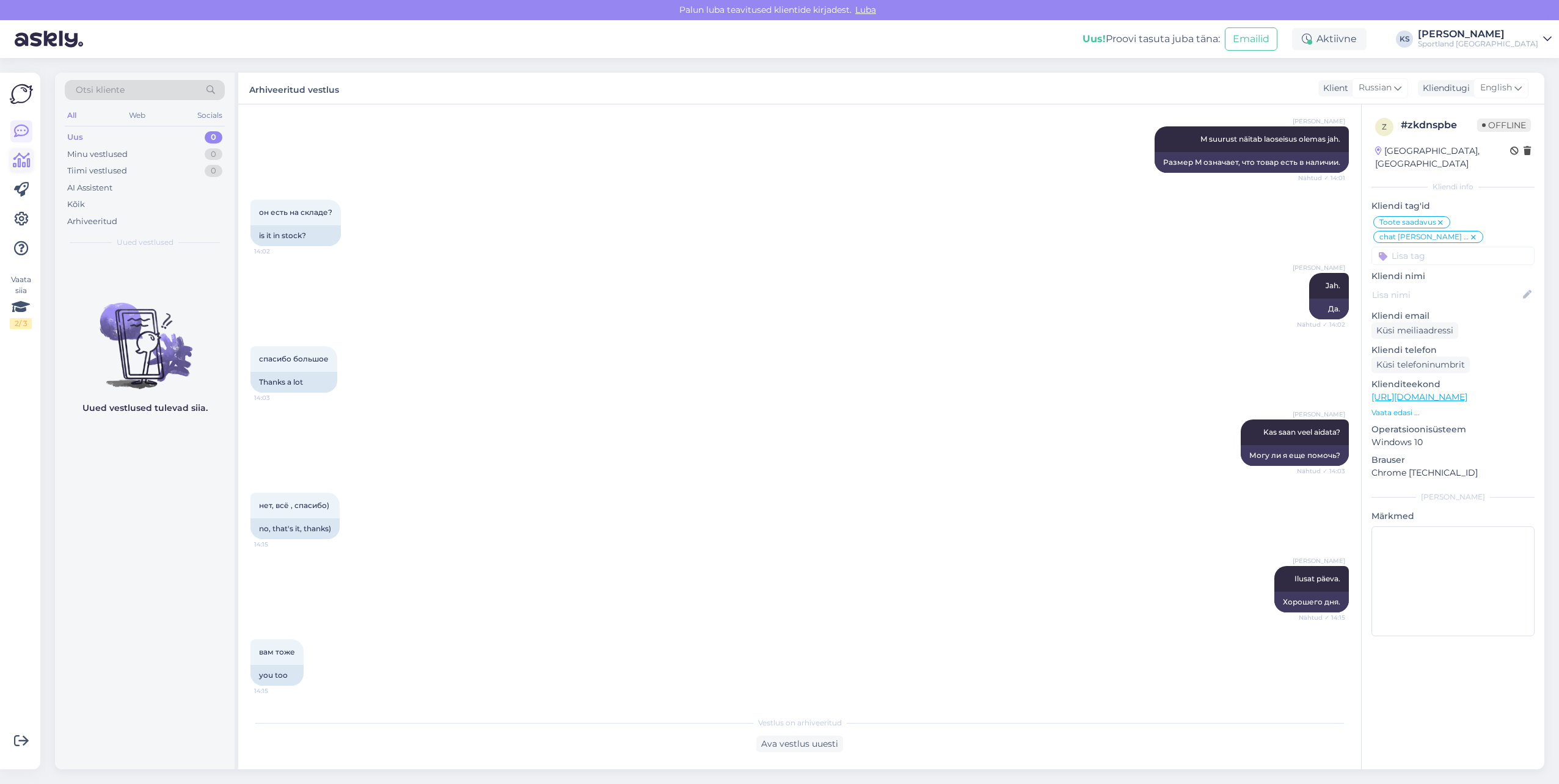
click at [29, 155] on icon at bounding box center [21, 160] width 18 height 15
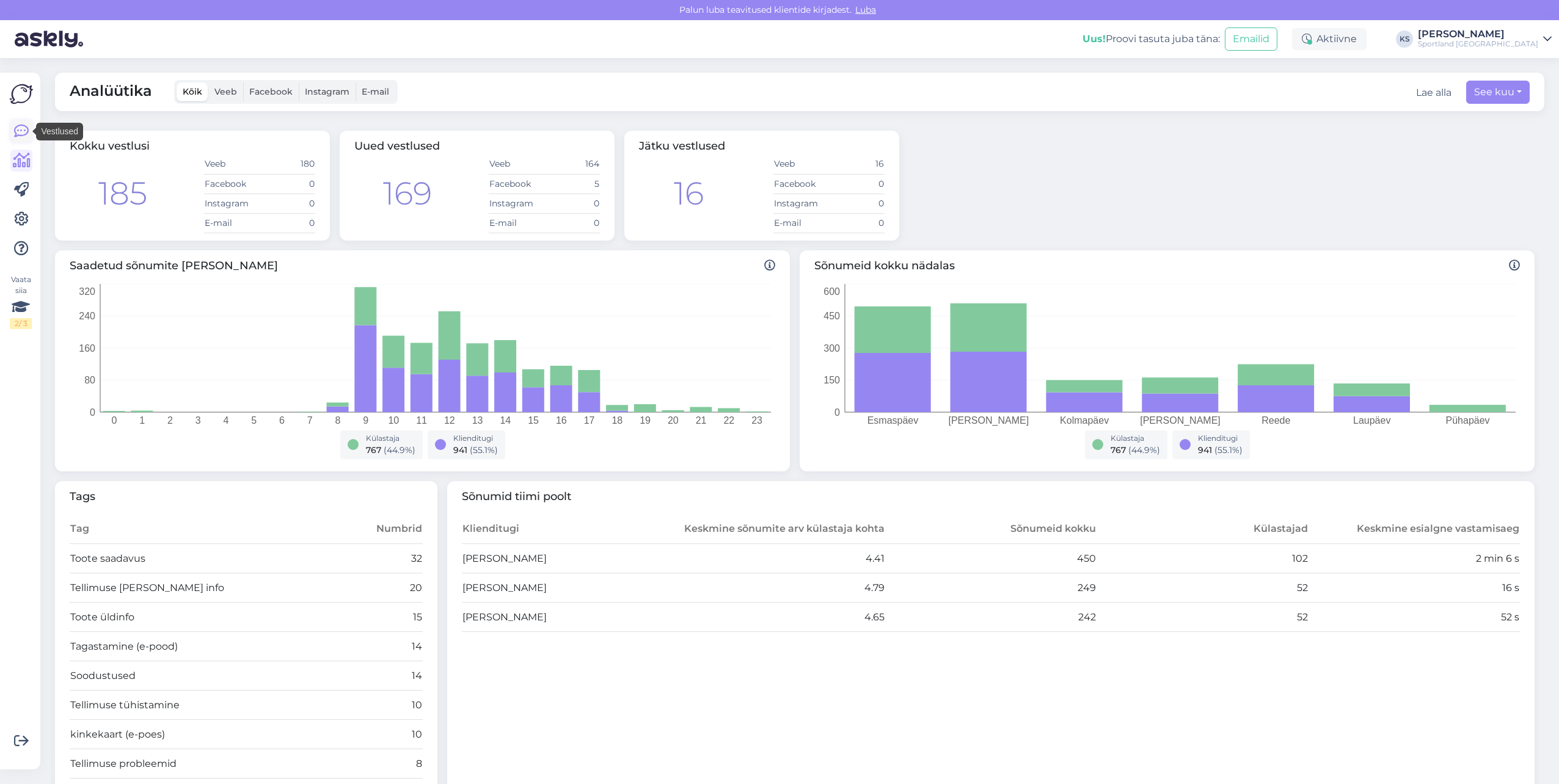
click at [18, 127] on icon at bounding box center [21, 131] width 15 height 15
